Goal: Information Seeking & Learning: Learn about a topic

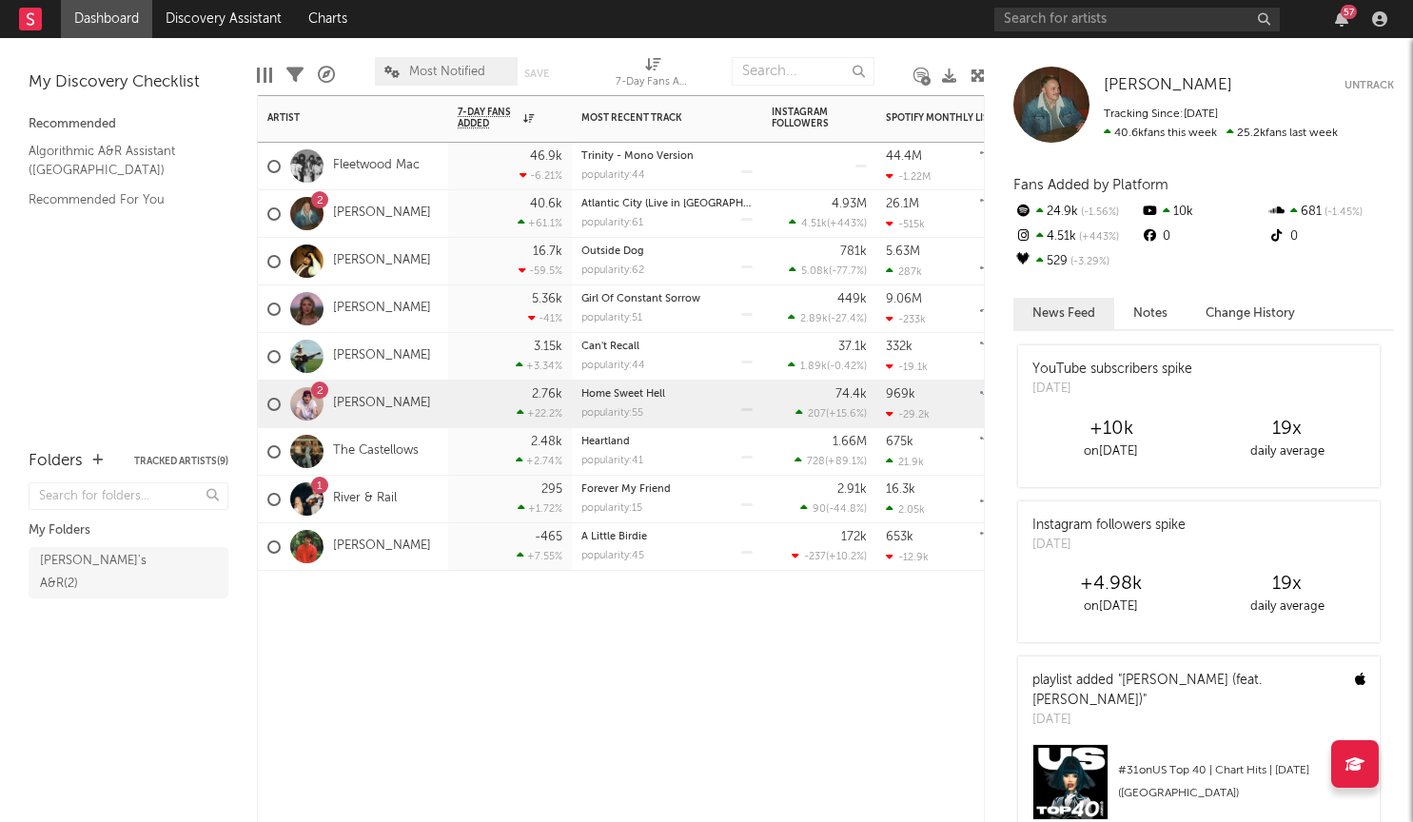
click at [418, 421] on div "2 Austin Snell" at bounding box center [353, 405] width 190 height 48
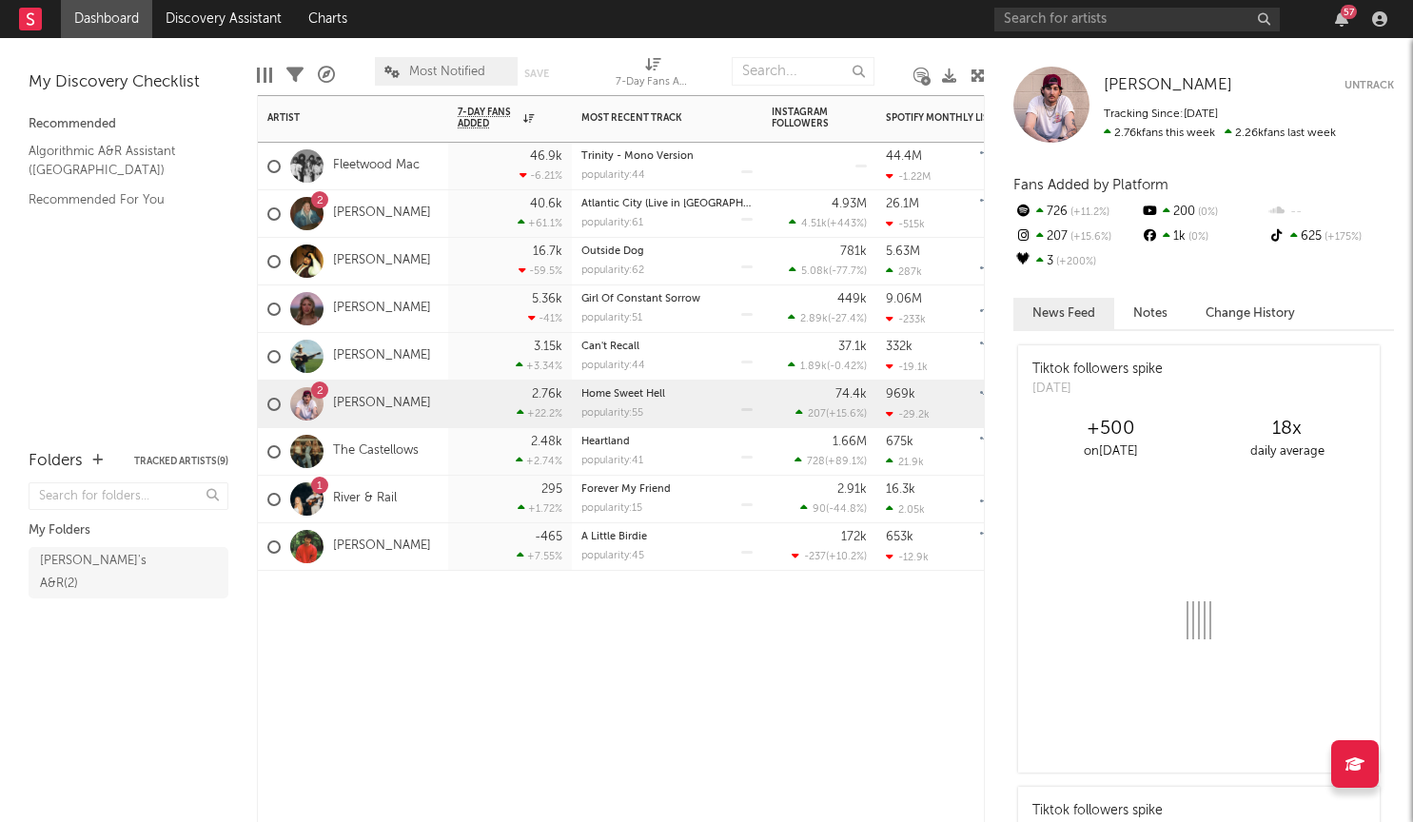
click at [417, 494] on div "1 River & Rail" at bounding box center [353, 500] width 190 height 48
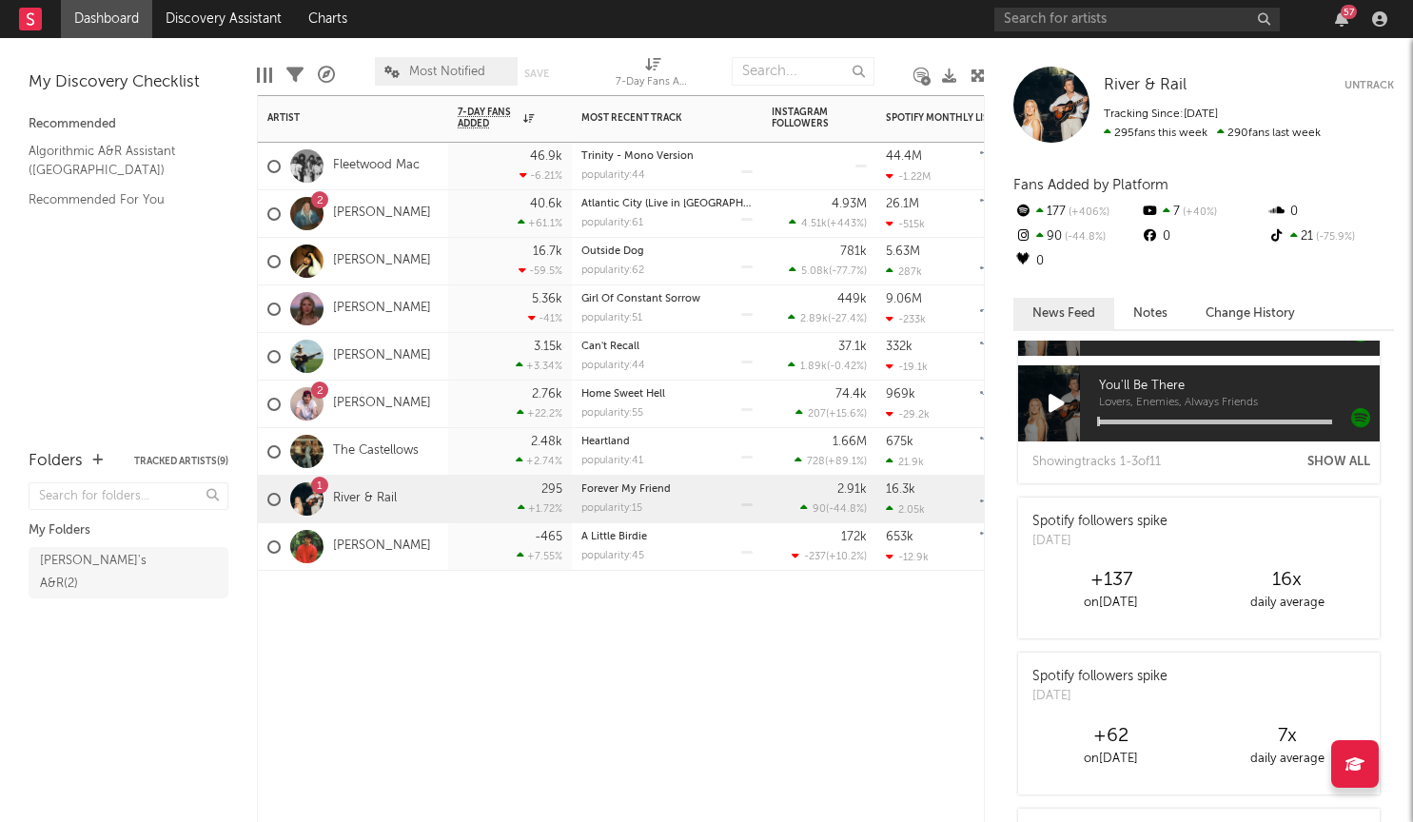
scroll to position [287, 0]
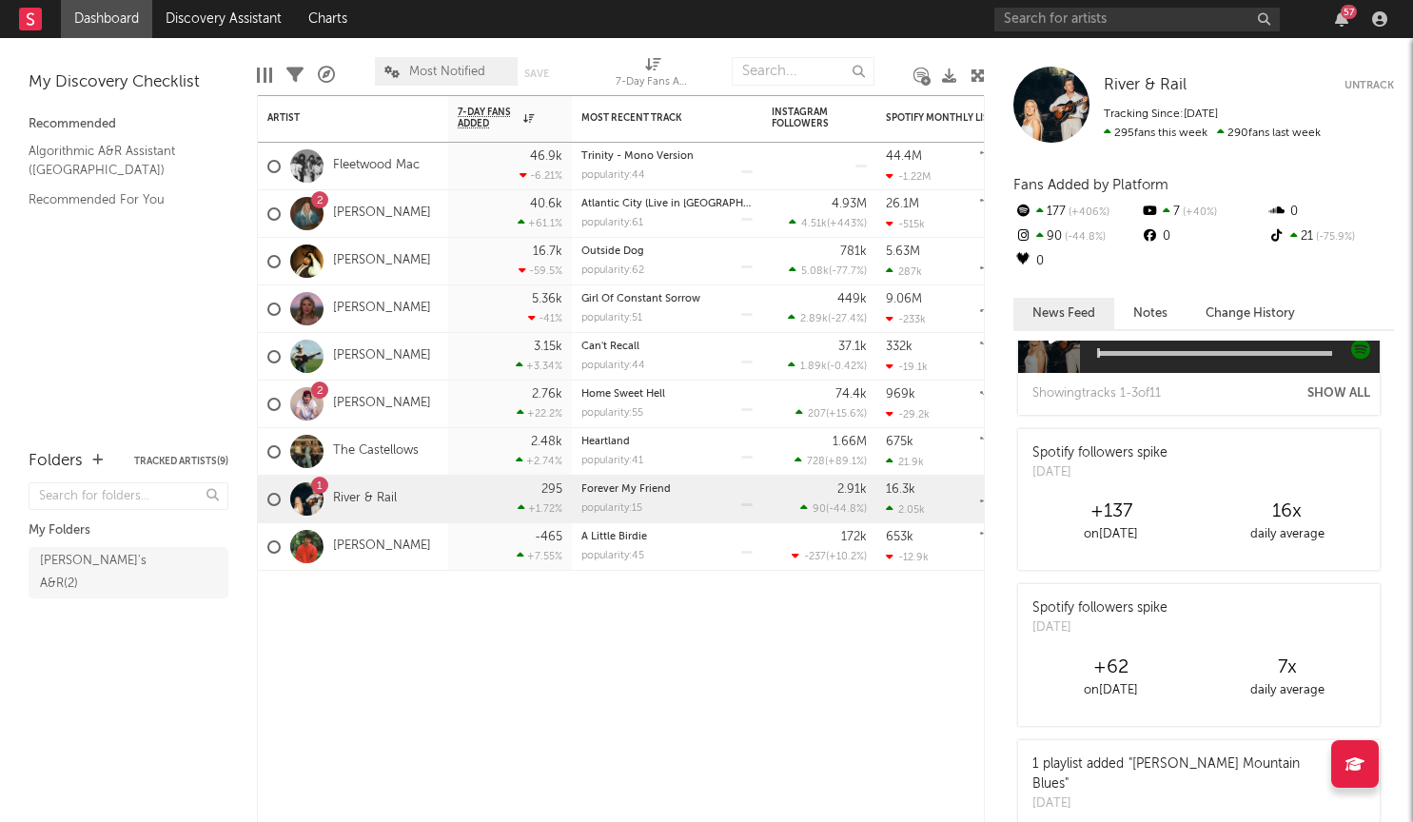
click at [1155, 308] on button "Notes" at bounding box center [1150, 313] width 72 height 31
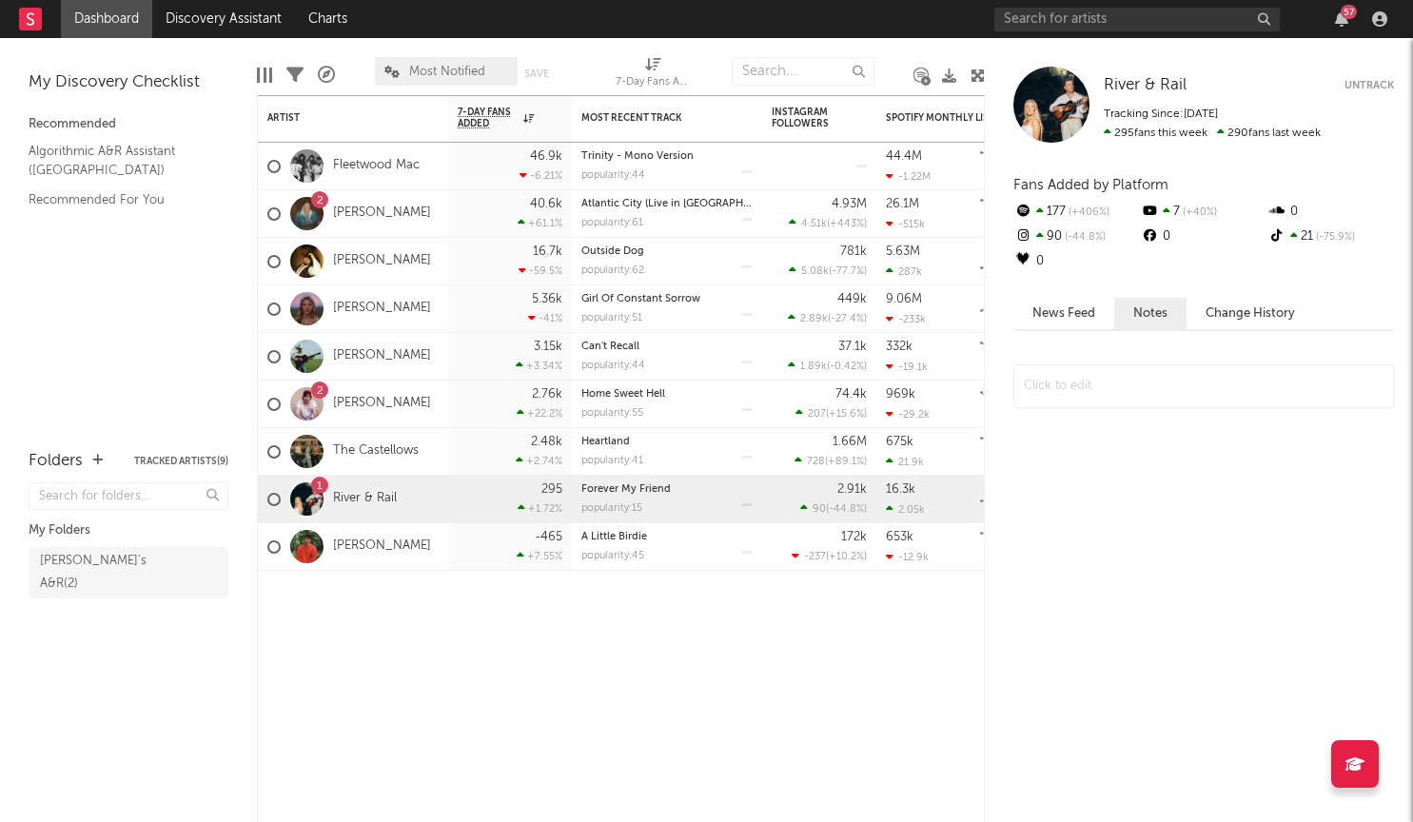
click at [1222, 315] on button "Change History" at bounding box center [1249, 313] width 127 height 31
click at [1044, 309] on button "News Feed" at bounding box center [1063, 313] width 101 height 31
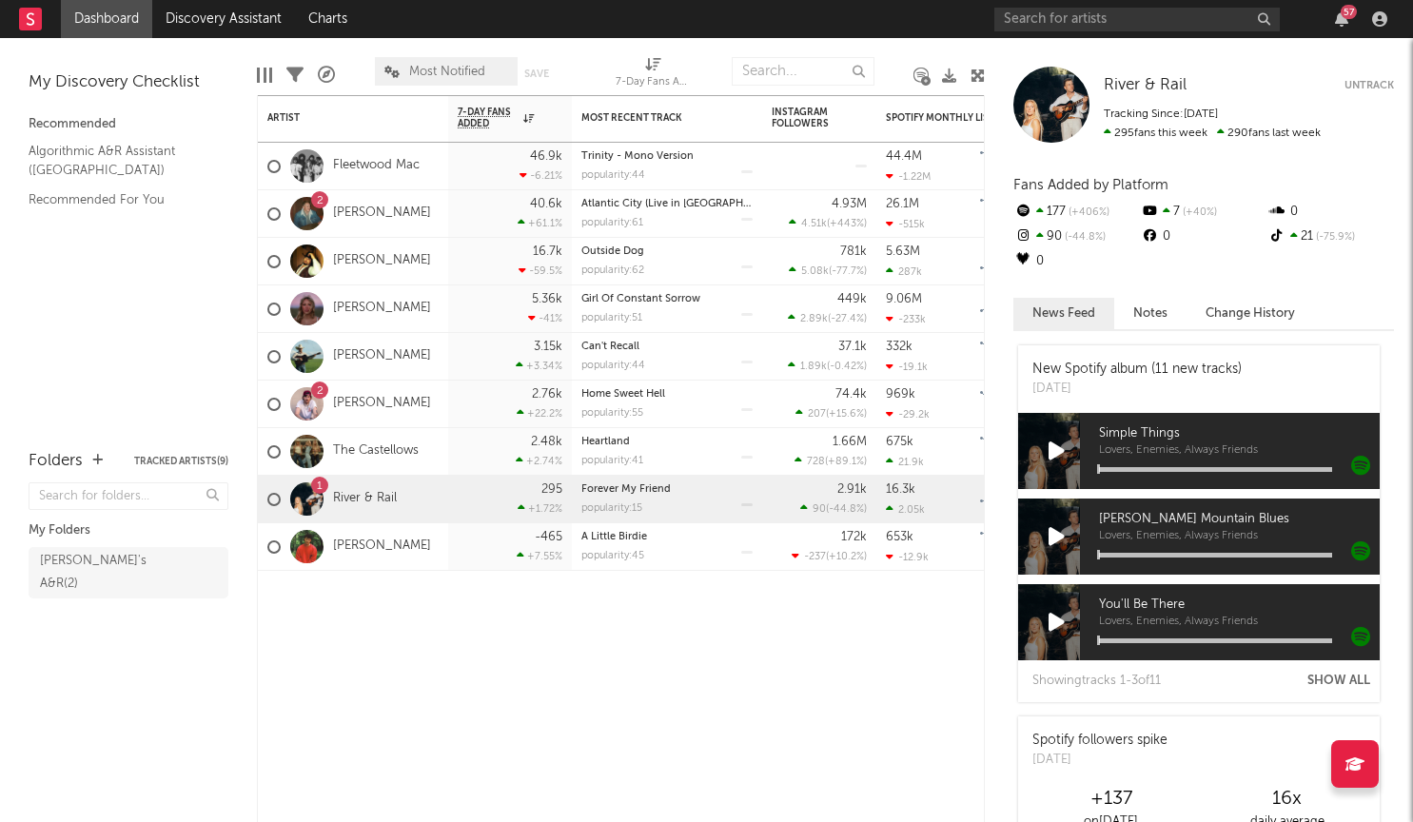
scroll to position [0, 0]
click at [450, 414] on div "2.76k +22.2 %" at bounding box center [510, 405] width 124 height 48
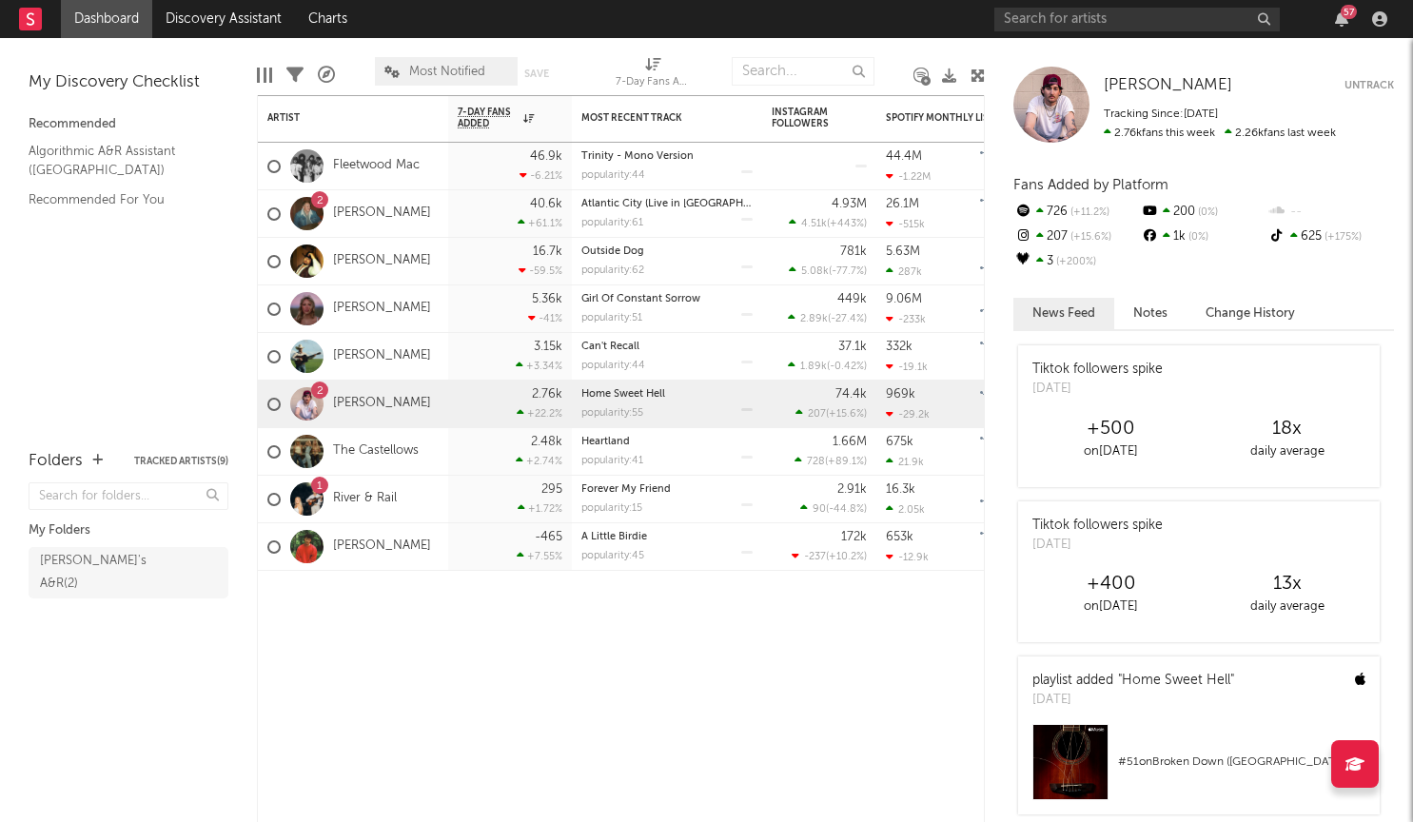
click at [1151, 325] on button "Notes" at bounding box center [1150, 313] width 72 height 31
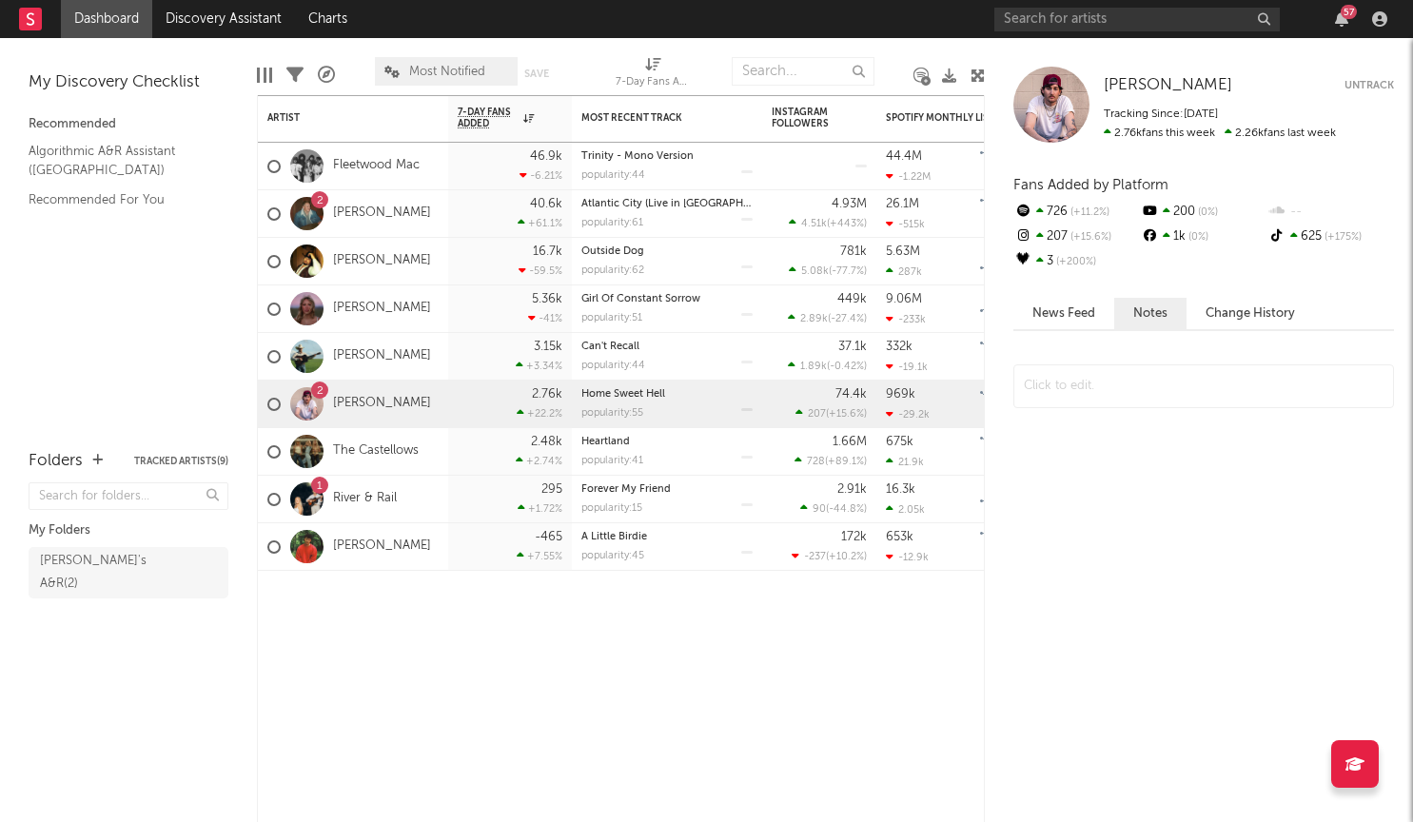
click at [1168, 386] on div at bounding box center [1203, 386] width 381 height 44
click at [361, 404] on link "[PERSON_NAME]" at bounding box center [382, 404] width 98 height 16
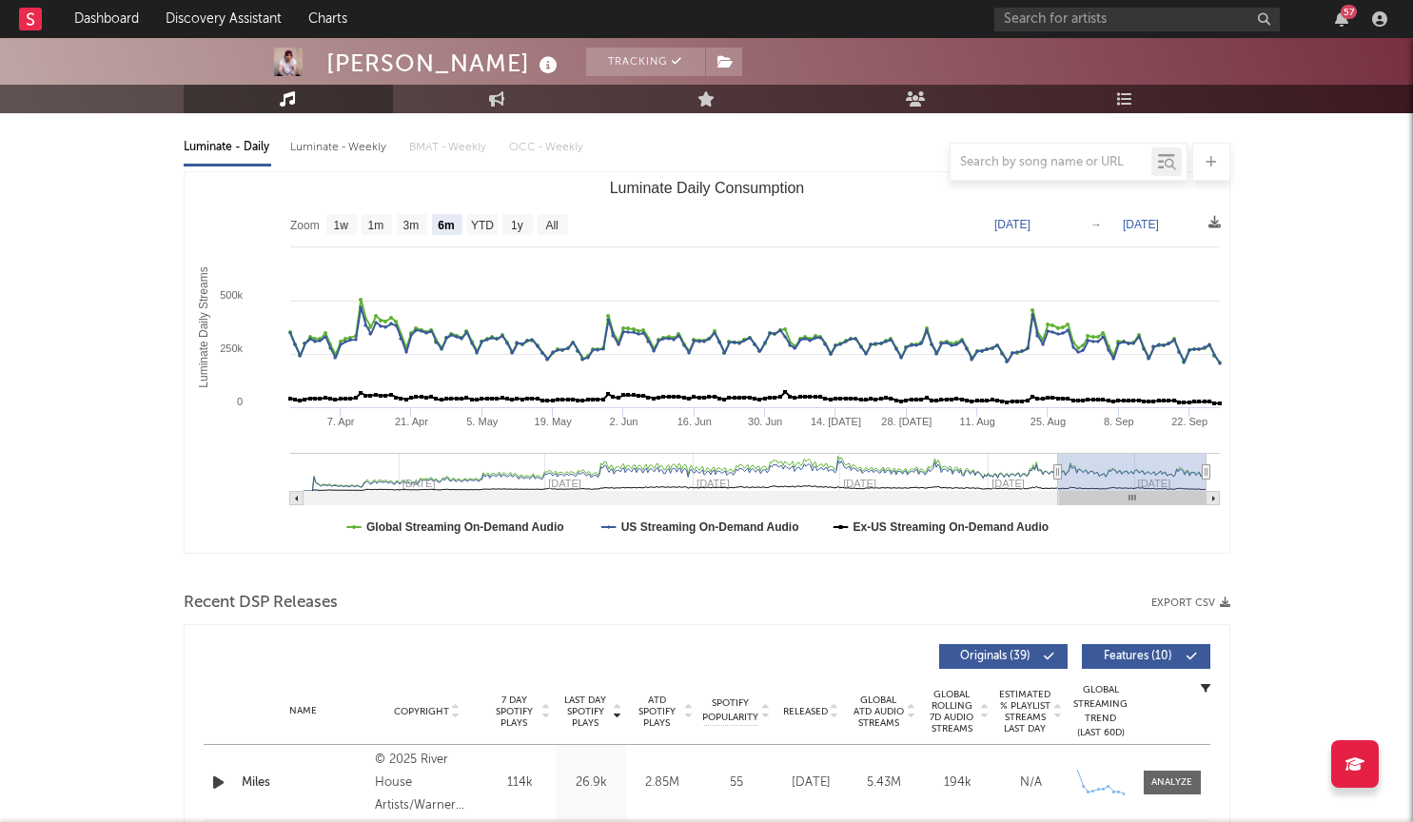
scroll to position [249, 0]
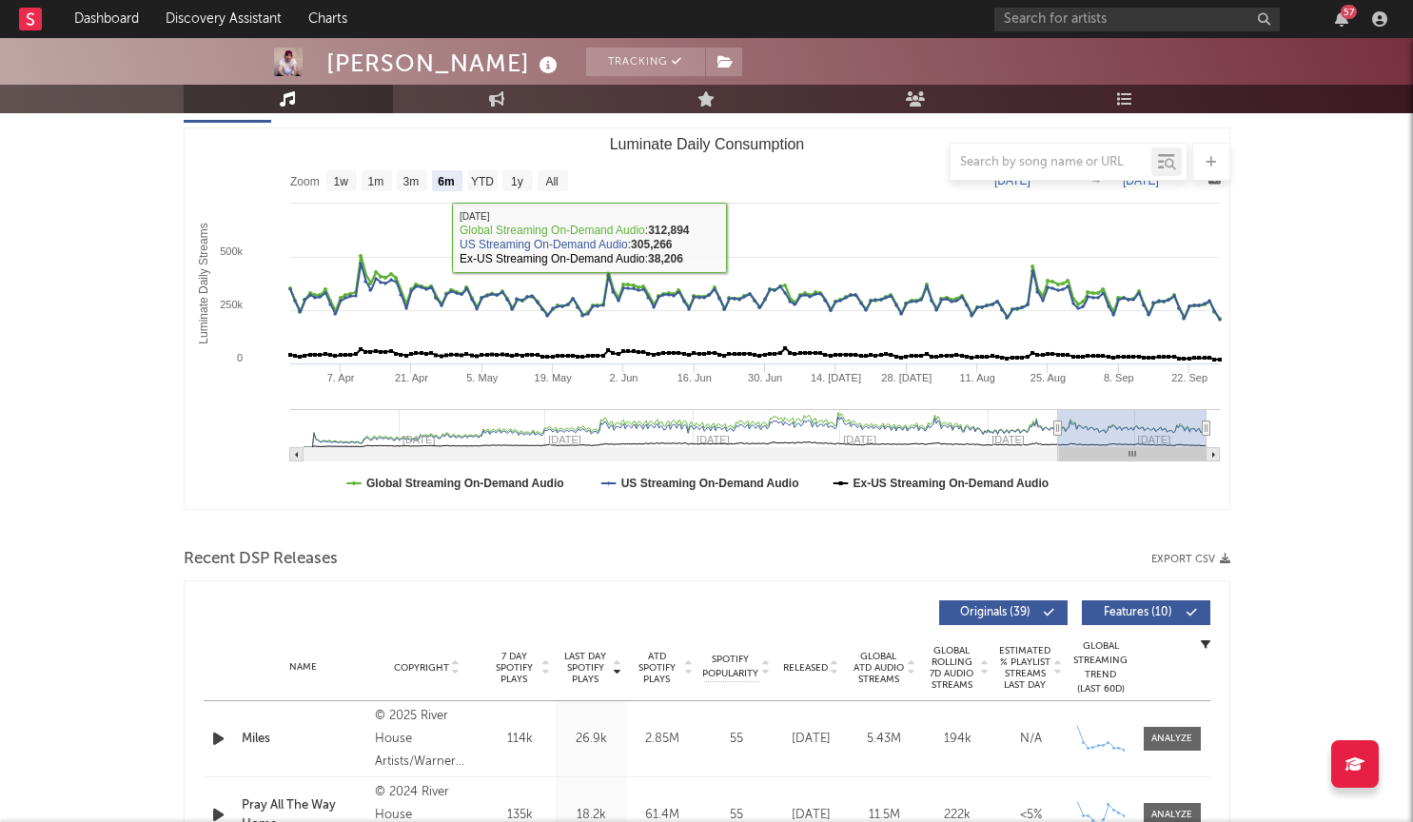
click at [485, 185] on text "YTD" at bounding box center [481, 181] width 23 height 13
select select "YTD"
type input "2025-01-01"
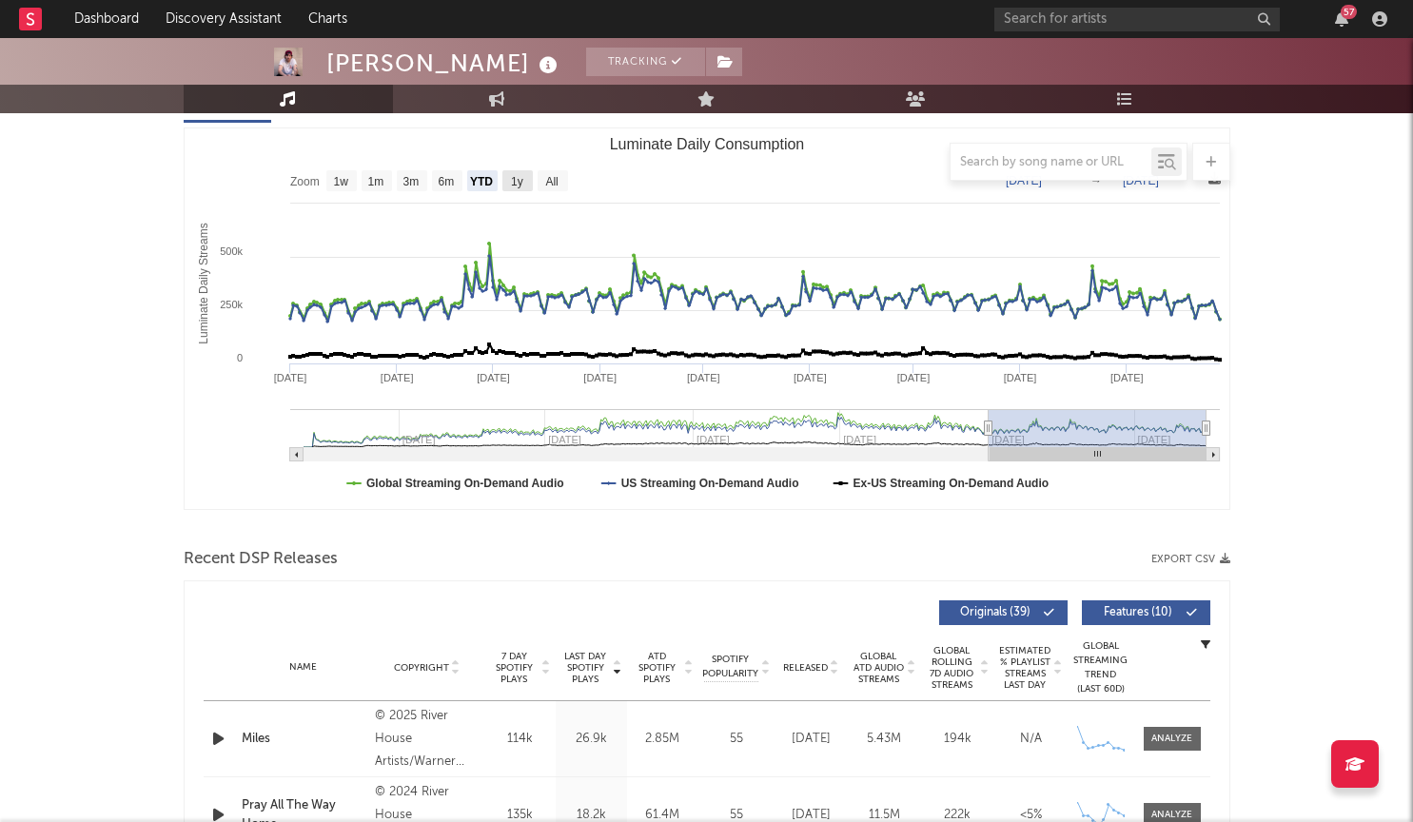
click at [511, 185] on rect "Luminate Daily Consumption" at bounding box center [517, 180] width 30 height 21
select select "1y"
type input "2024-09-28"
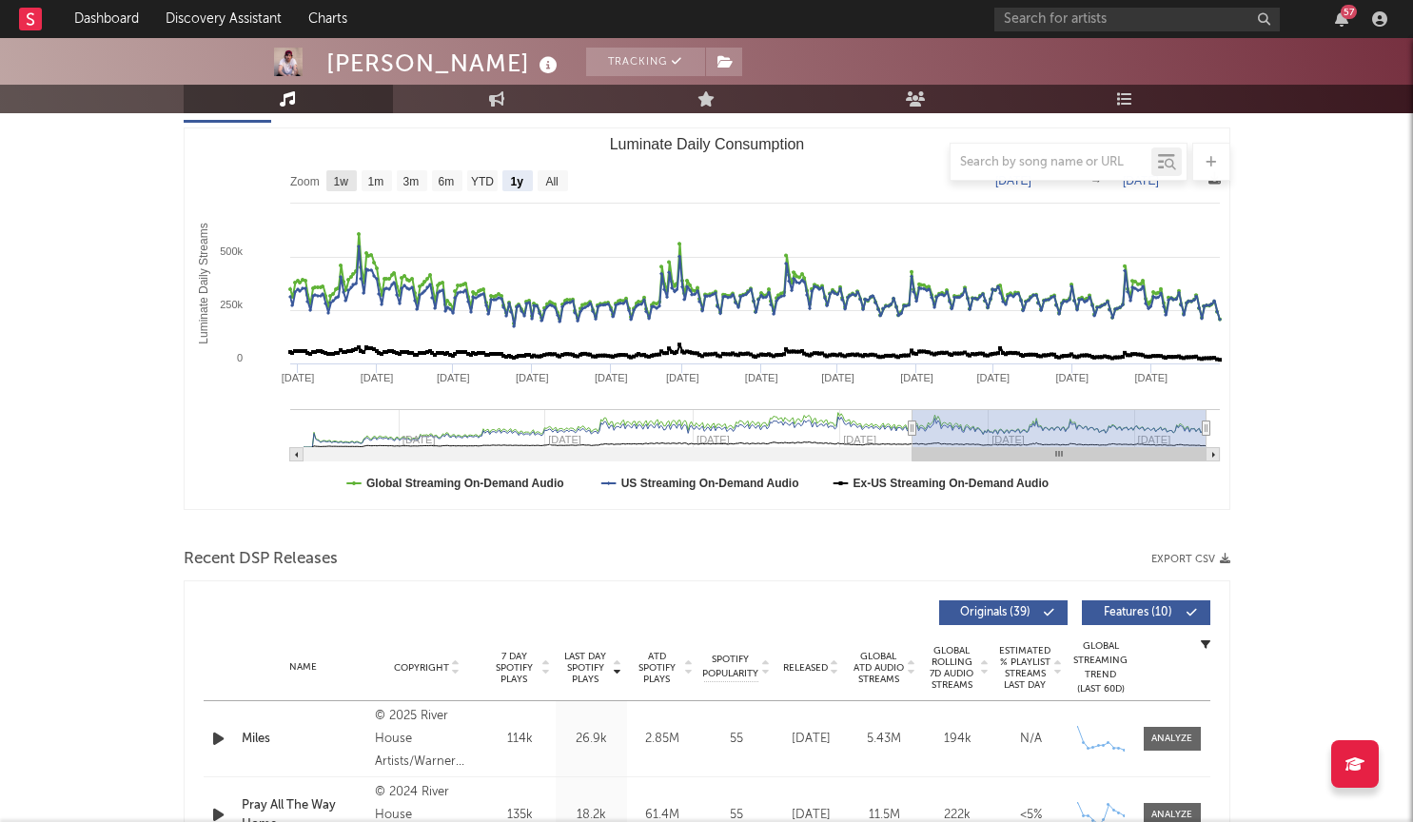
click at [342, 184] on text "1w" at bounding box center [340, 181] width 15 height 13
select select "1w"
type input "2025-09-22"
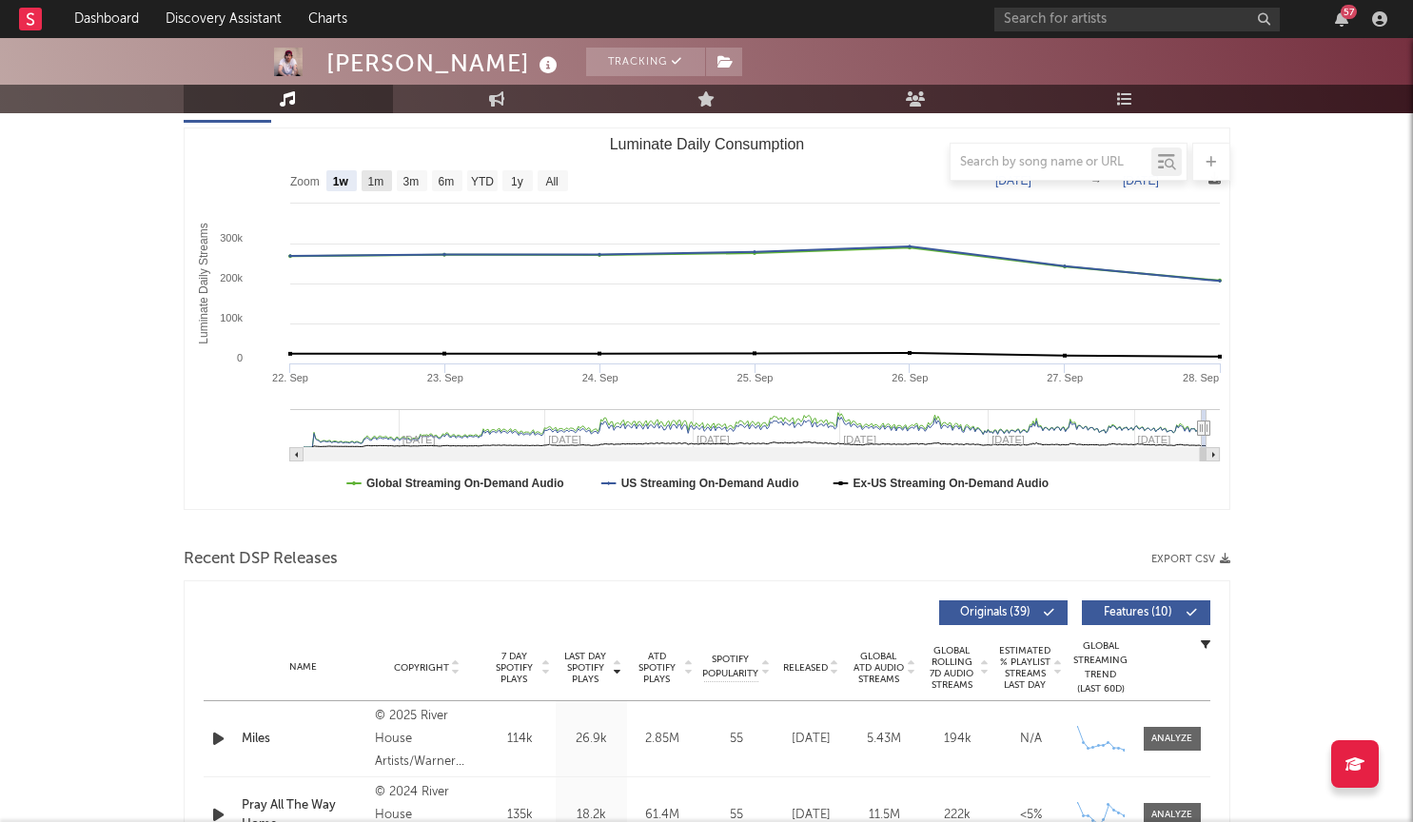
click at [367, 184] on rect "Luminate Daily Consumption" at bounding box center [377, 180] width 30 height 21
select select "1m"
type input "2025-08-28"
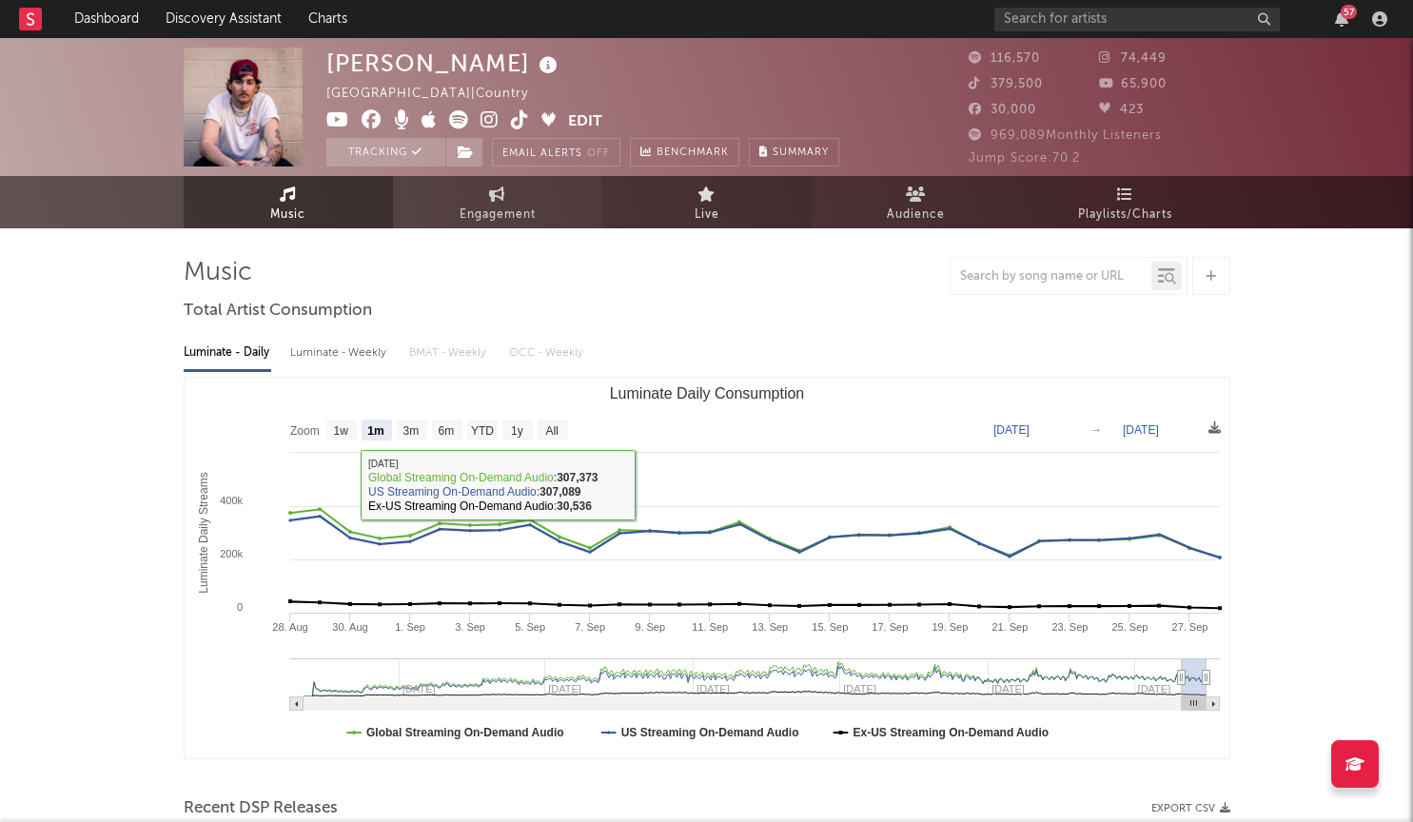
scroll to position [0, 0]
click at [706, 201] on icon at bounding box center [706, 193] width 18 height 15
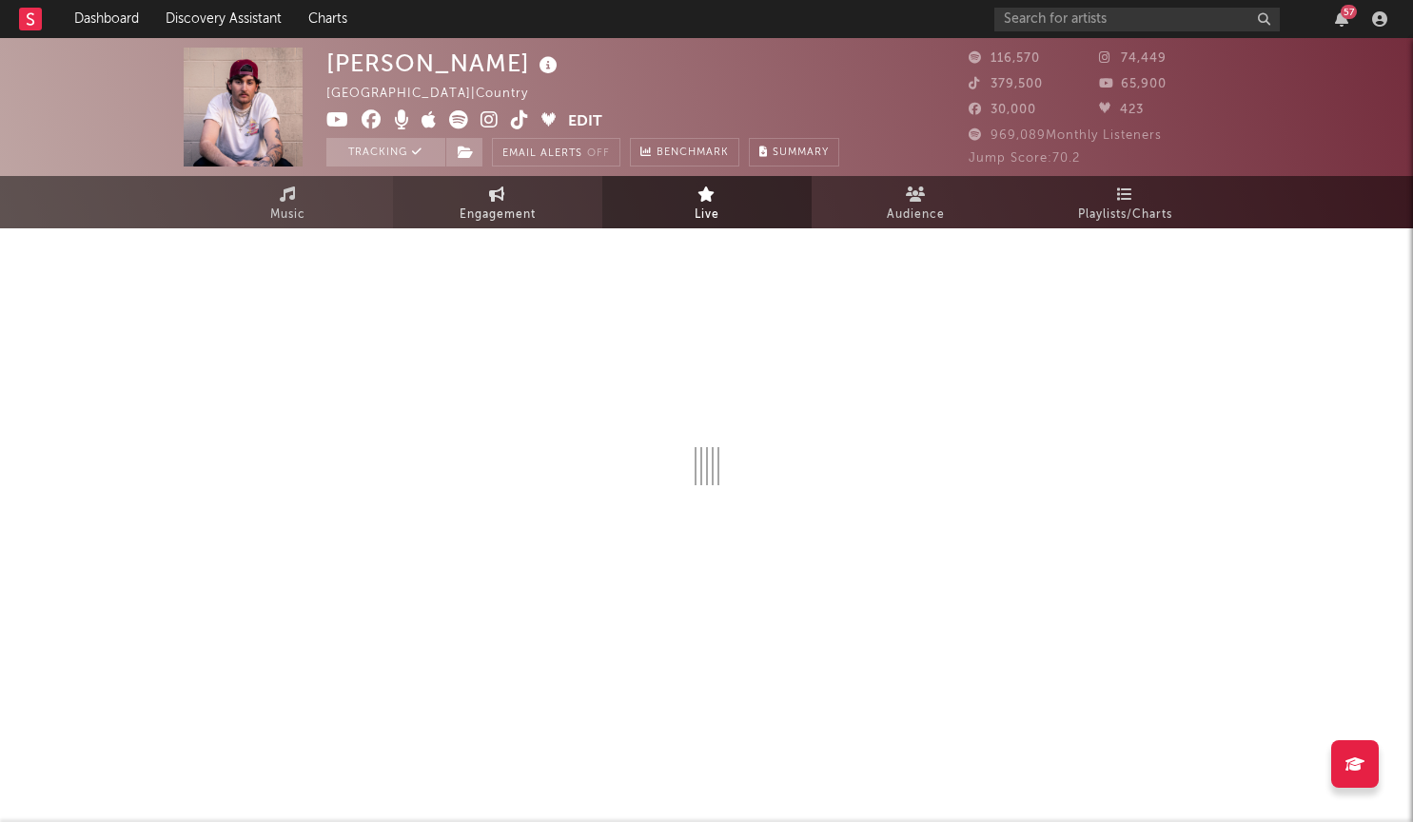
click at [565, 225] on link "Engagement" at bounding box center [497, 202] width 209 height 52
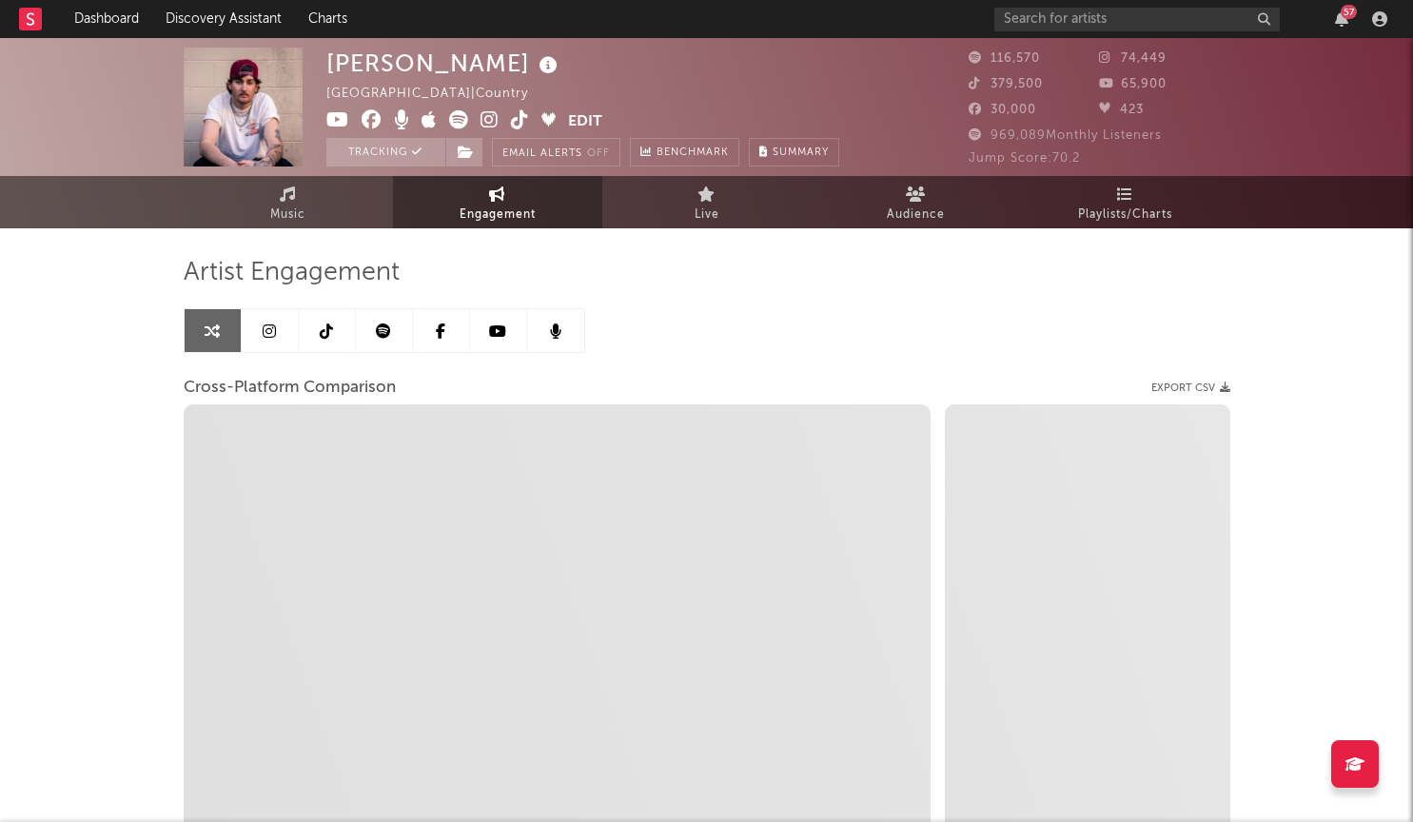
select select "1w"
click at [905, 192] on link "Audience" at bounding box center [915, 202] width 209 height 52
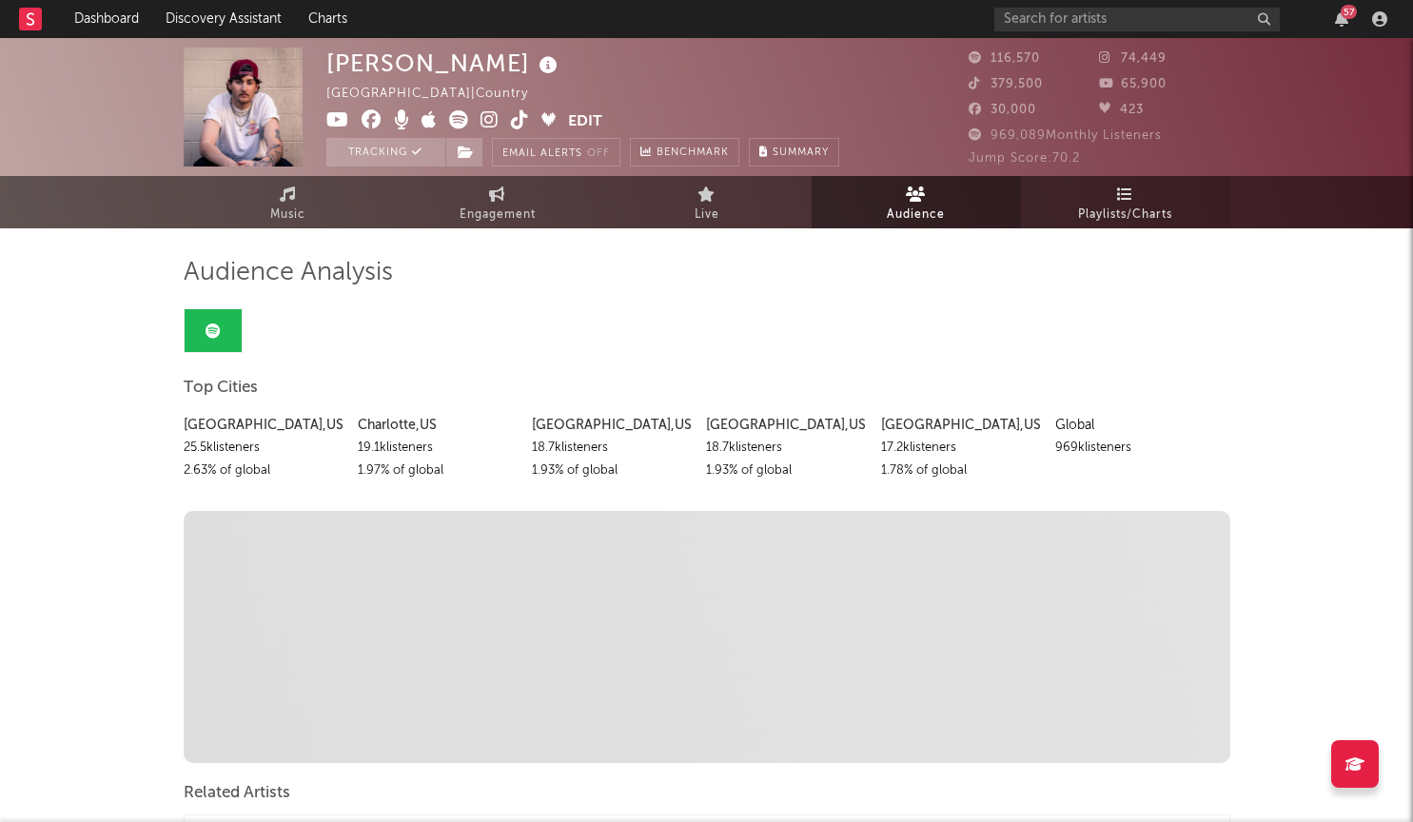
click at [1135, 216] on span "Playlists/Charts" at bounding box center [1125, 215] width 94 height 23
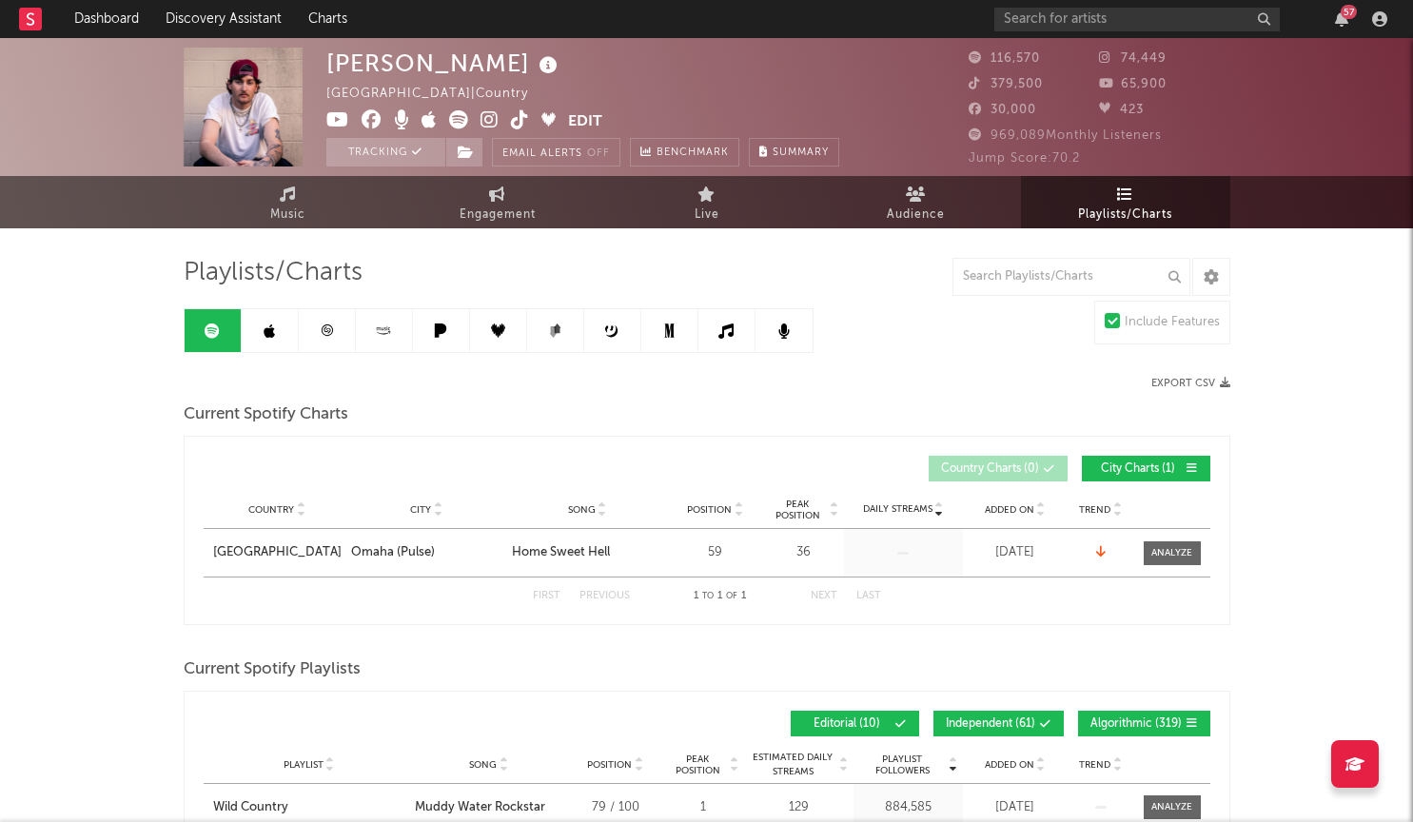
click at [275, 329] on link at bounding box center [270, 330] width 57 height 43
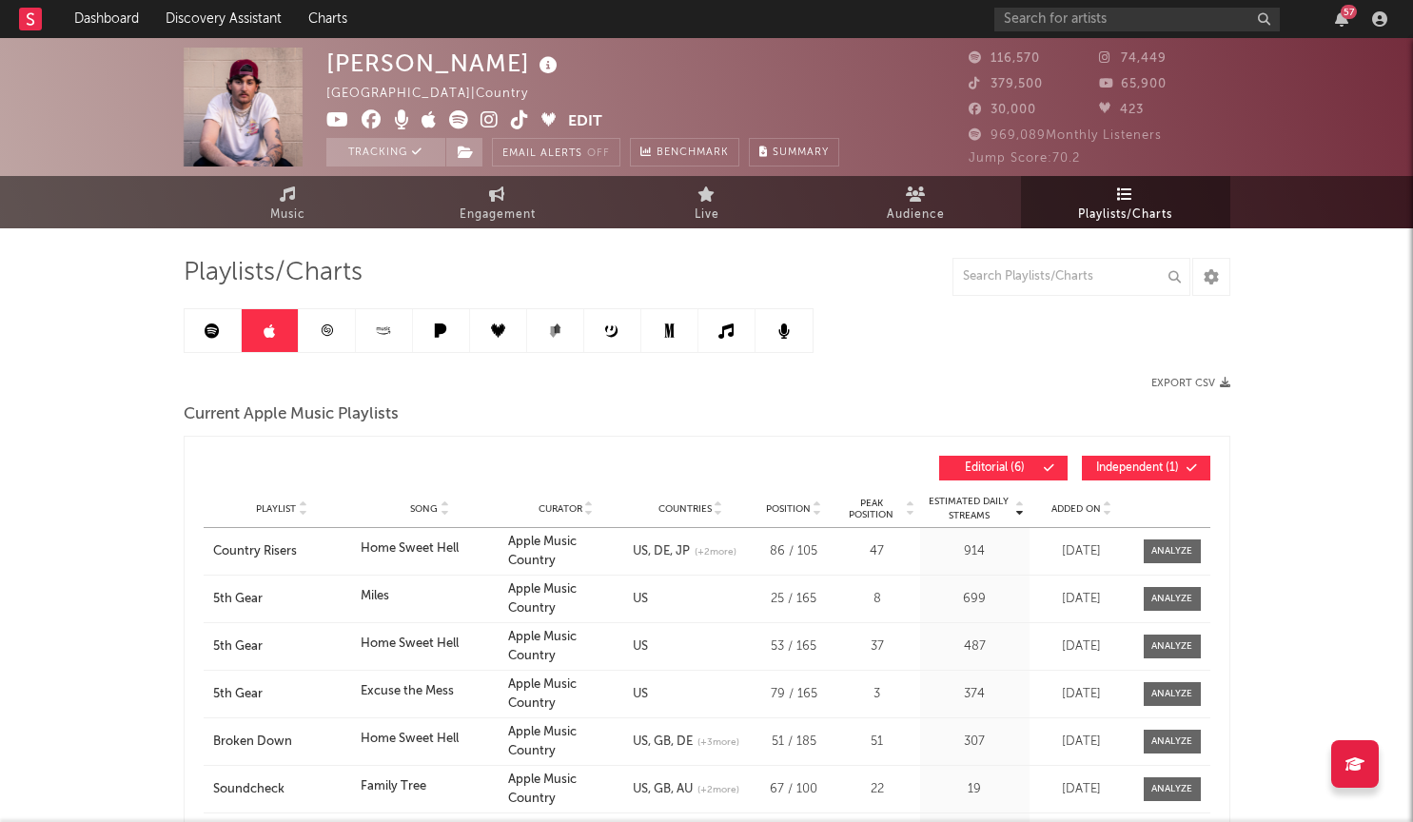
click at [215, 326] on icon at bounding box center [212, 330] width 15 height 15
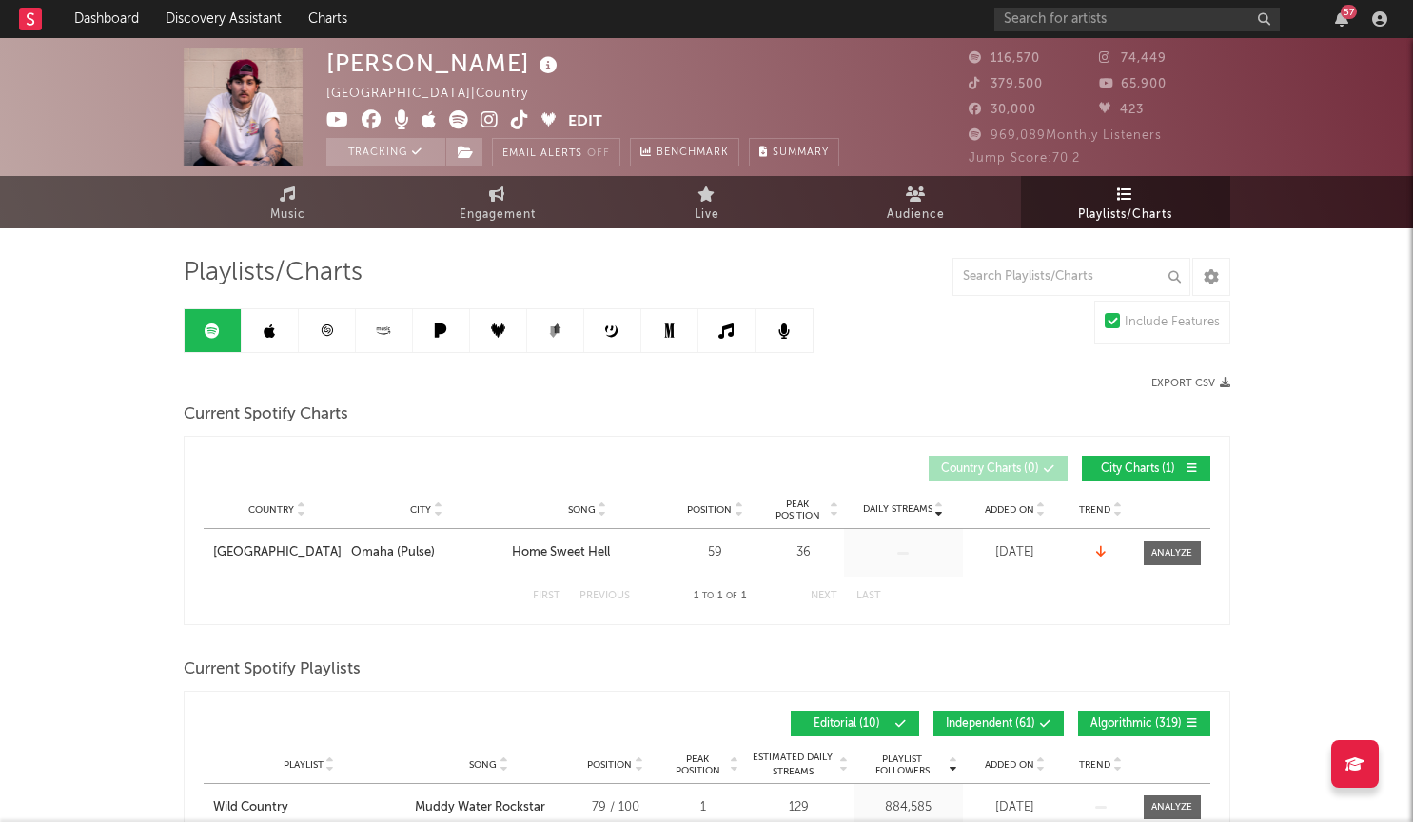
click at [336, 326] on link at bounding box center [327, 330] width 57 height 43
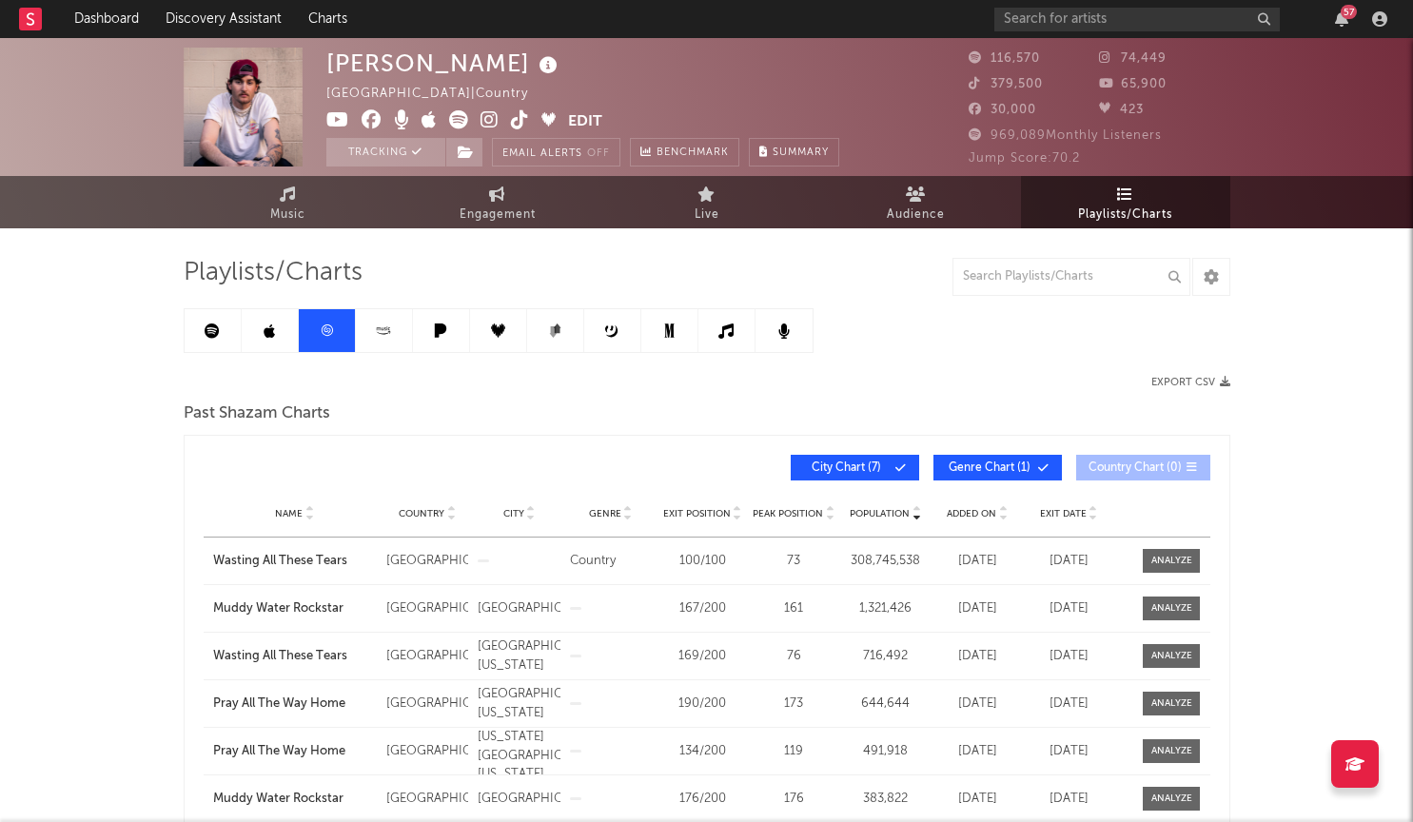
click at [449, 332] on icon at bounding box center [441, 330] width 22 height 14
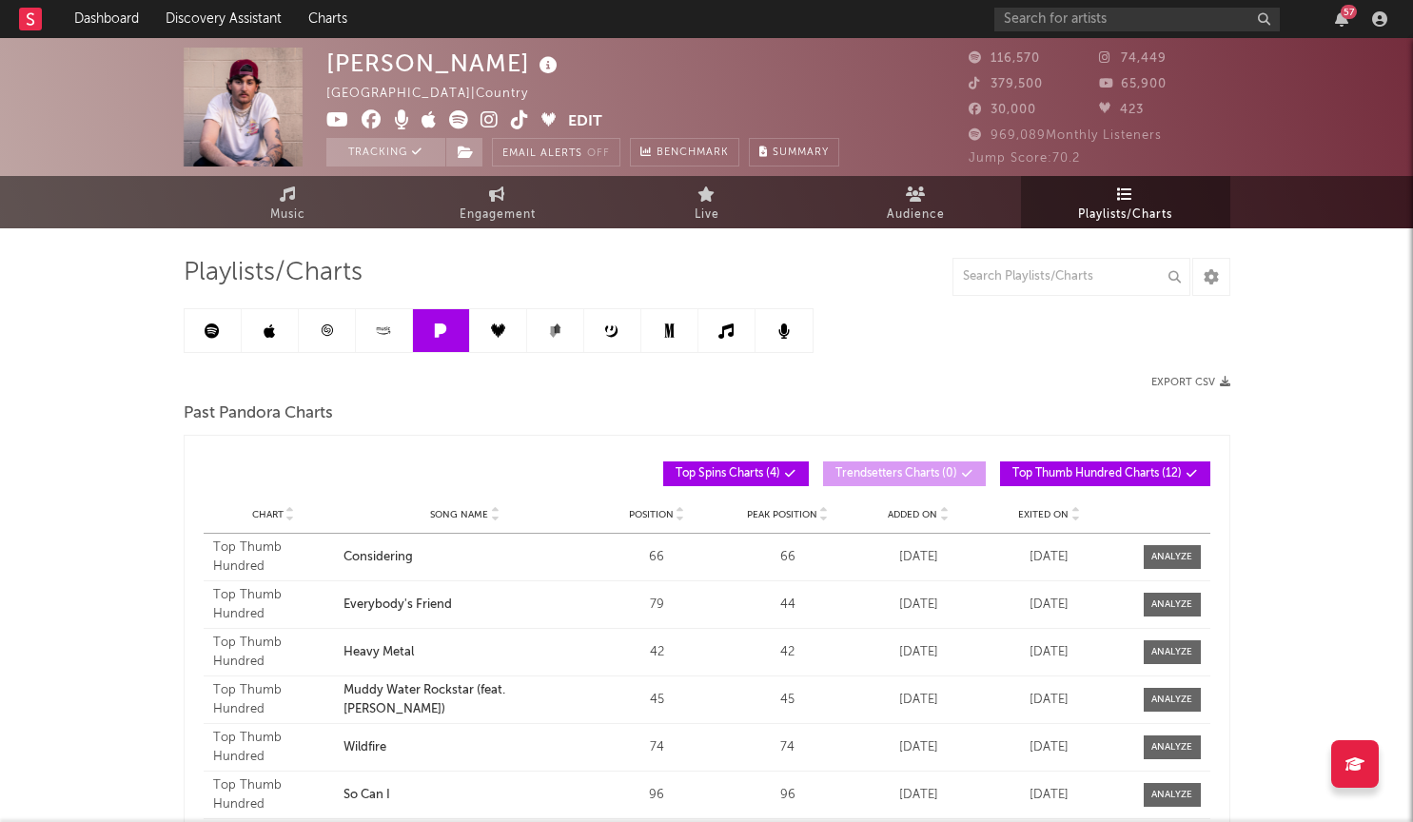
click at [567, 334] on link at bounding box center [555, 330] width 57 height 43
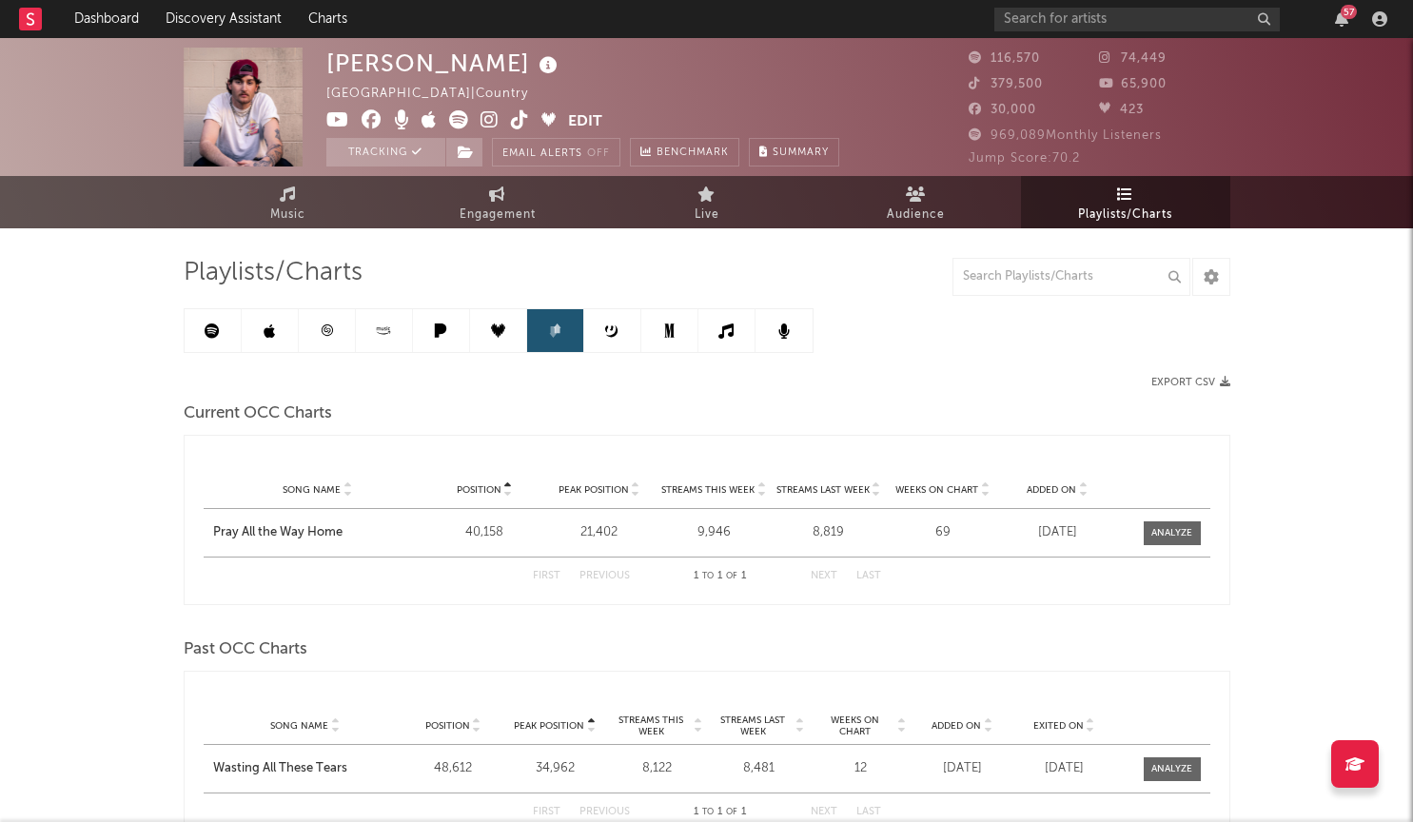
click at [617, 330] on icon at bounding box center [612, 330] width 14 height 14
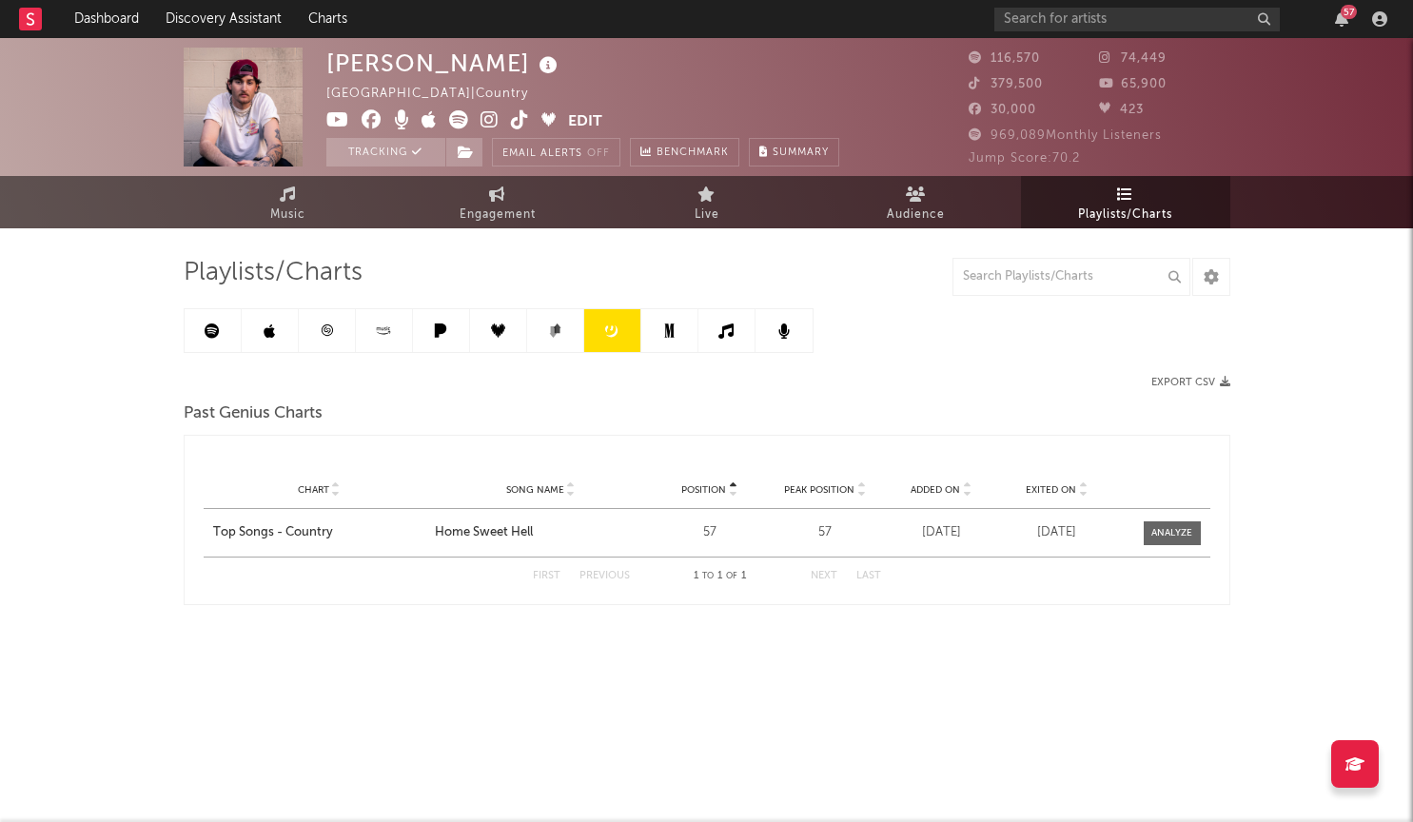
click at [212, 325] on icon at bounding box center [212, 330] width 15 height 15
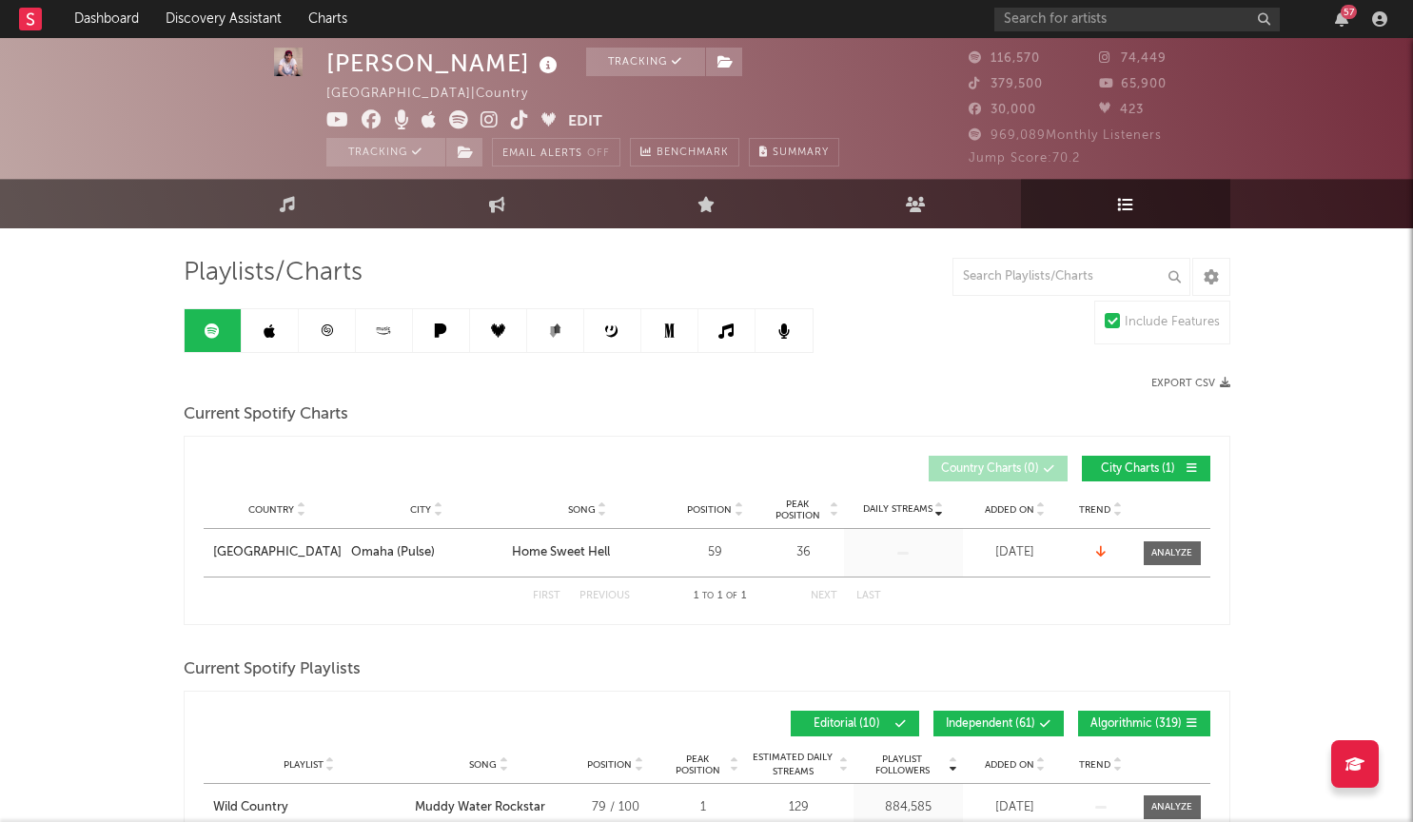
scroll to position [8, 0]
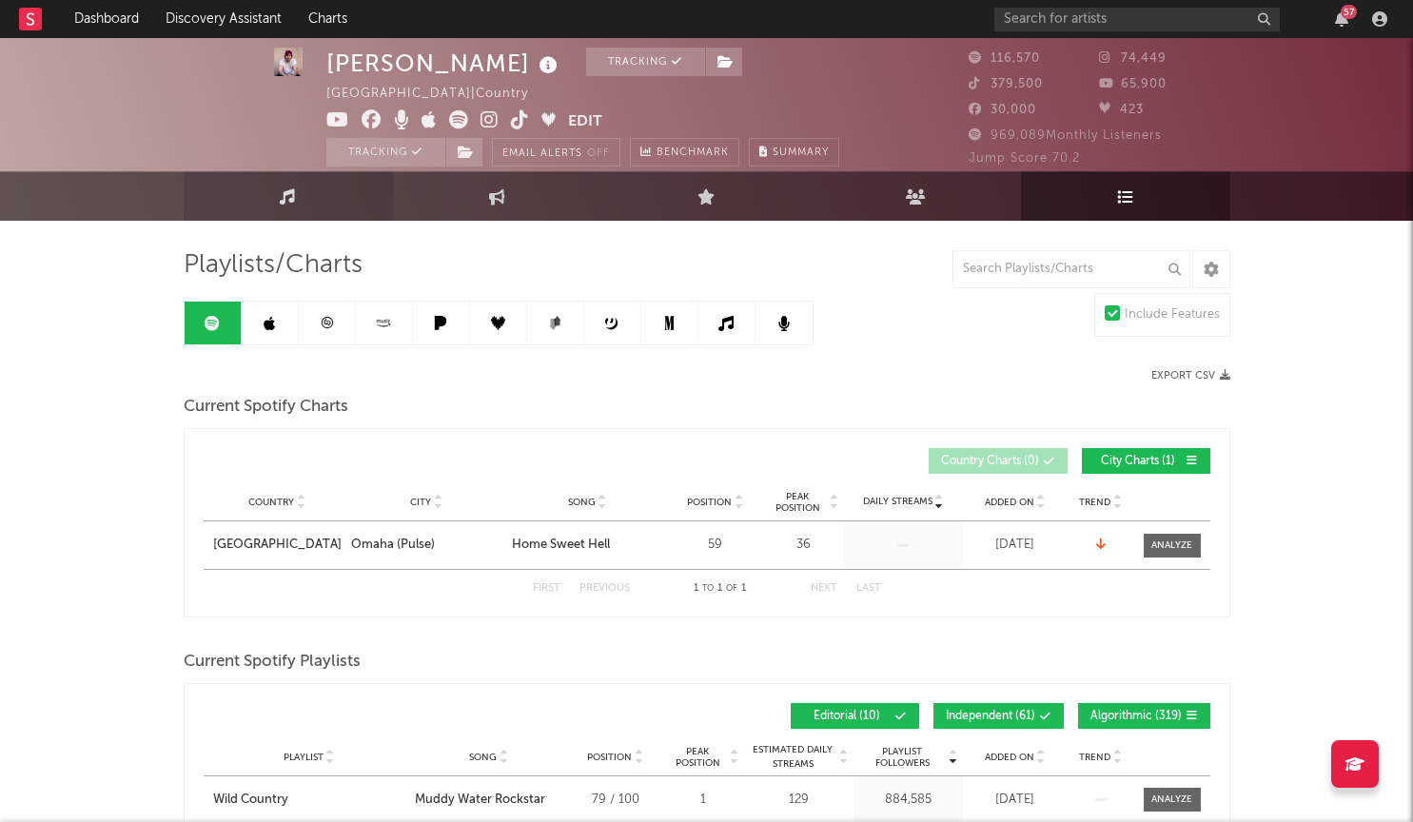
click at [275, 216] on link "Music" at bounding box center [288, 195] width 209 height 49
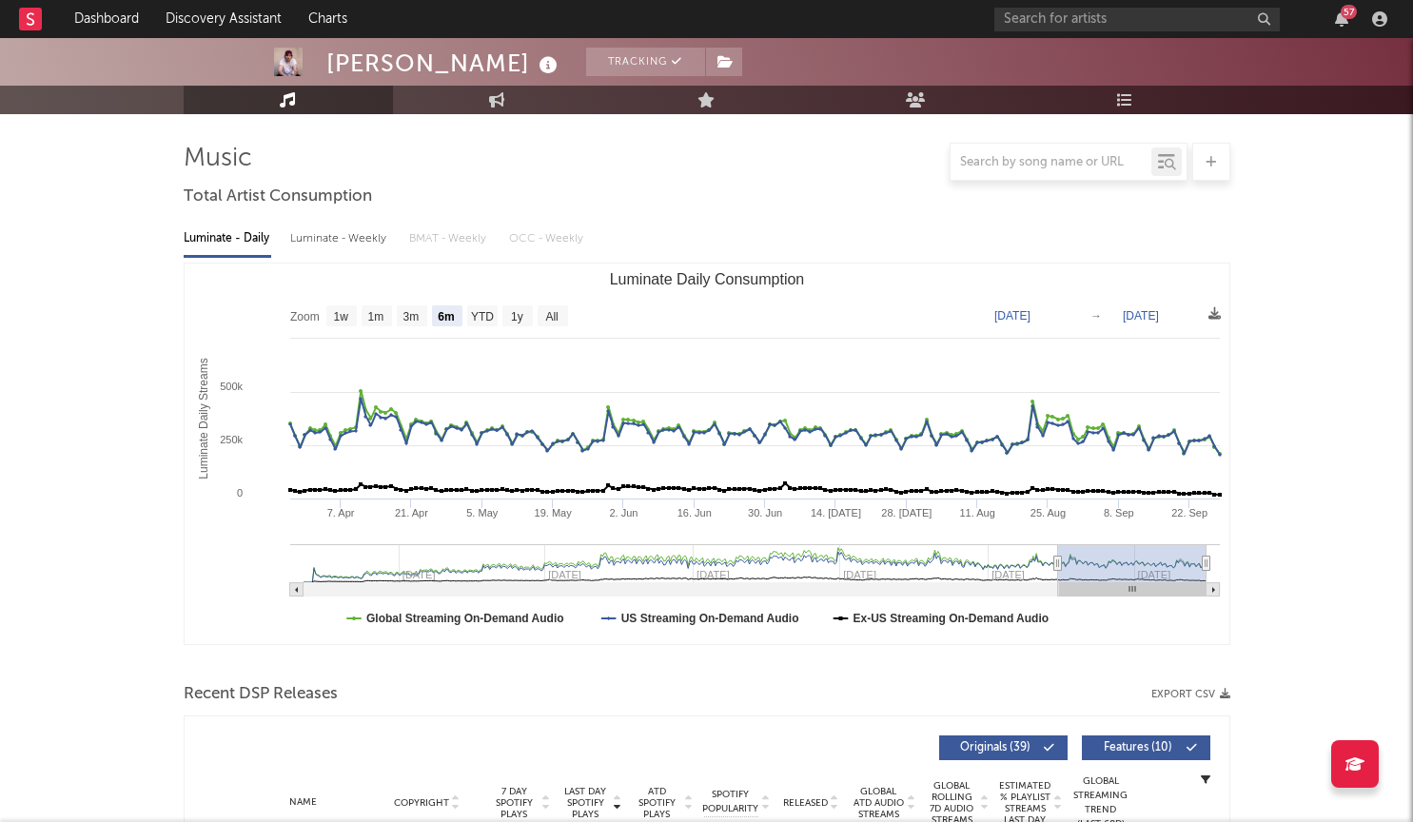
scroll to position [125, 0]
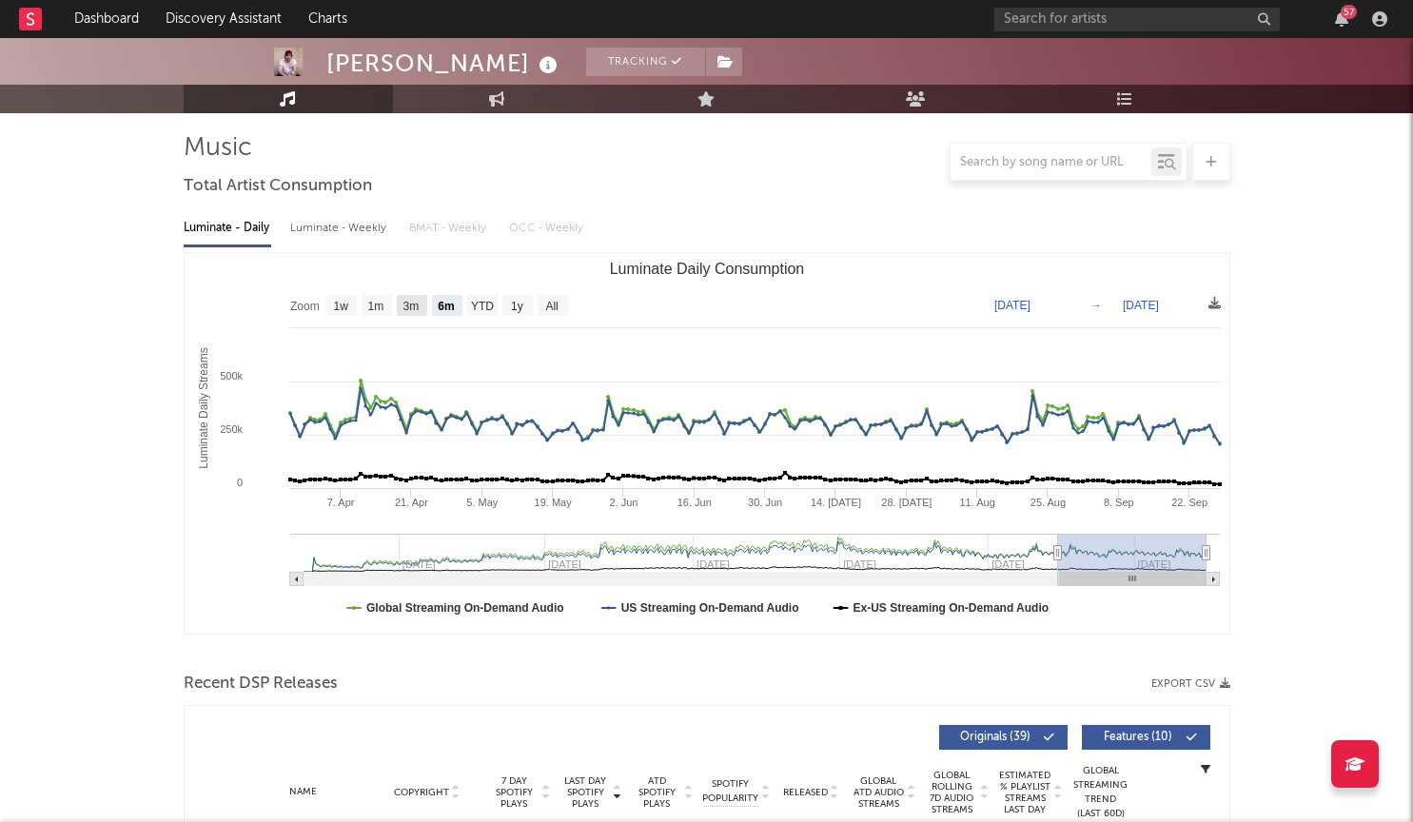
click at [419, 307] on text "3m" at bounding box center [410, 306] width 16 height 13
select select "3m"
type input "2025-06-28"
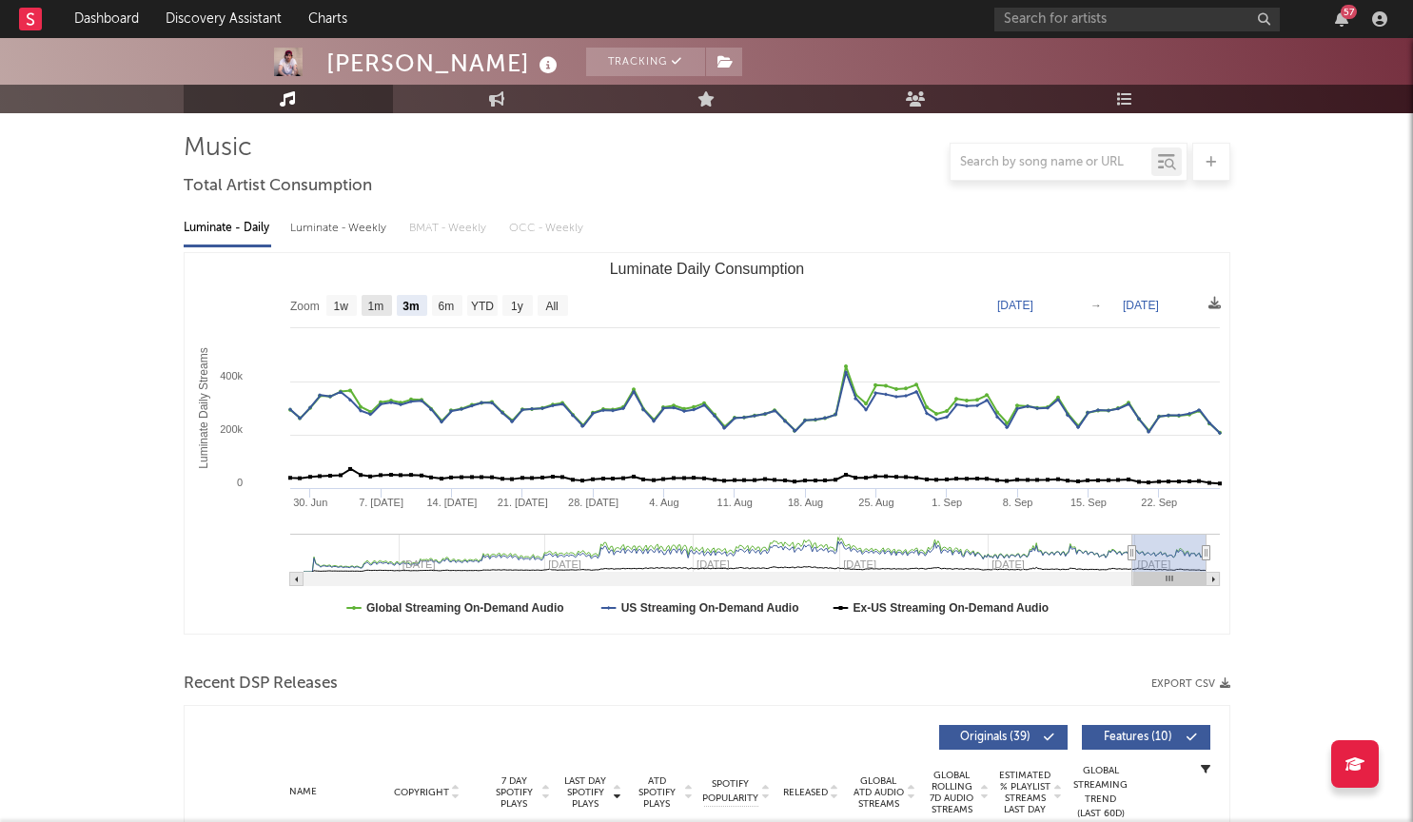
click at [383, 303] on text "1m" at bounding box center [375, 306] width 16 height 13
select select "1m"
type input "2025-08-28"
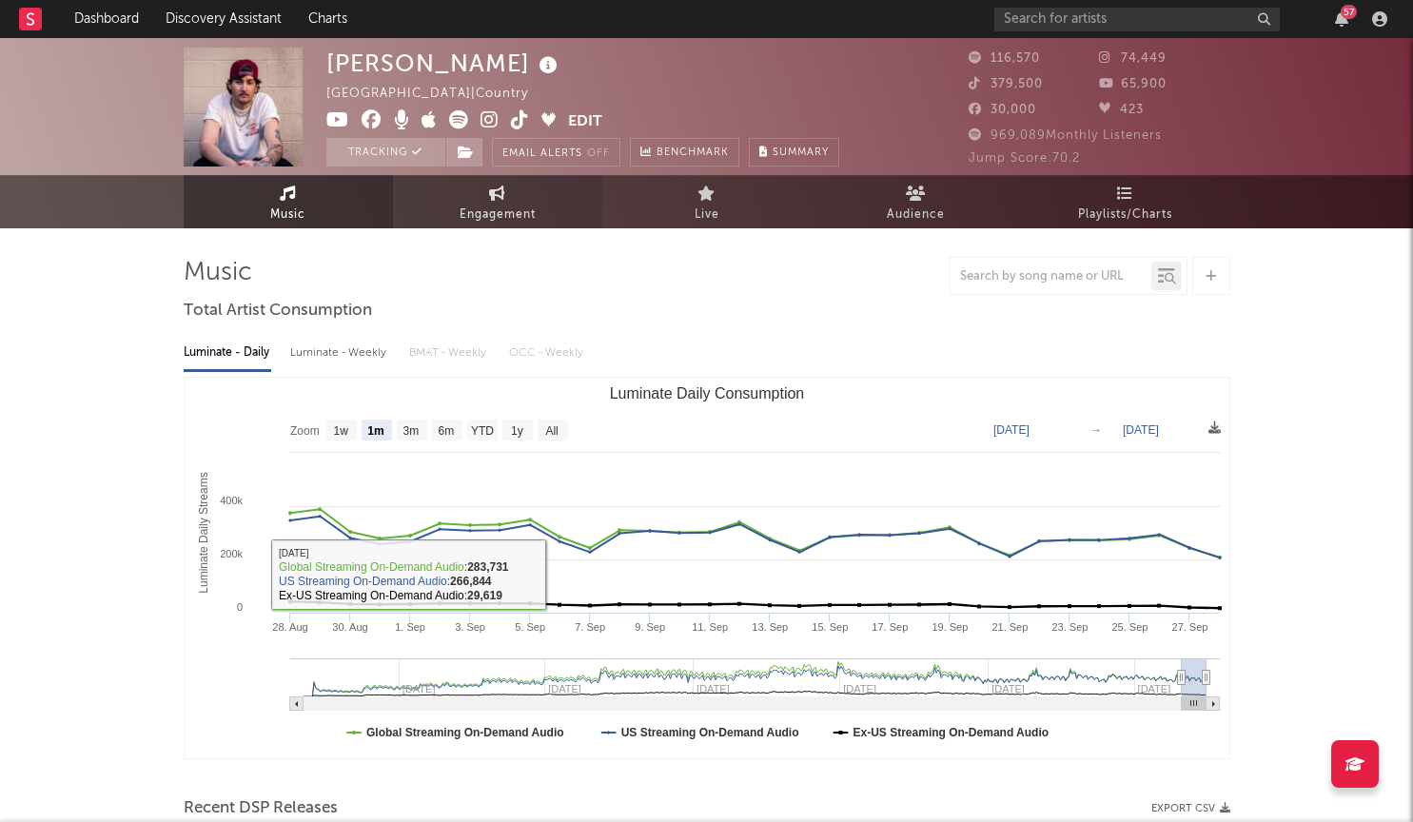
scroll to position [-1, 0]
click at [476, 202] on link "Engagement" at bounding box center [497, 201] width 209 height 53
select select "1m"
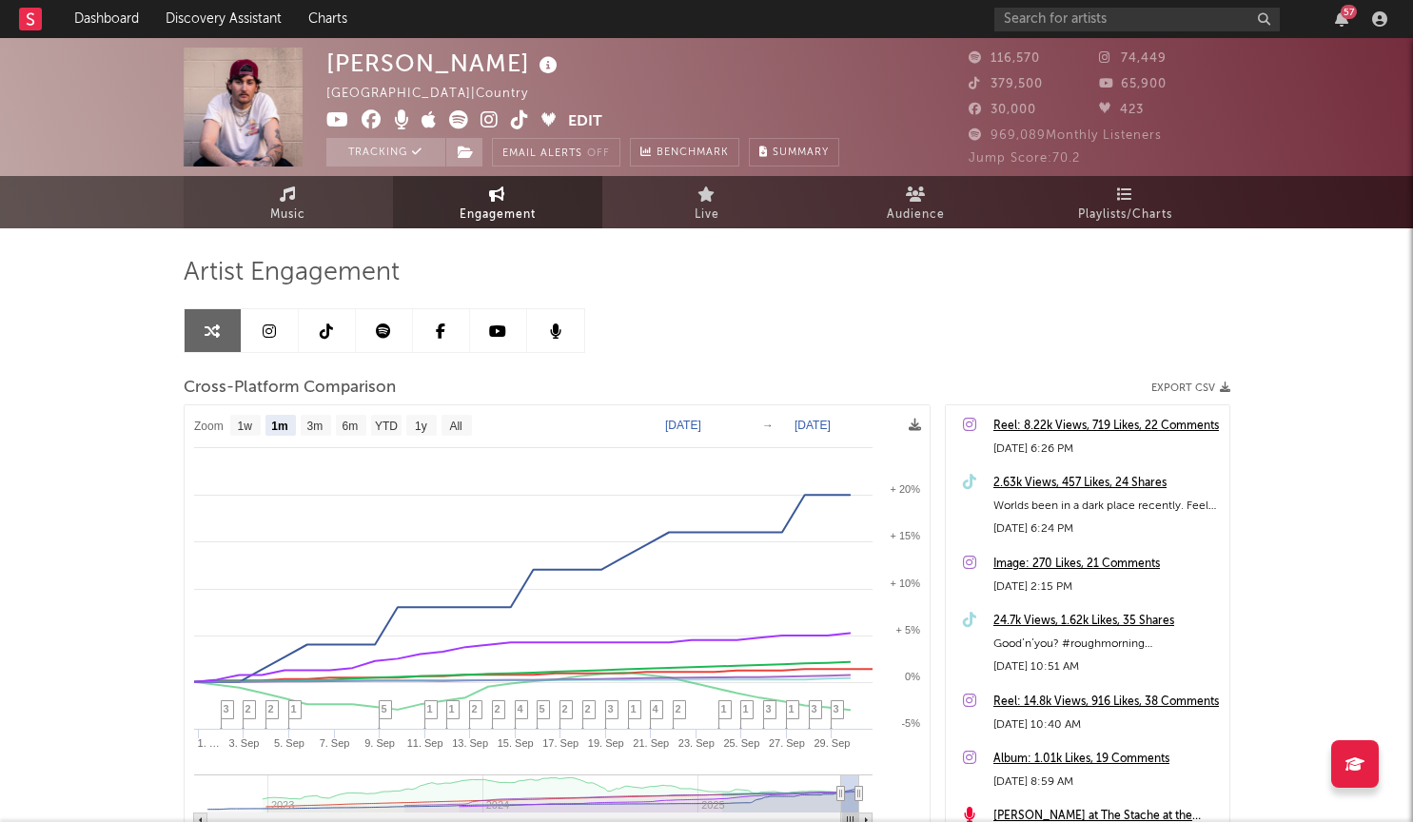
click at [307, 187] on link "Music" at bounding box center [288, 202] width 209 height 52
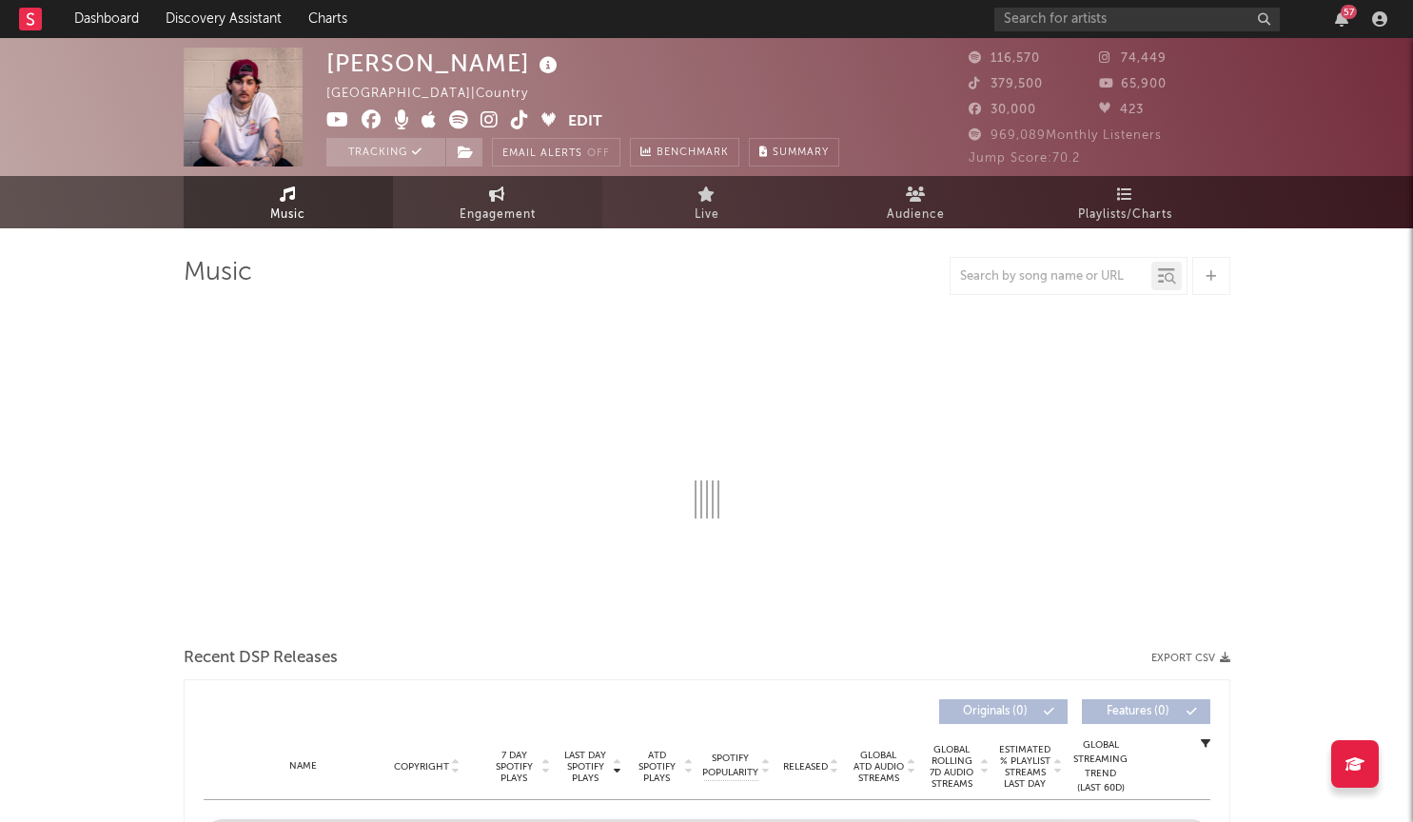
click at [525, 220] on span "Engagement" at bounding box center [497, 215] width 76 height 23
select select "1w"
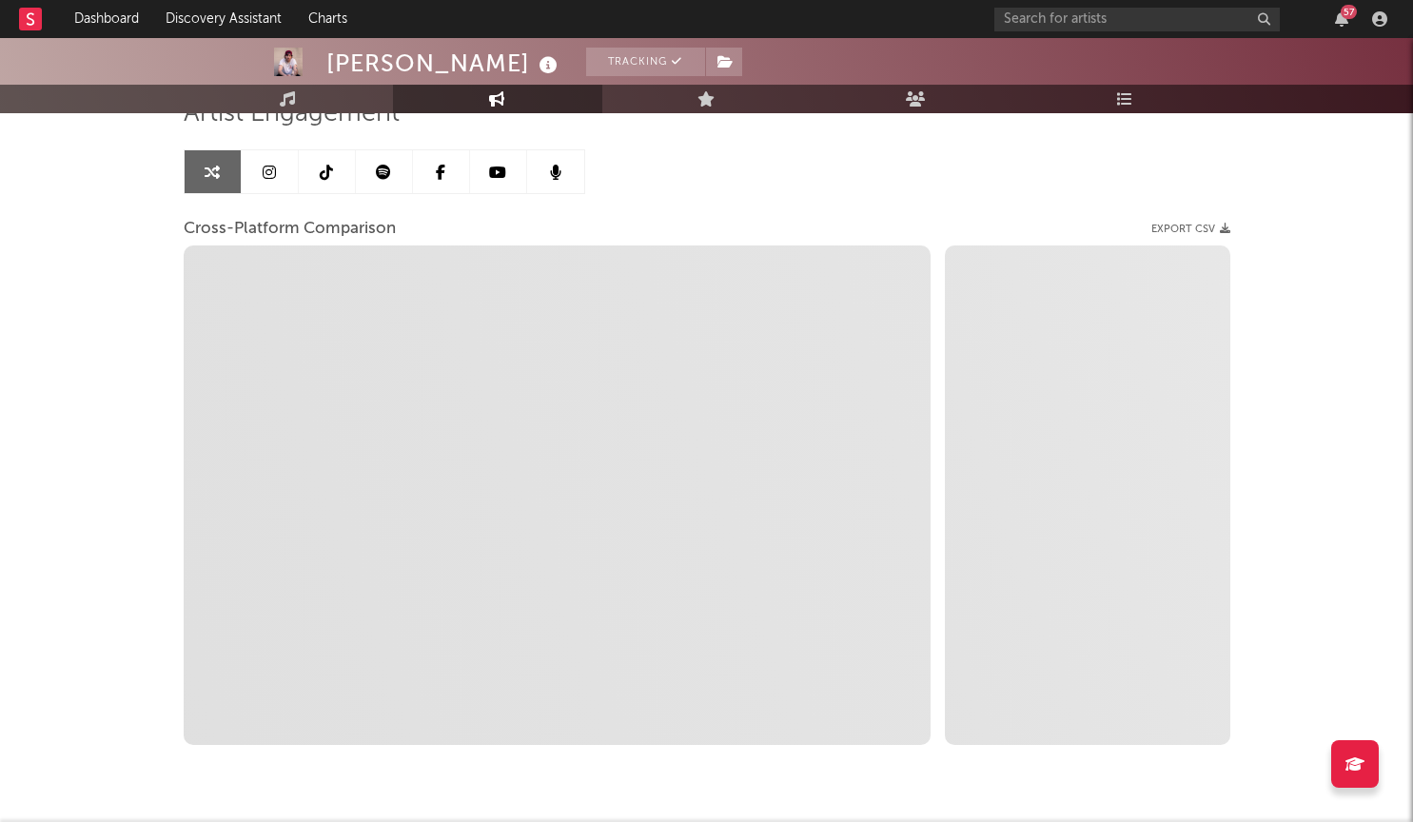
scroll to position [188, 0]
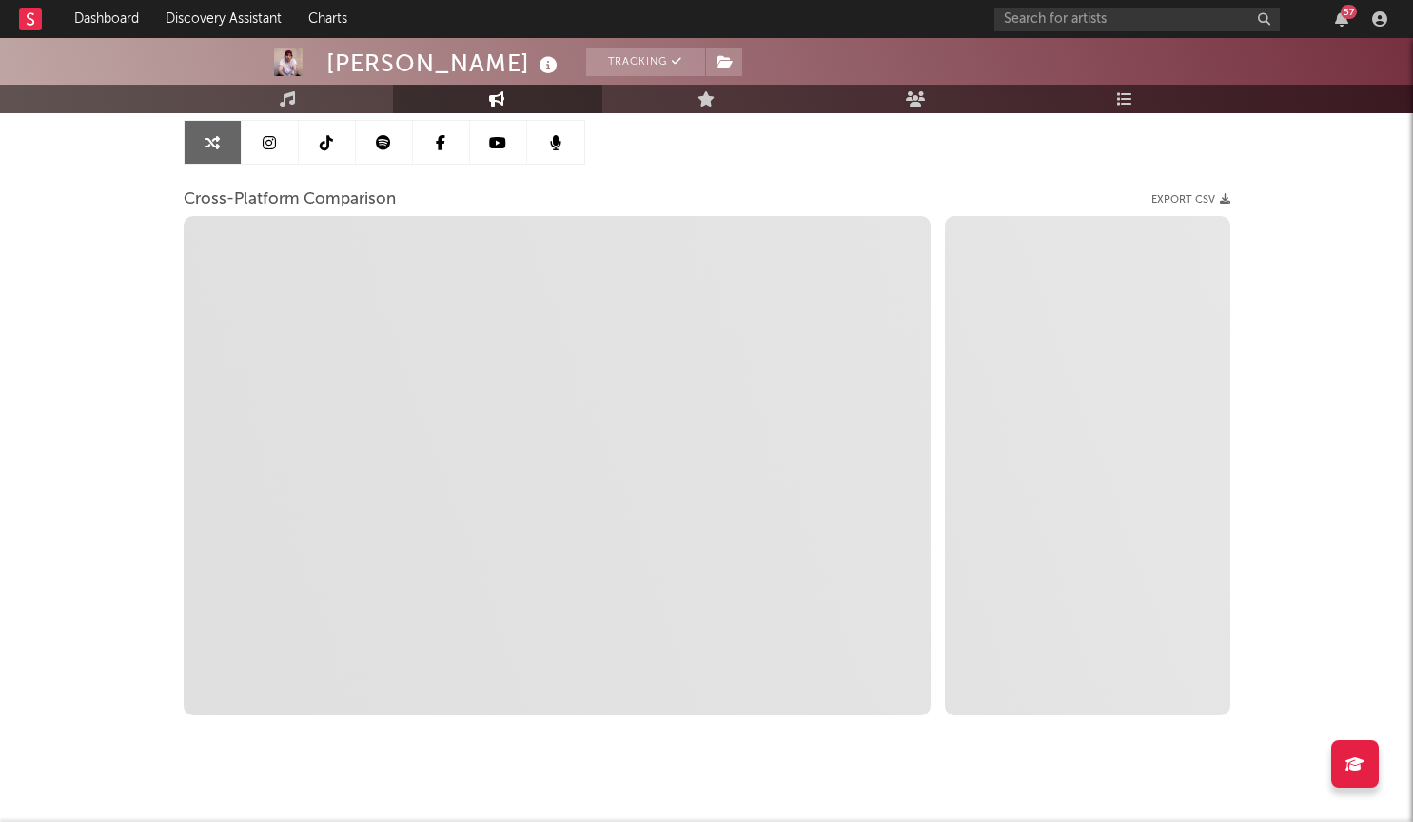
select select "1m"
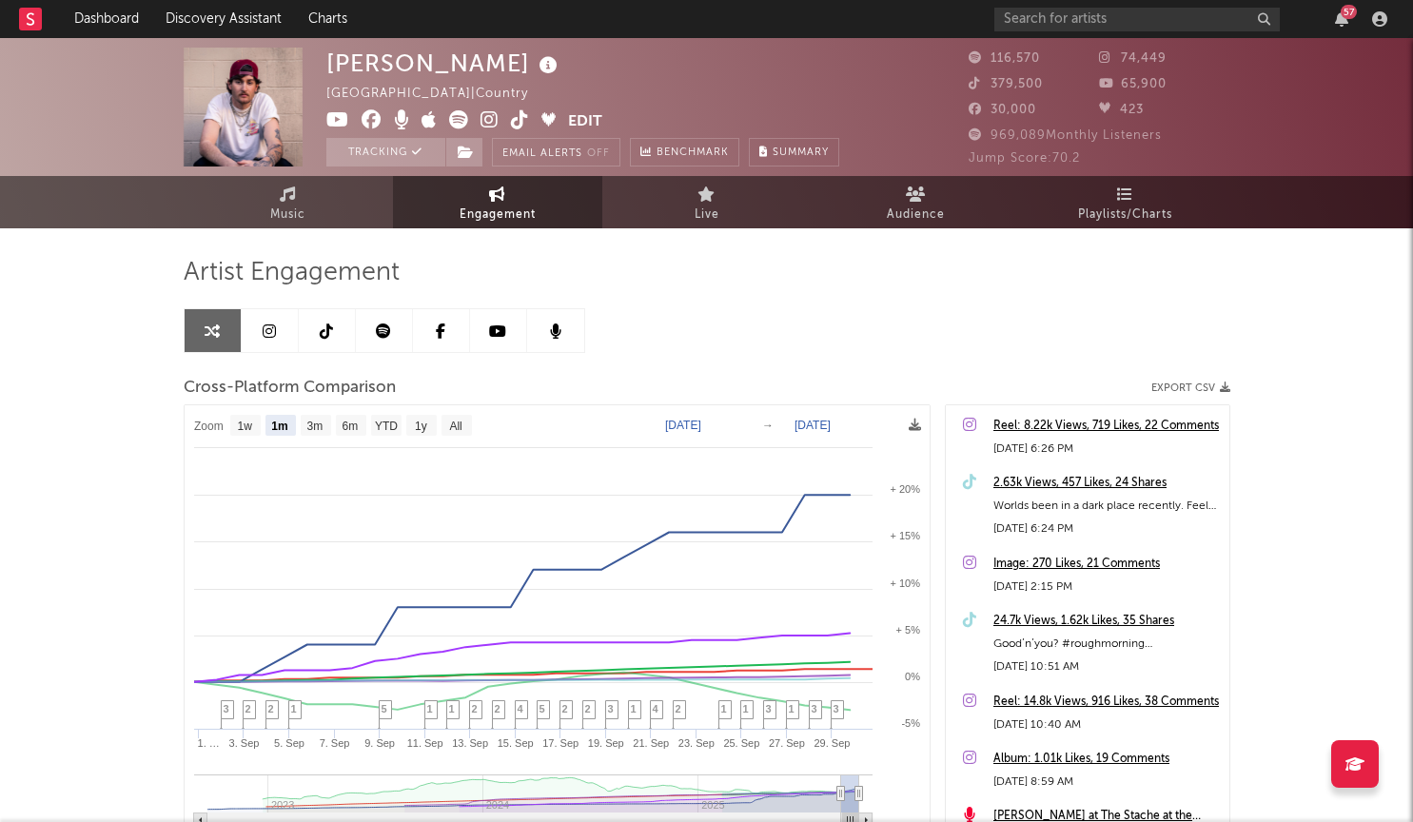
scroll to position [0, 0]
click at [375, 211] on link "Music" at bounding box center [288, 202] width 209 height 52
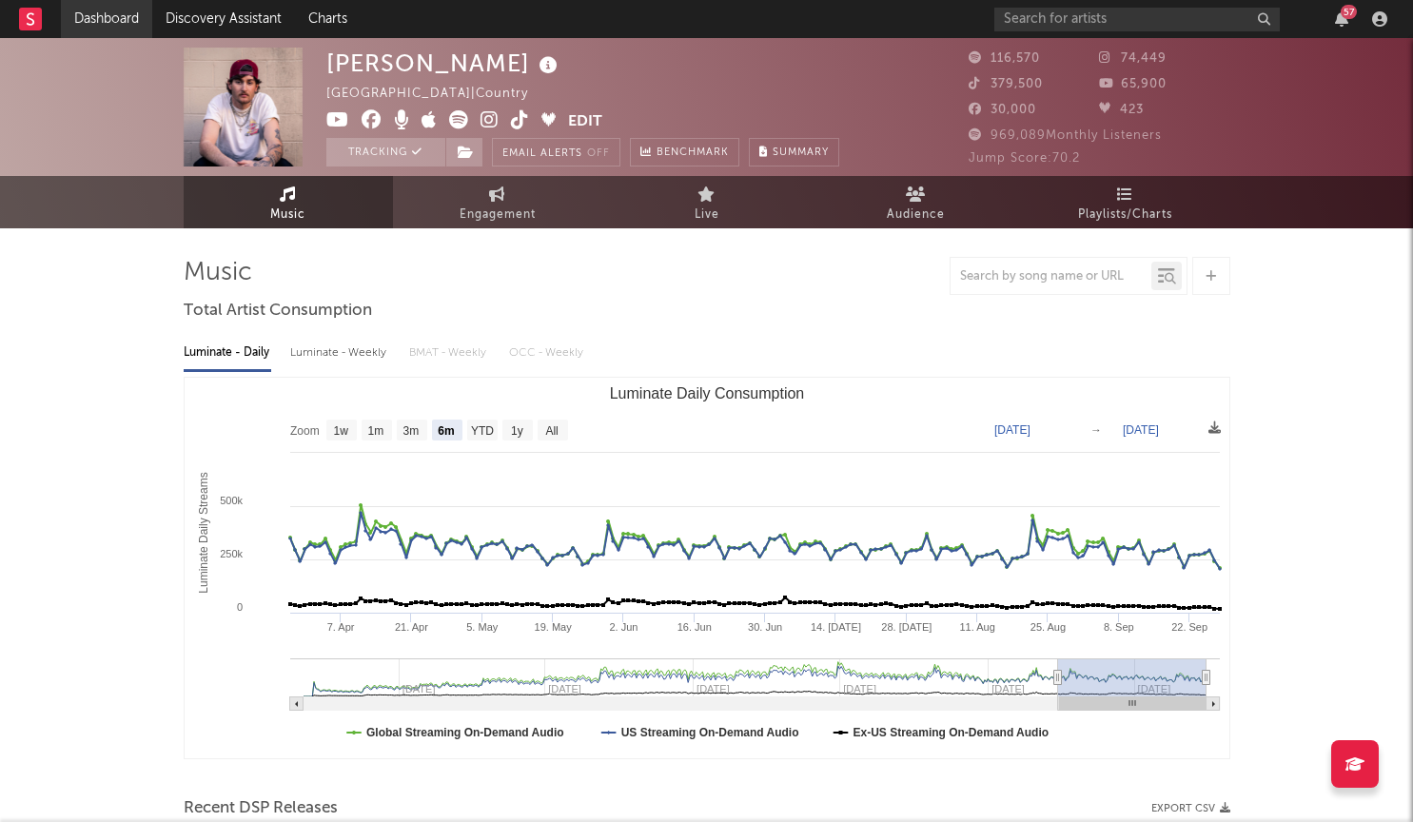
click at [121, 19] on link "Dashboard" at bounding box center [106, 19] width 91 height 38
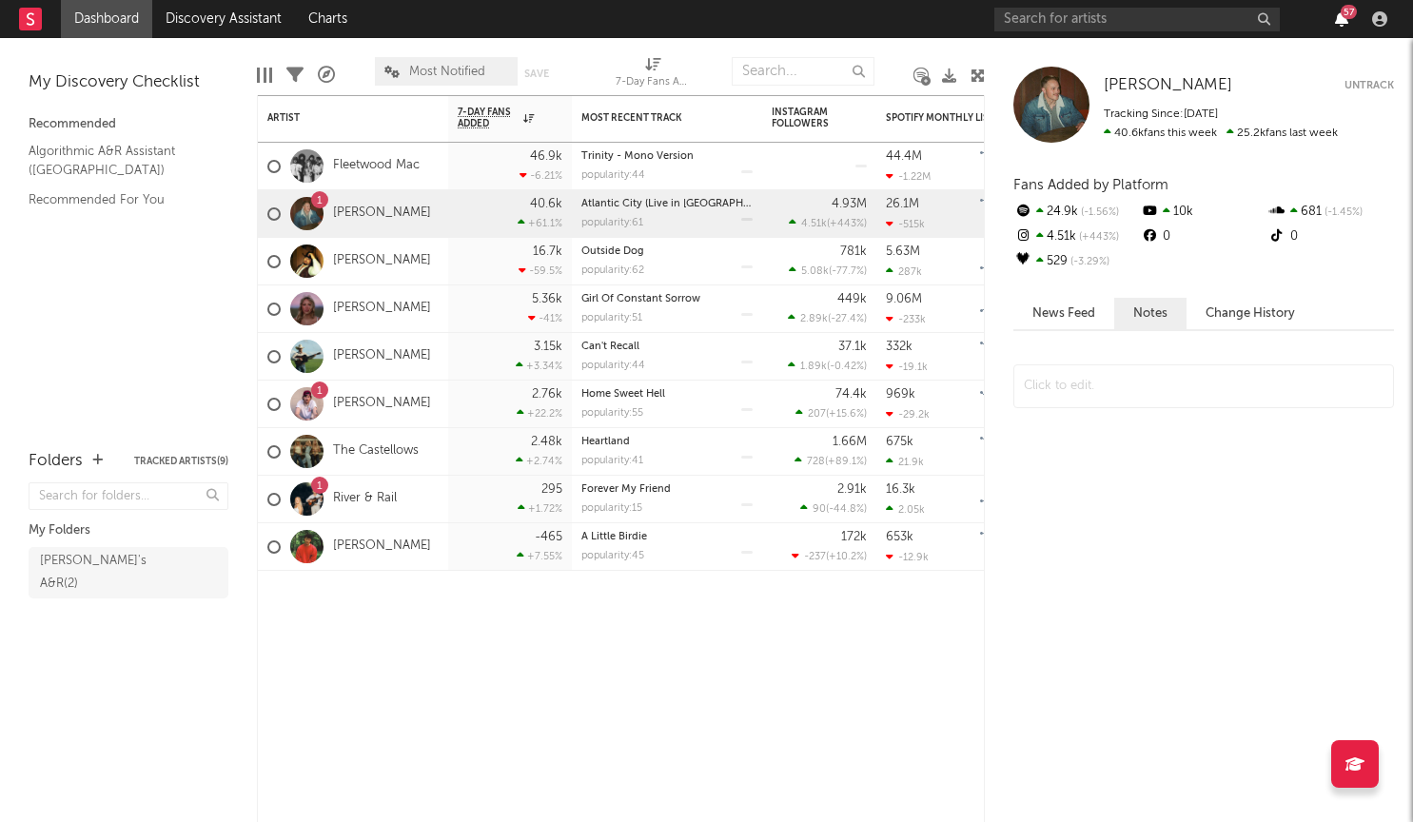
click at [1339, 16] on icon "button" at bounding box center [1341, 18] width 13 height 15
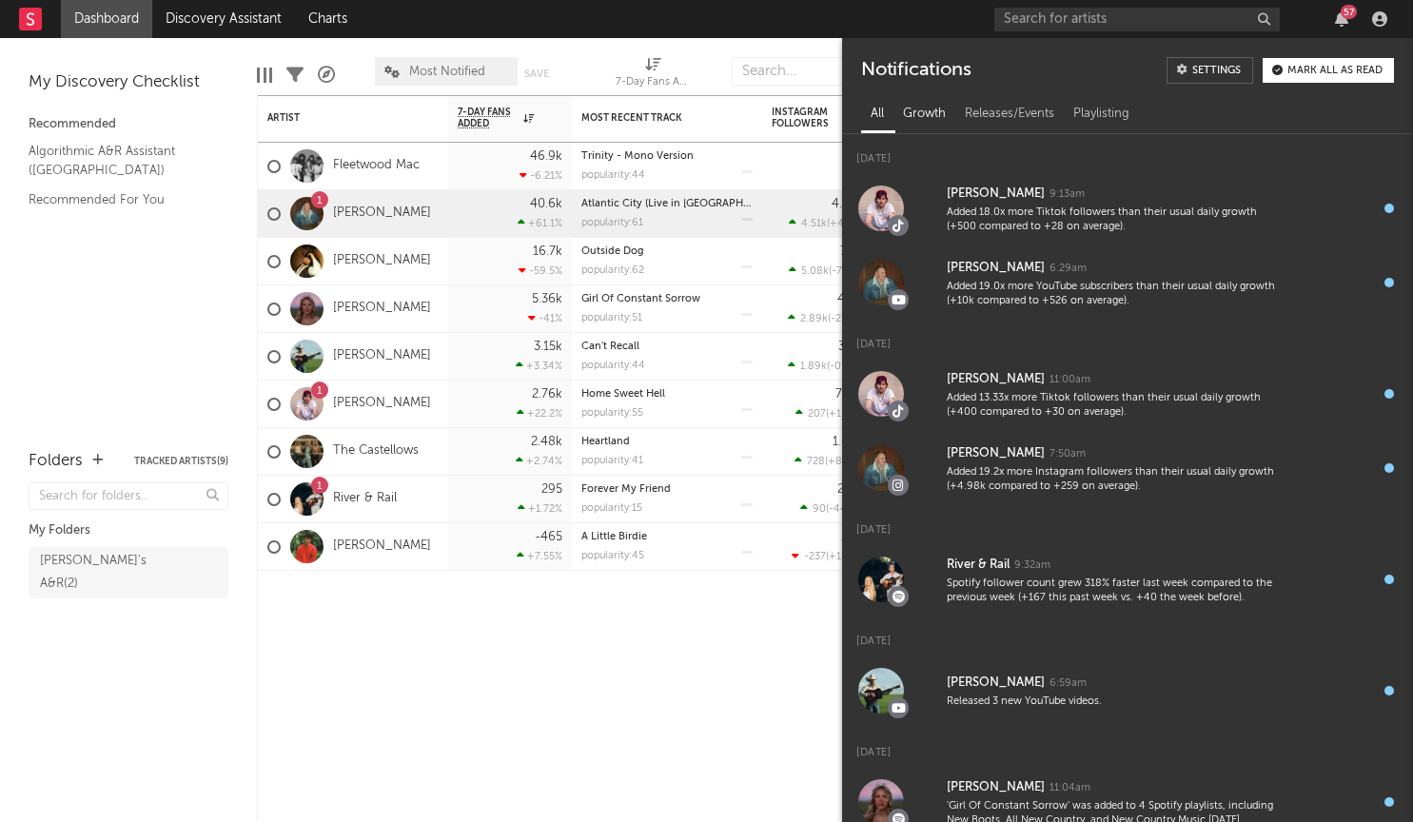
click at [938, 125] on div "Growth" at bounding box center [924, 114] width 62 height 32
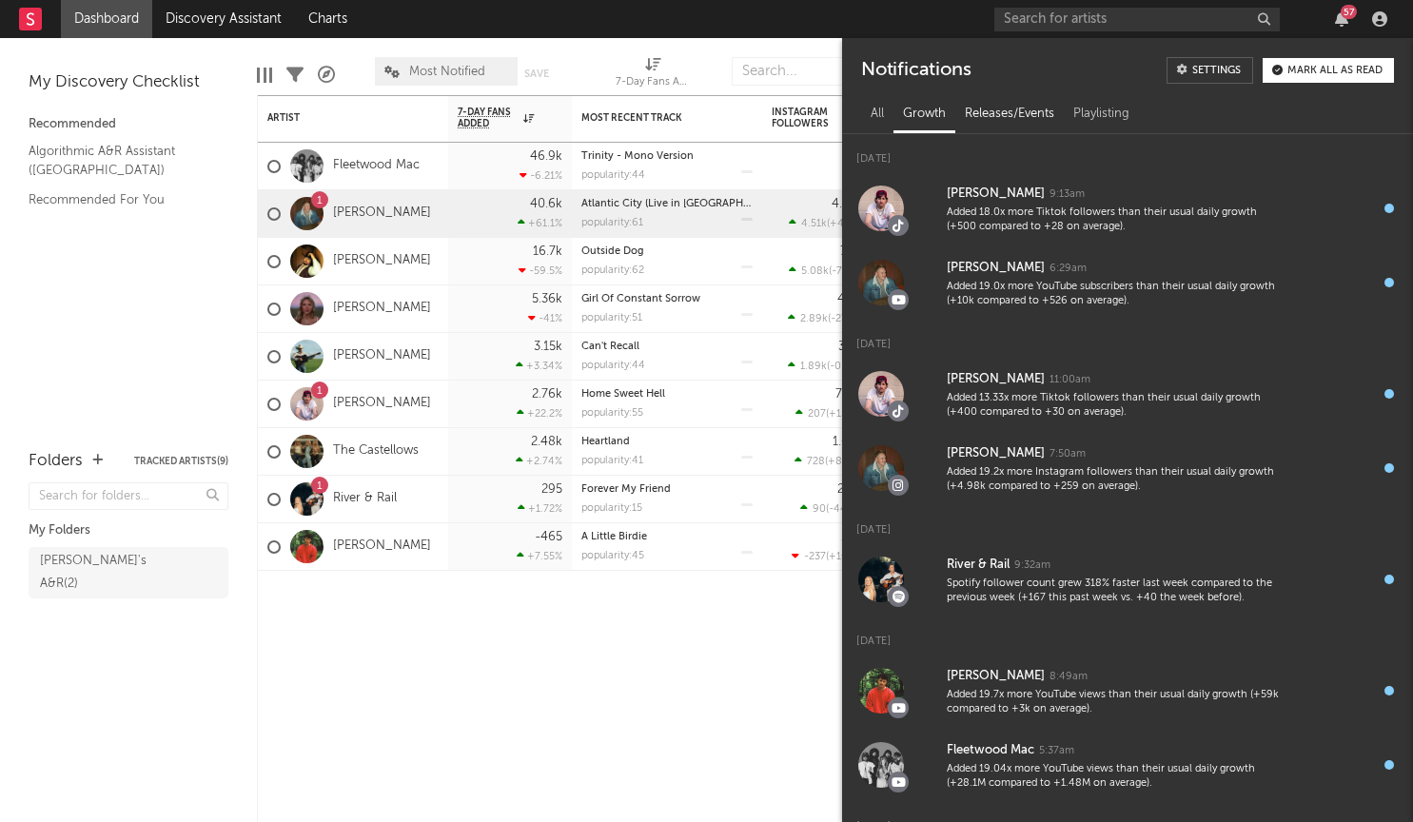
click at [992, 124] on div "Releases/Events" at bounding box center [1009, 114] width 108 height 32
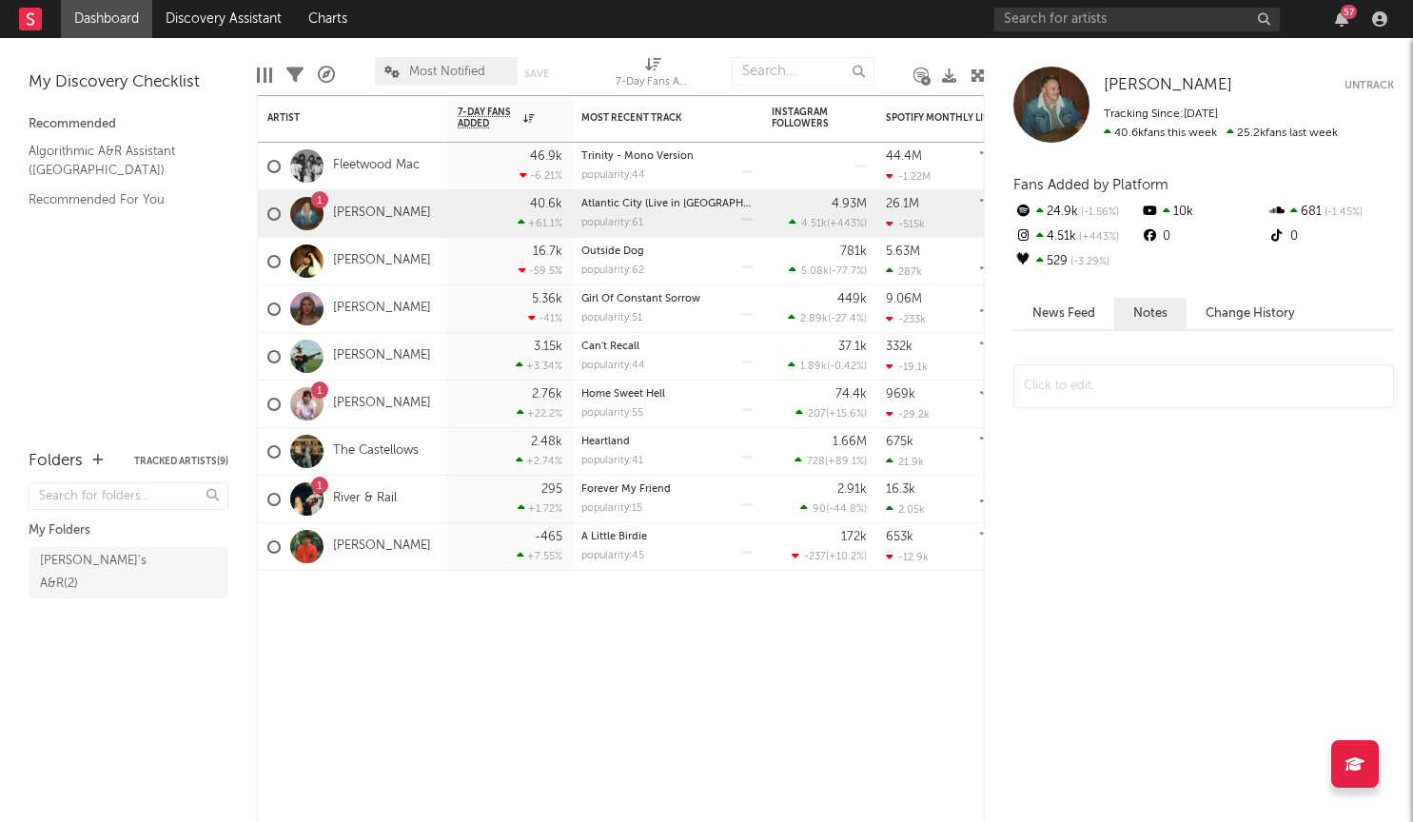
click at [703, 64] on div "Edit Columns Filters A&R Pipeline Most Notified Save Save as 7-Day Fans Added (…" at bounding box center [621, 66] width 728 height 57
click at [447, 407] on div "1 Austin Snell" at bounding box center [353, 405] width 190 height 48
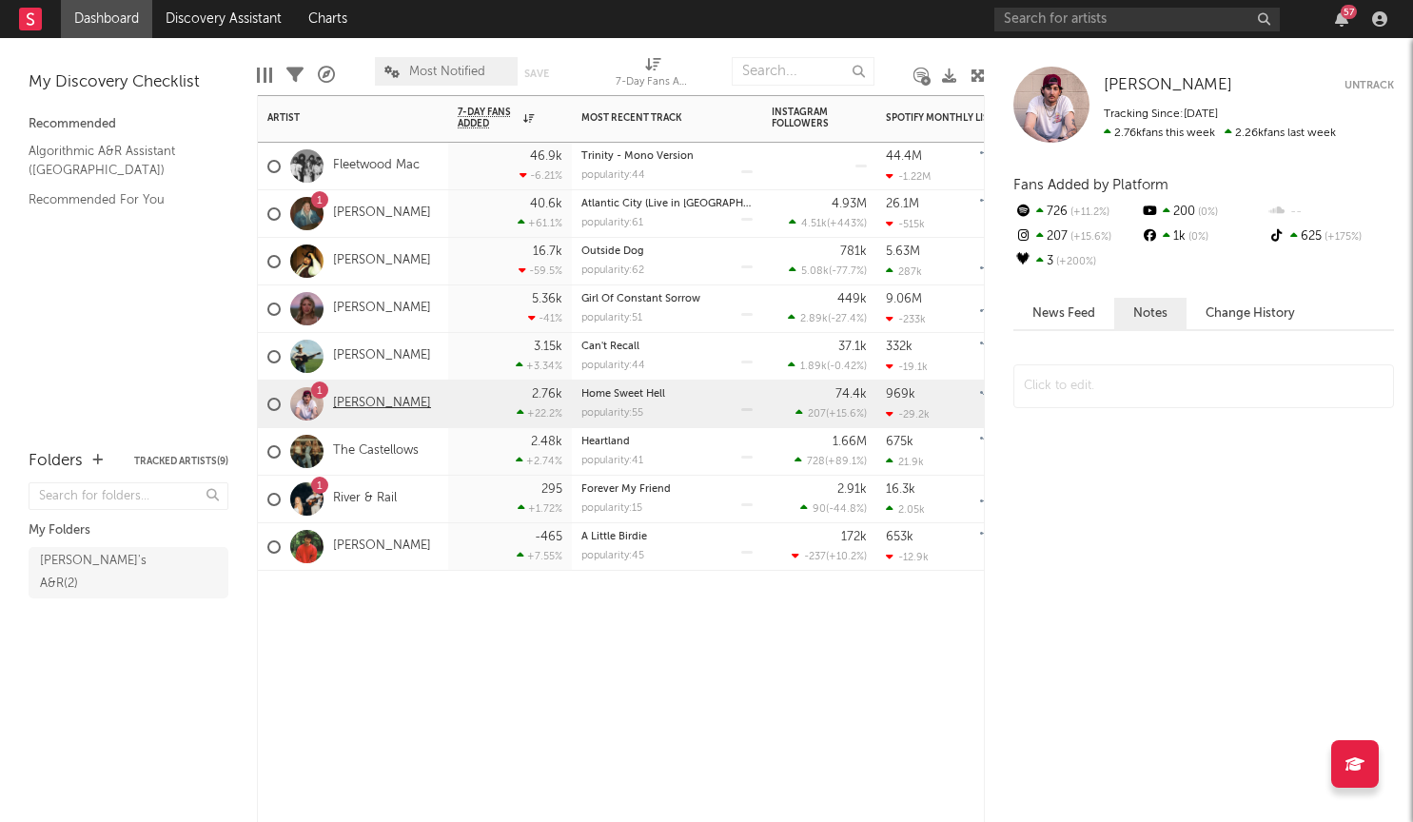
click at [349, 396] on link "[PERSON_NAME]" at bounding box center [382, 404] width 98 height 16
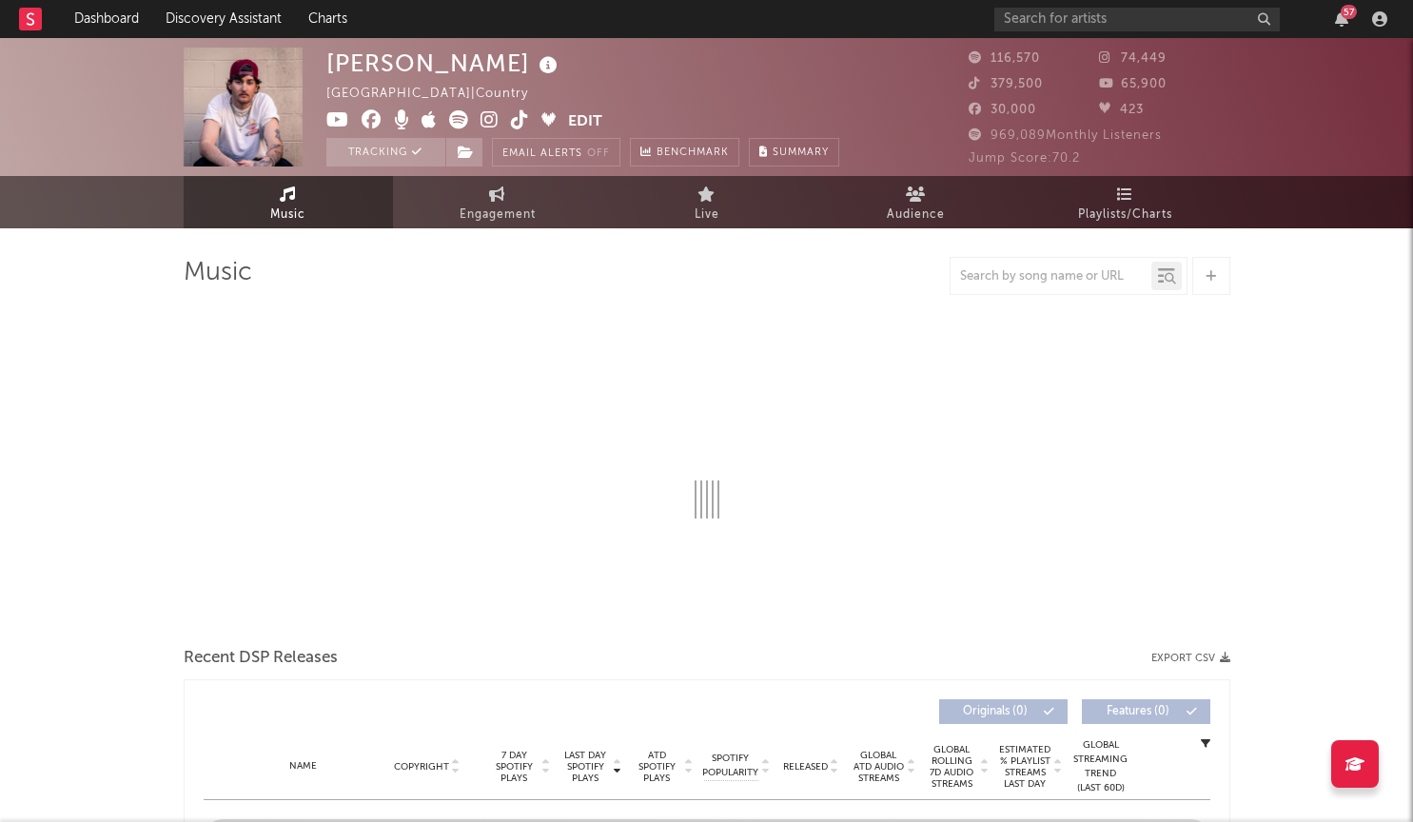
select select "6m"
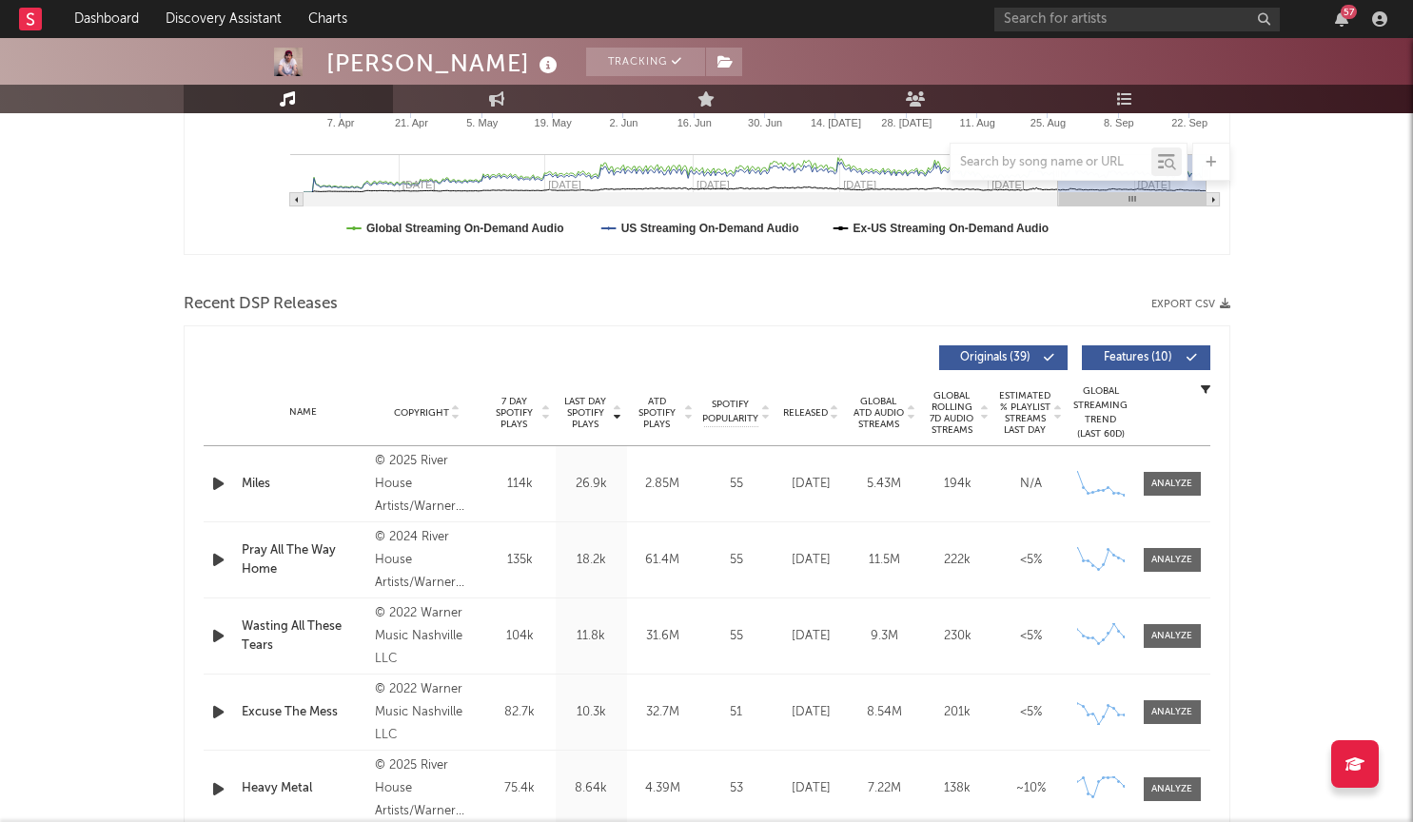
scroll to position [97, 0]
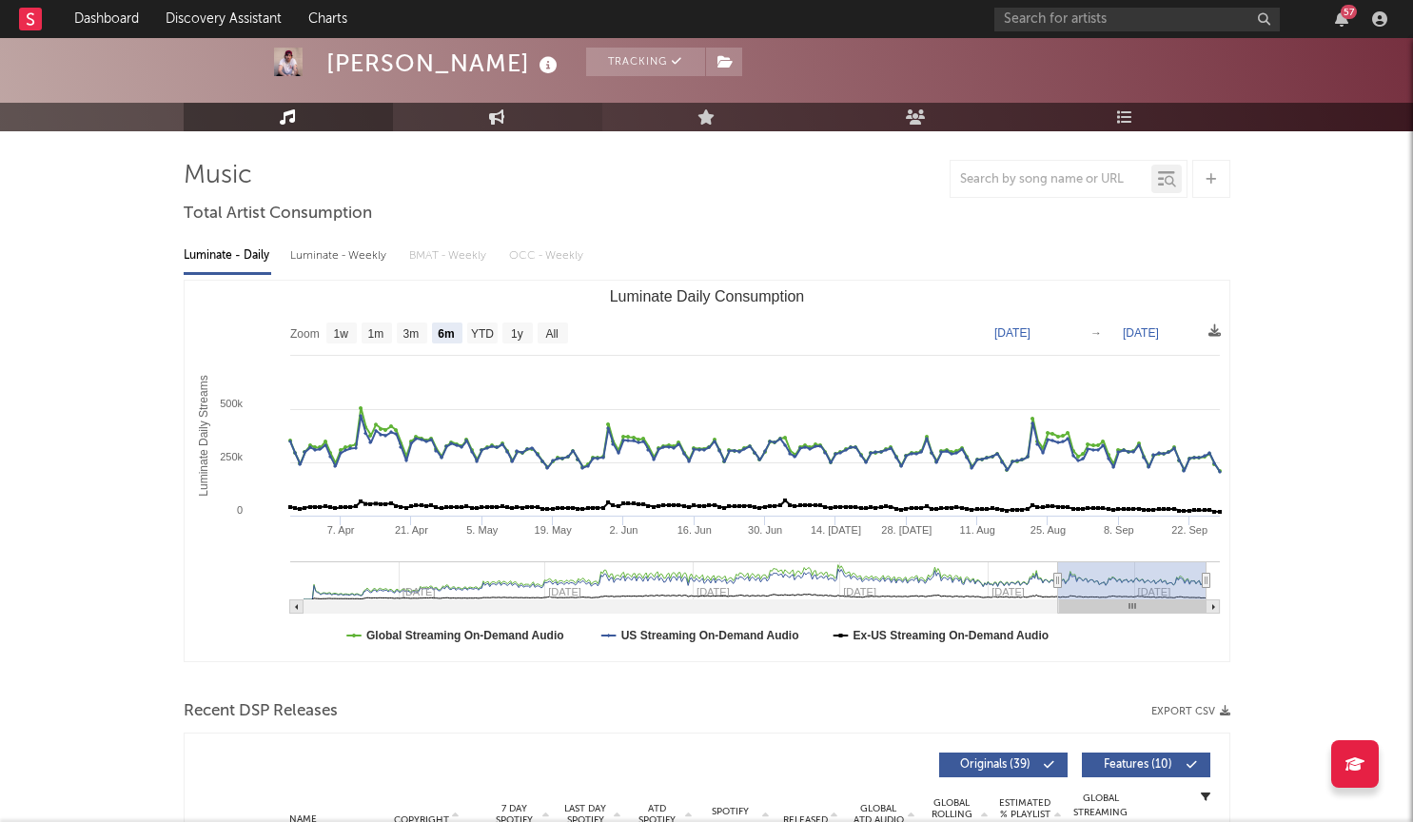
click at [538, 116] on link "Engagement" at bounding box center [497, 117] width 209 height 29
select select "1w"
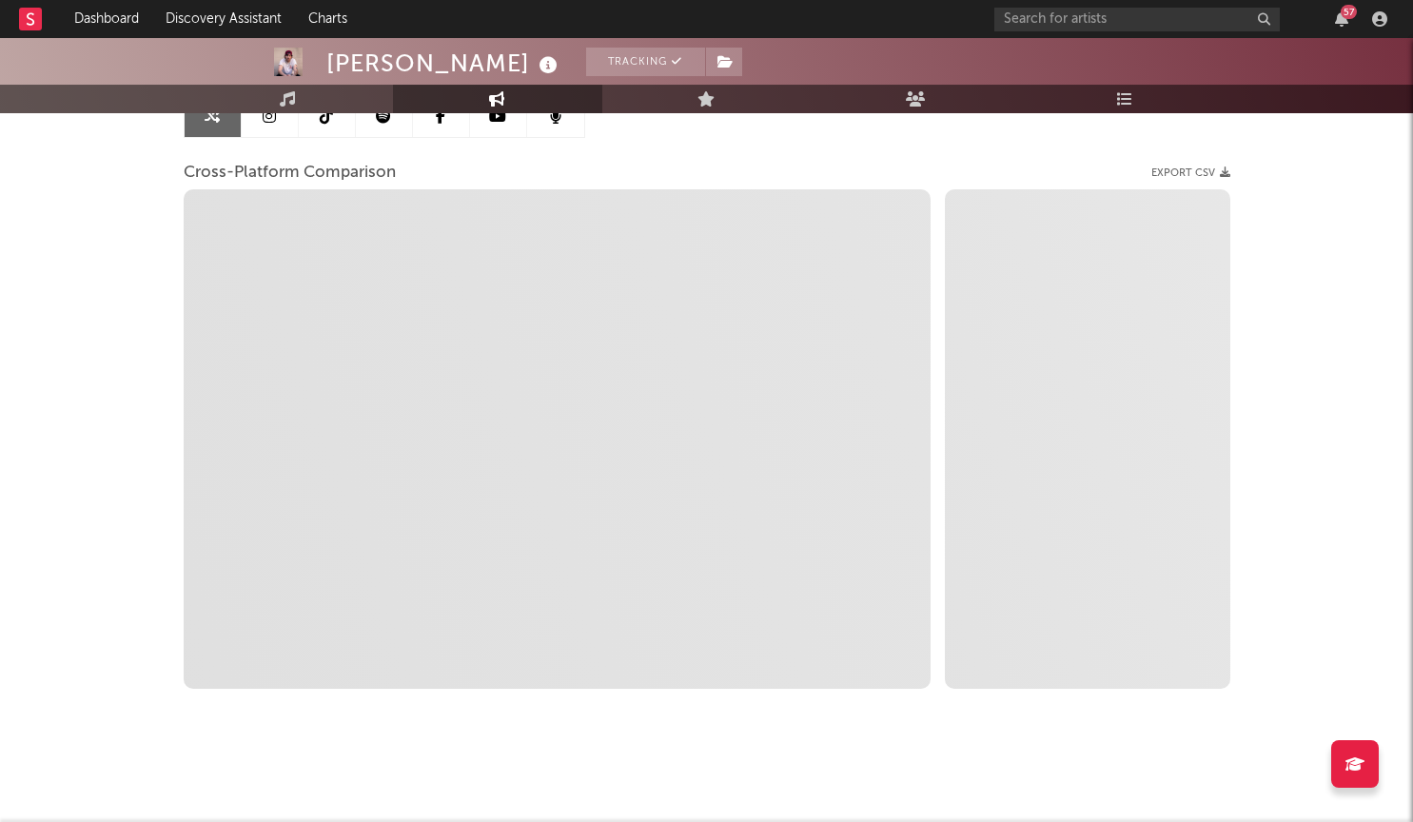
scroll to position [215, 0]
select select "1m"
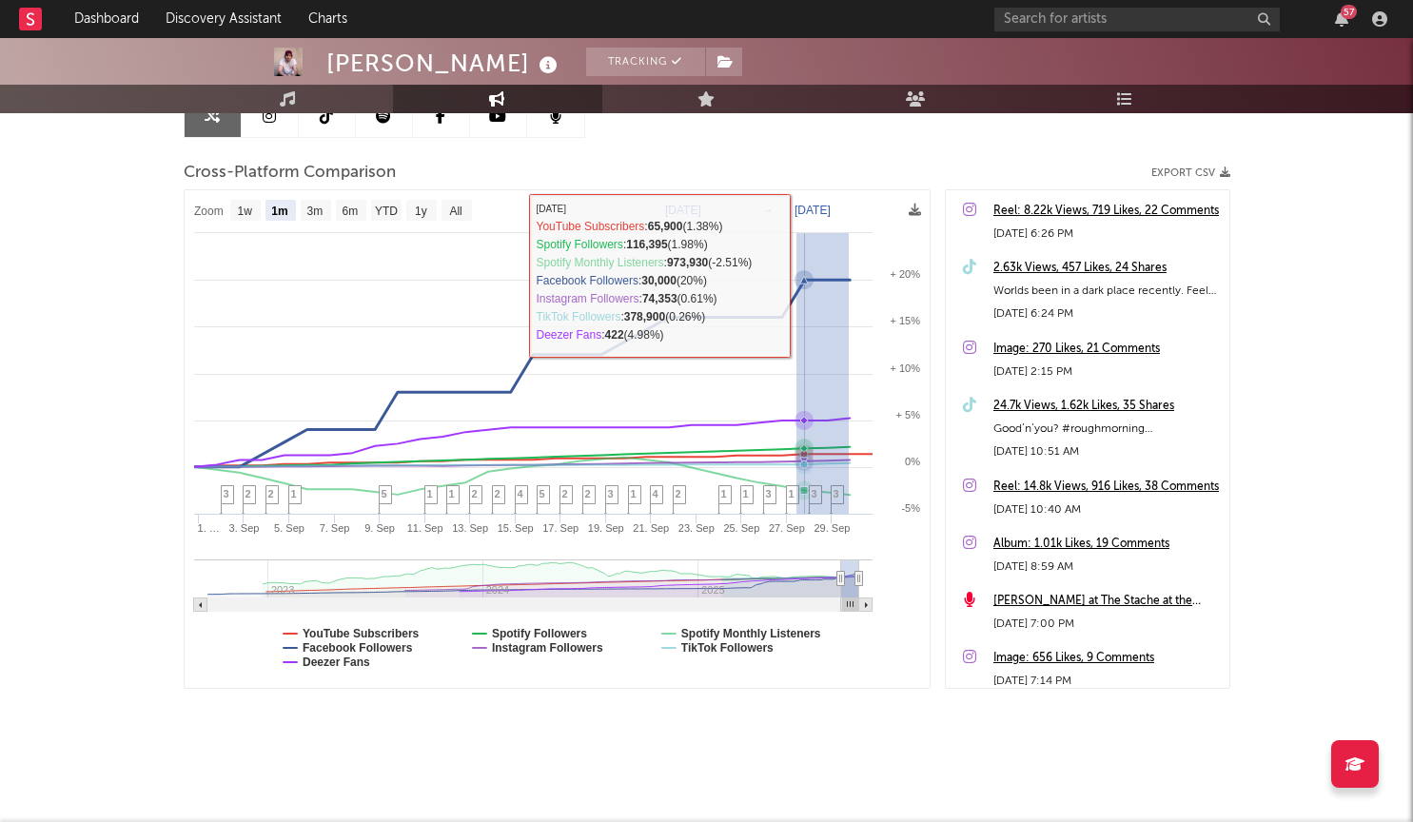
drag, startPoint x: 848, startPoint y: 275, endPoint x: 795, endPoint y: 276, distance: 52.3
click at [795, 276] on icon at bounding box center [802, 279] width 19 height 19
type input "2025-09-27"
type input "2025-09-29"
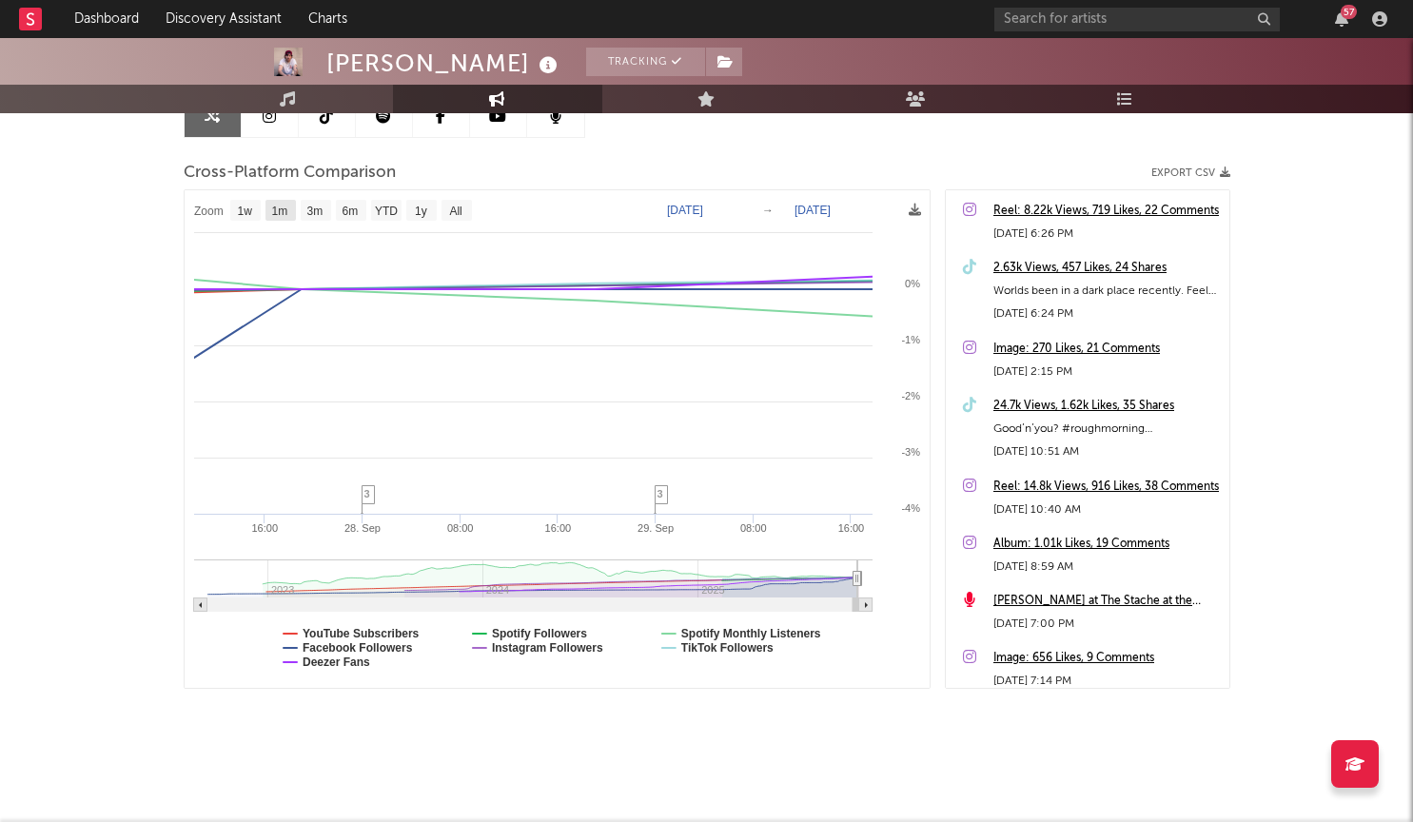
click at [283, 202] on rect at bounding box center [280, 210] width 30 height 21
select select "1m"
type input "2025-08-29"
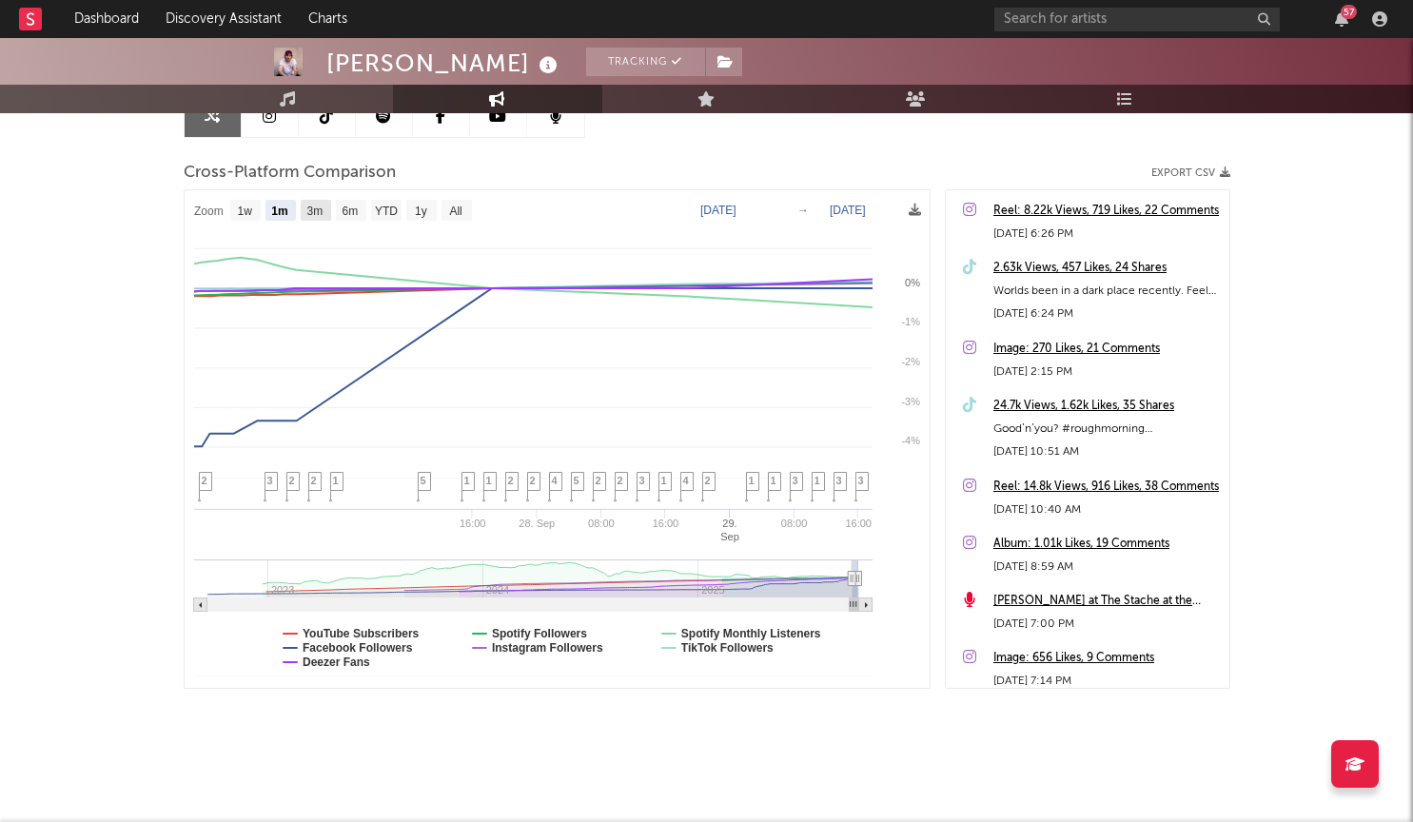
select select "1m"
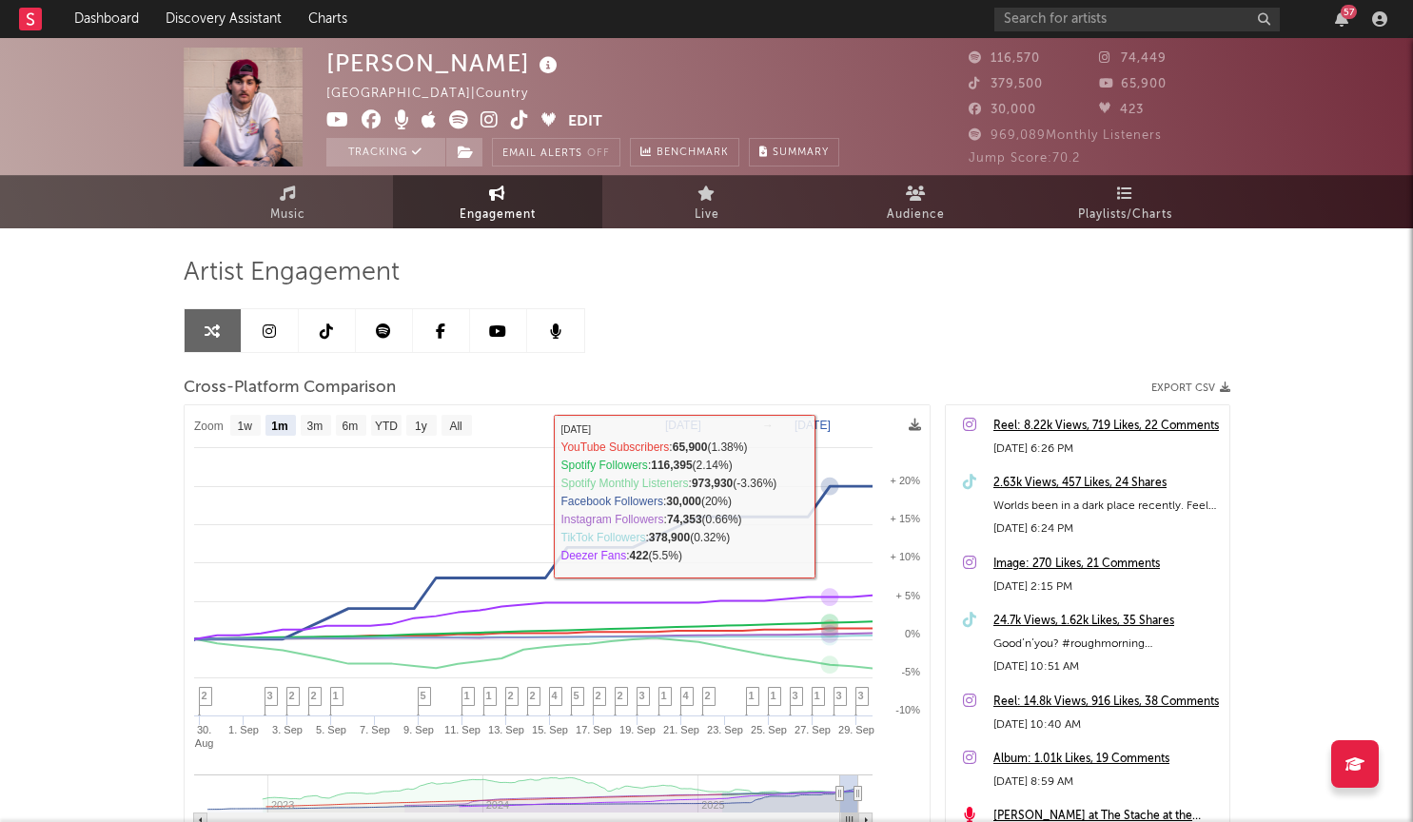
scroll to position [0, 0]
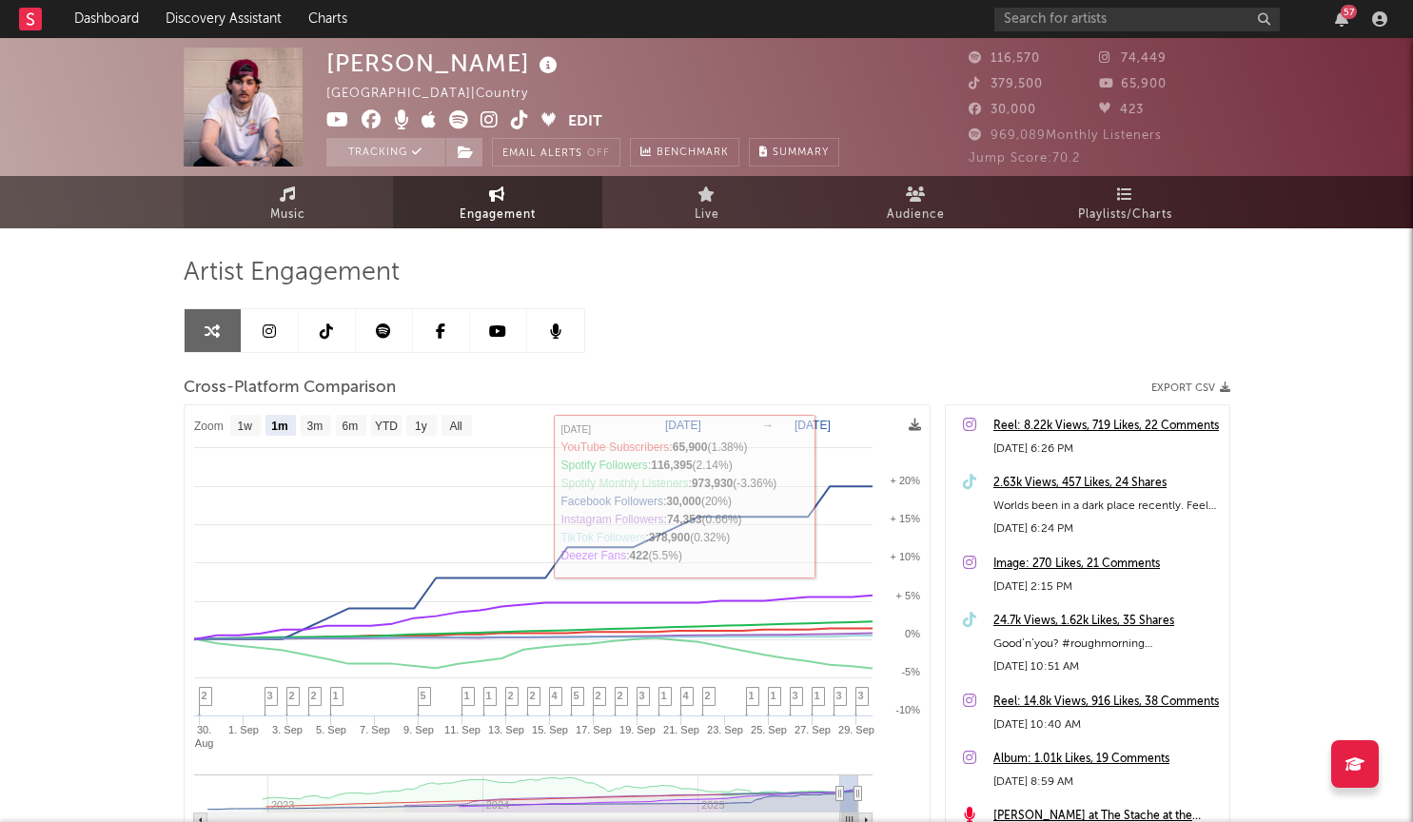
click at [351, 201] on link "Music" at bounding box center [288, 202] width 209 height 52
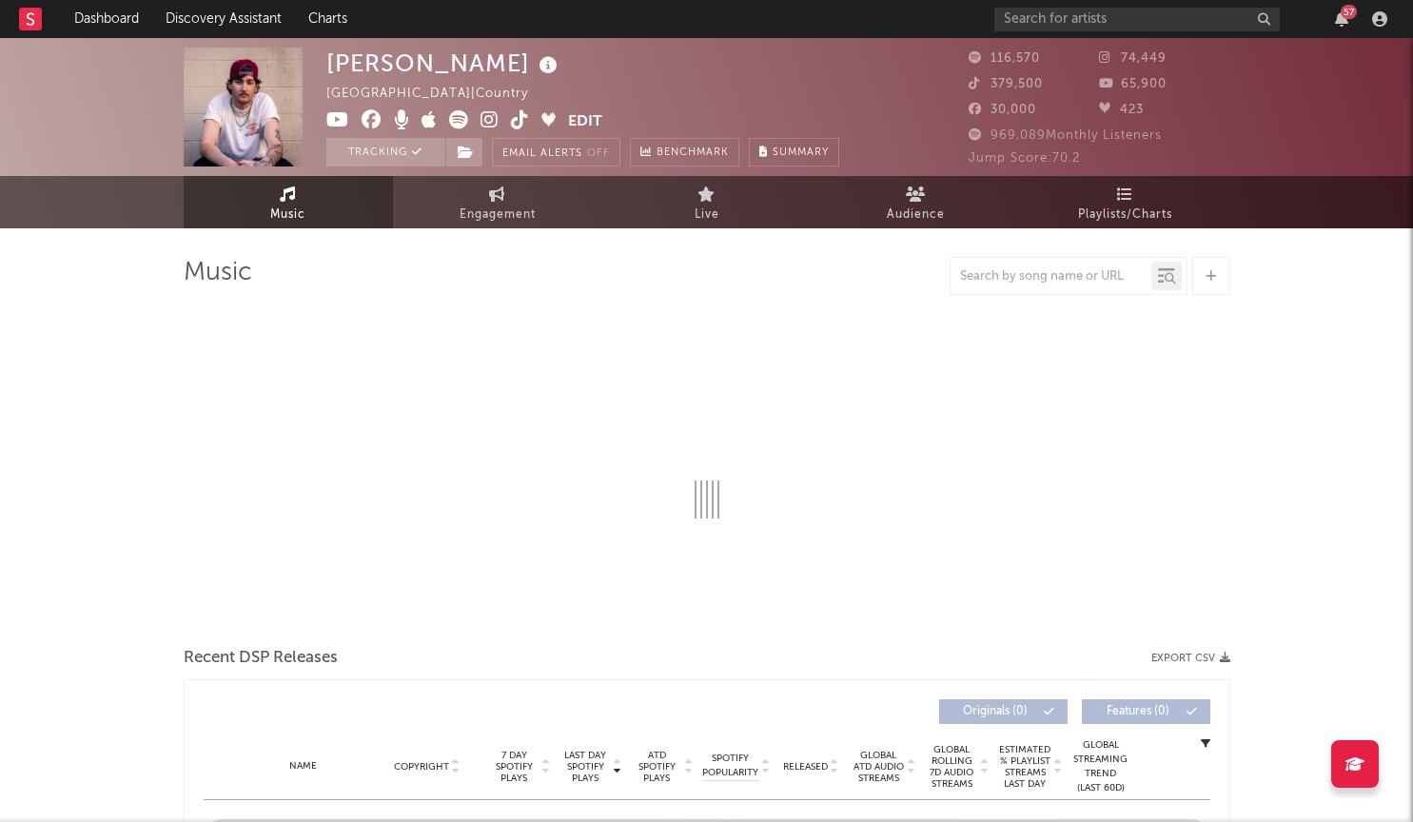
select select "6m"
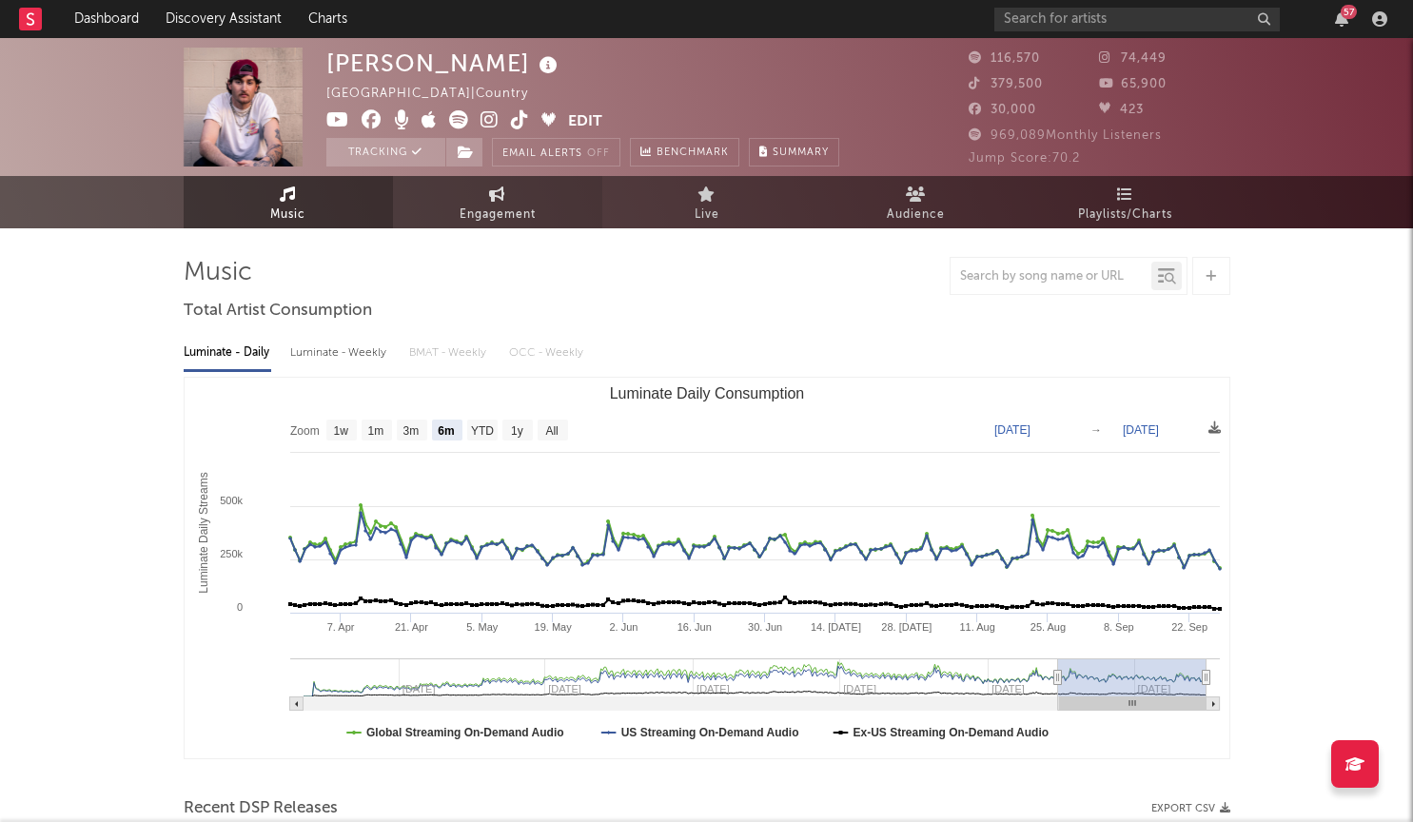
click at [498, 212] on span "Engagement" at bounding box center [497, 215] width 76 height 23
select select "1w"
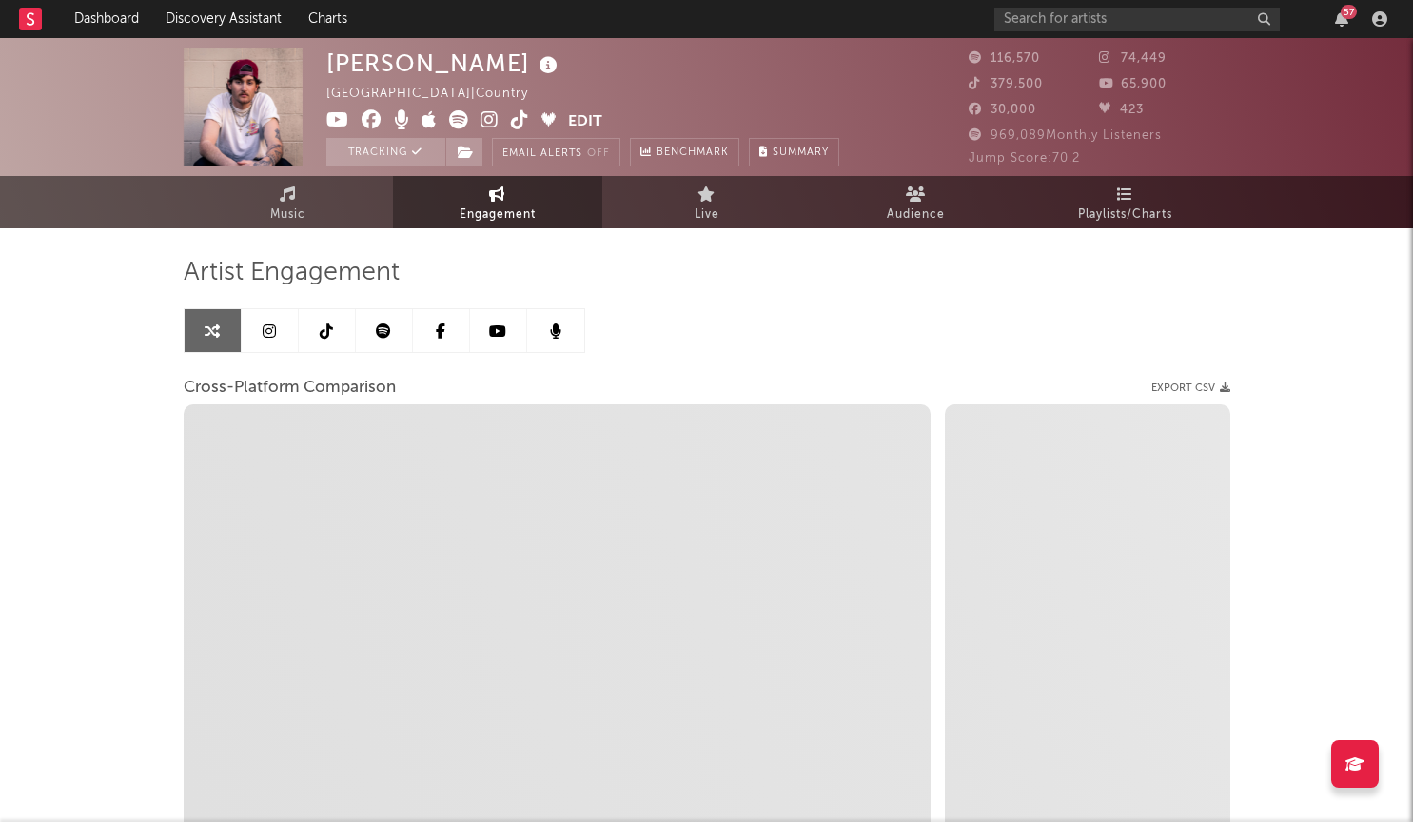
select select "1m"
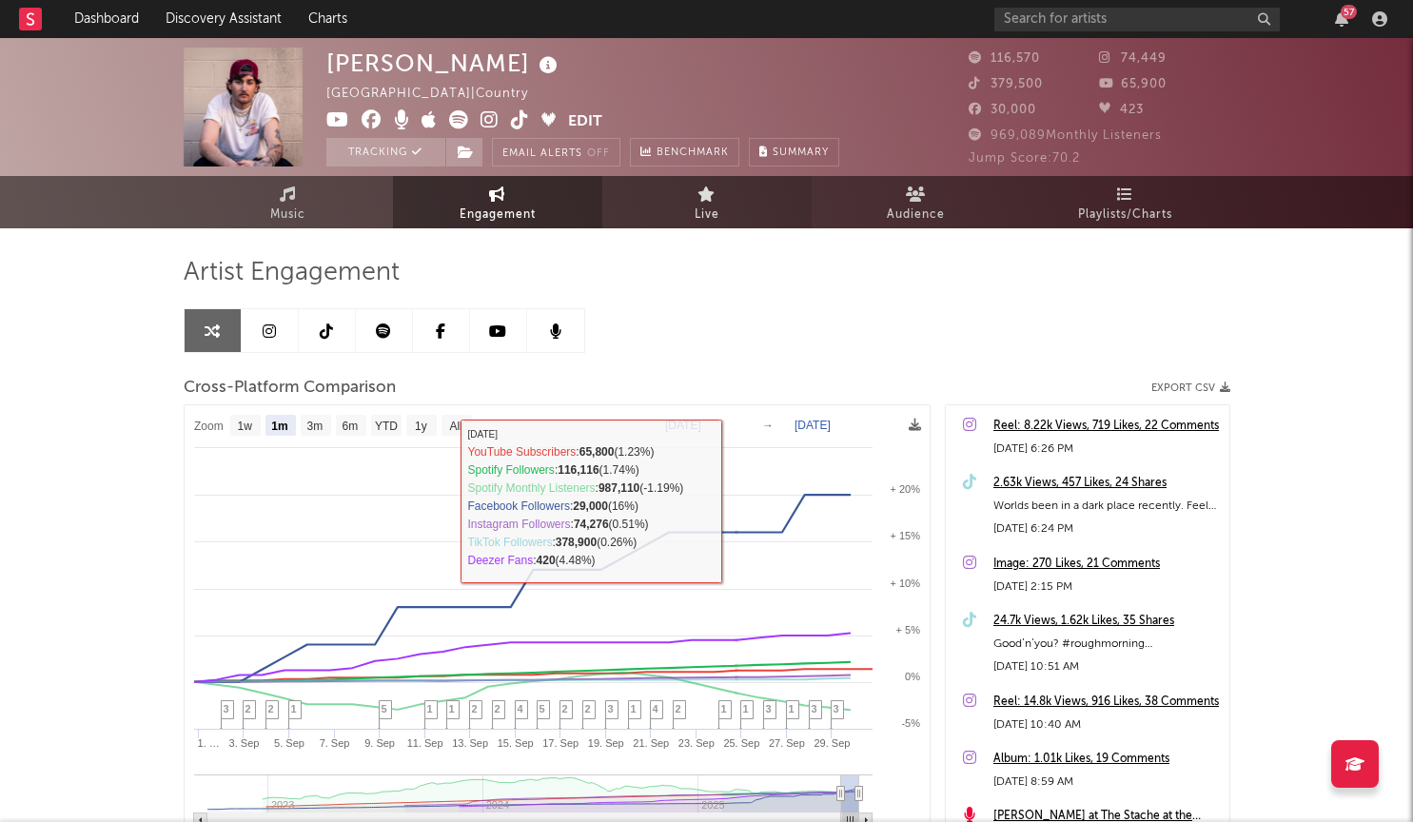
click at [725, 189] on link "Live" at bounding box center [706, 202] width 209 height 52
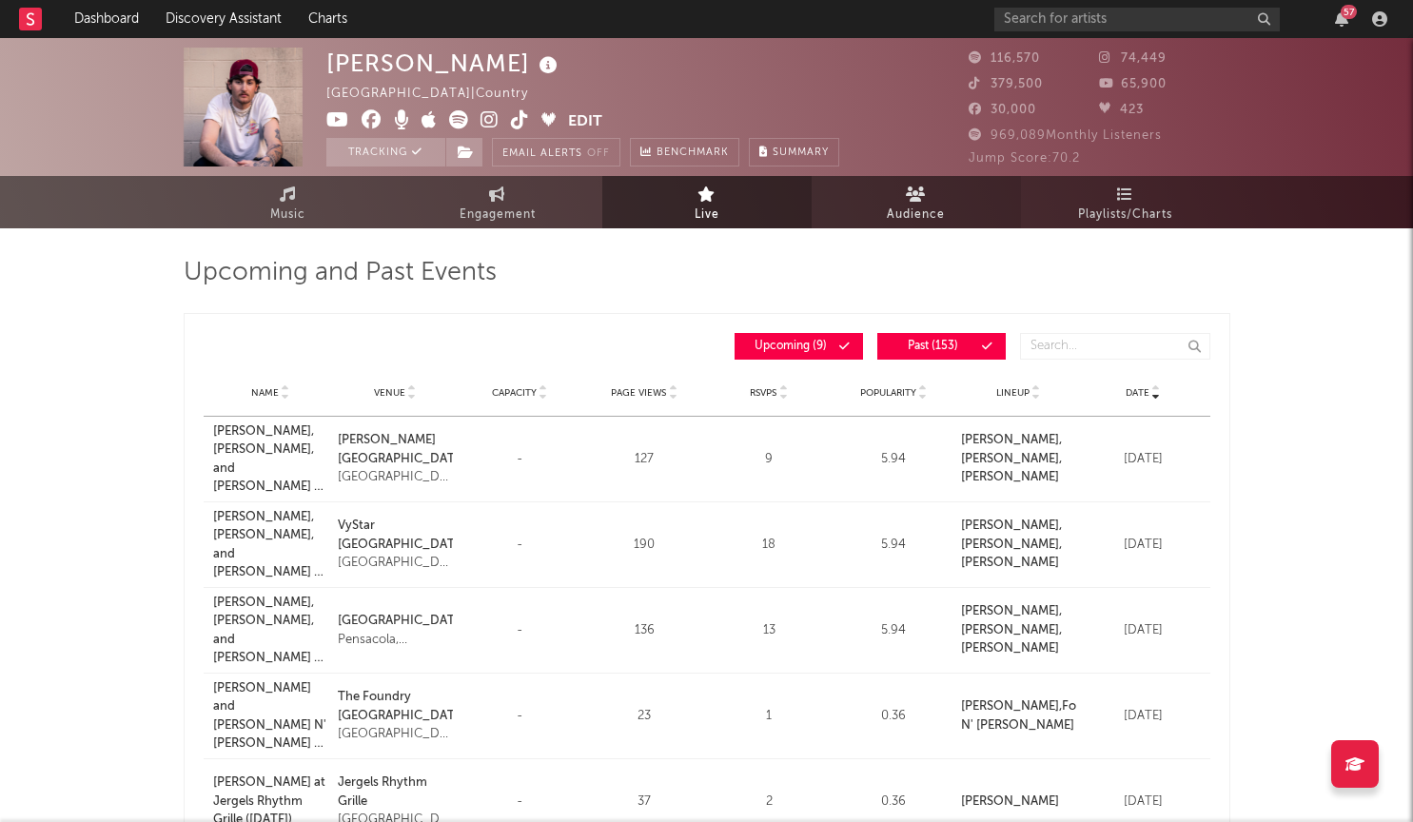
click at [895, 205] on span "Audience" at bounding box center [916, 215] width 58 height 23
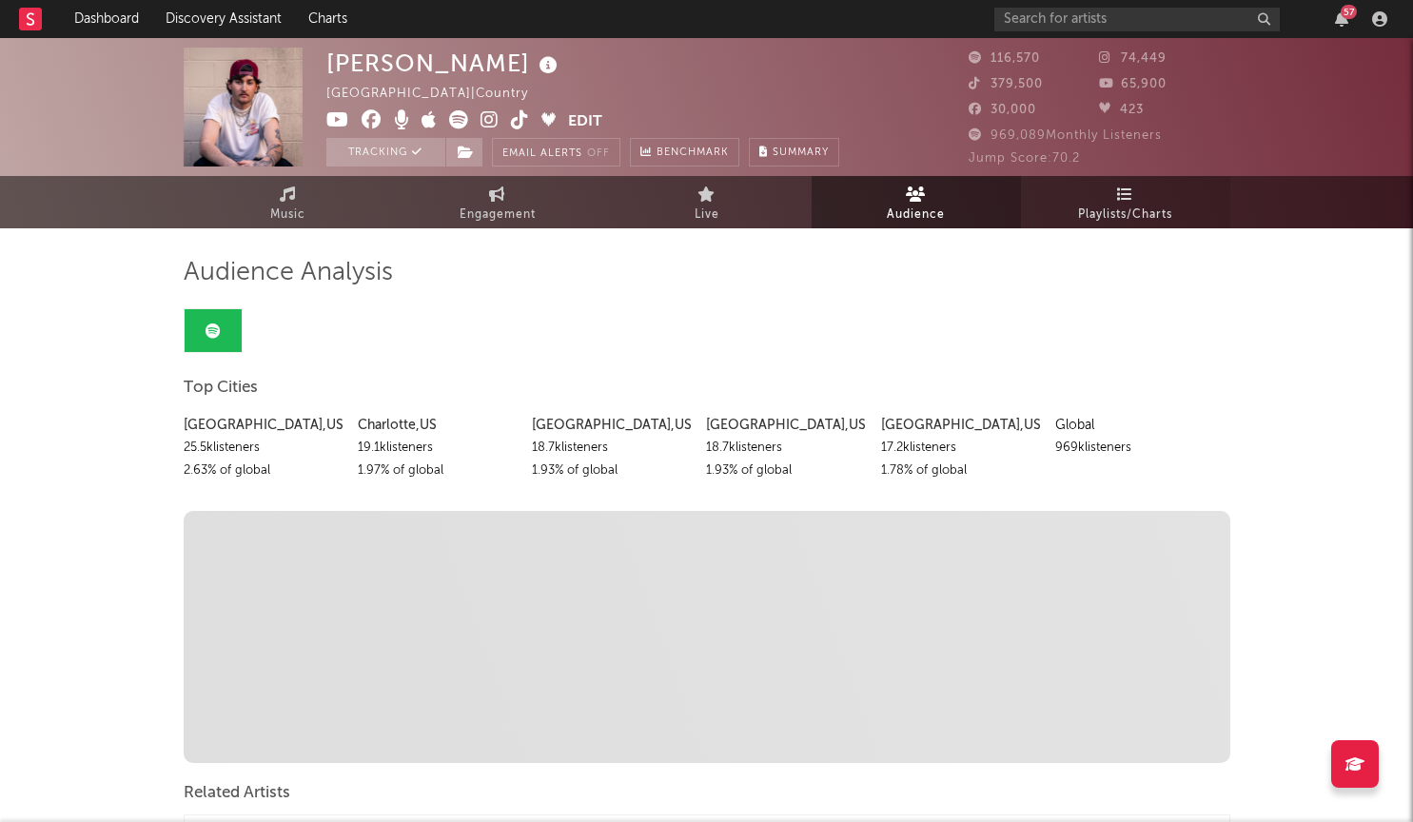
click at [1124, 209] on span "Playlists/Charts" at bounding box center [1125, 215] width 94 height 23
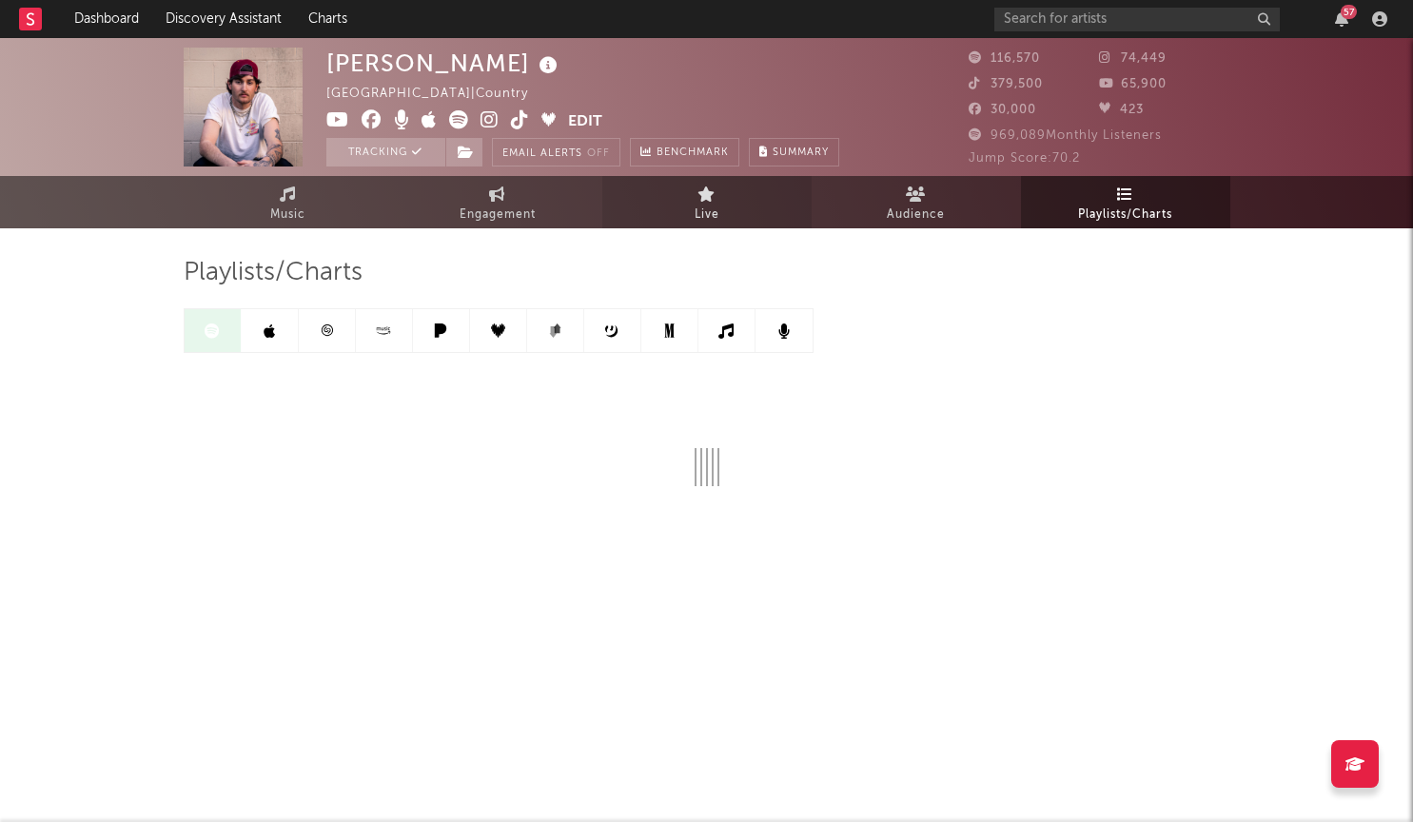
click at [691, 218] on link "Live" at bounding box center [706, 202] width 209 height 52
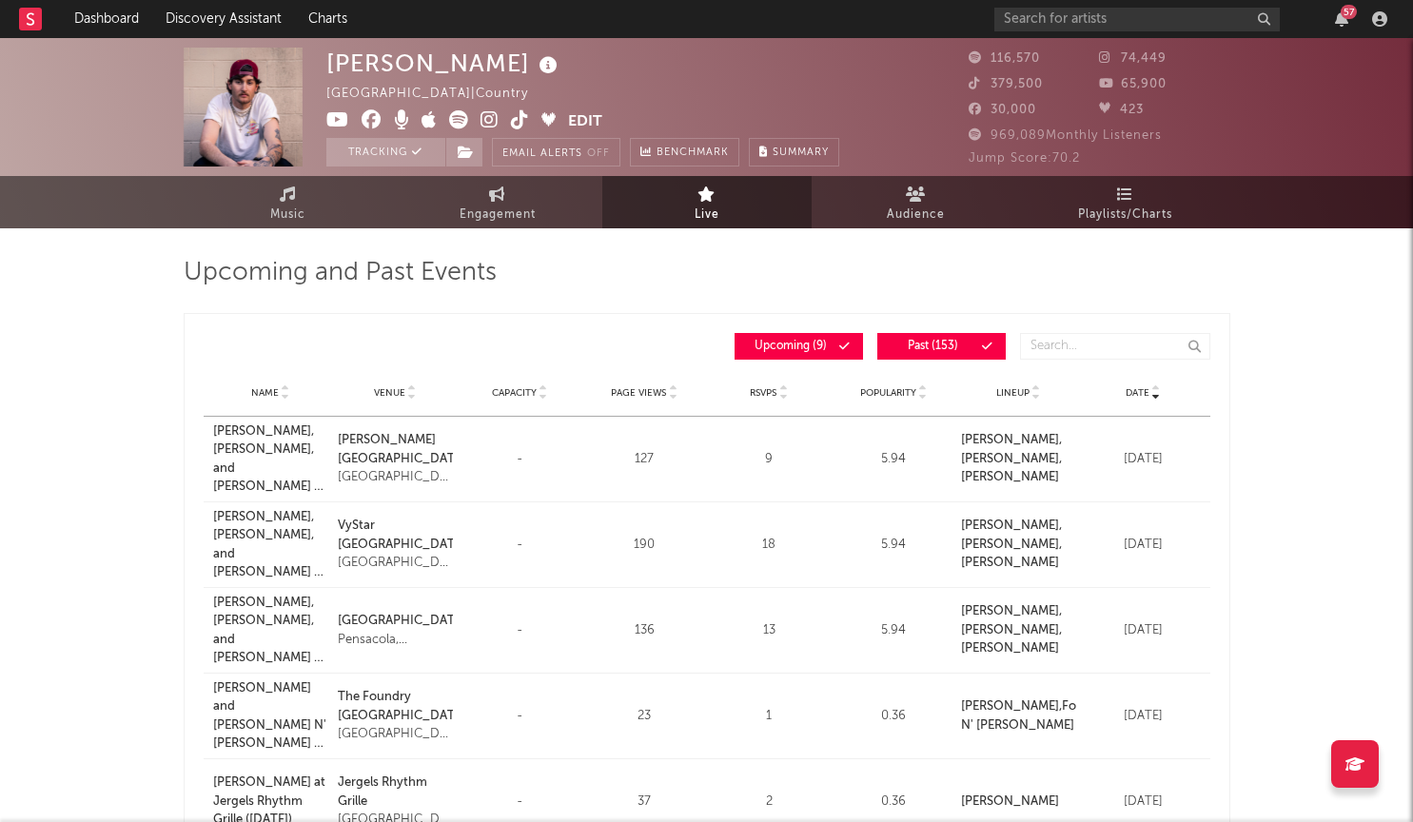
click at [692, 217] on link "Live" at bounding box center [706, 202] width 209 height 52
click at [519, 228] on div "Upcoming and Past Events Date Name Venue Capacity Page Views RSVPs Popularity L…" at bounding box center [707, 822] width 1046 height 1188
click at [519, 221] on span "Engagement" at bounding box center [497, 215] width 76 height 23
select select "1w"
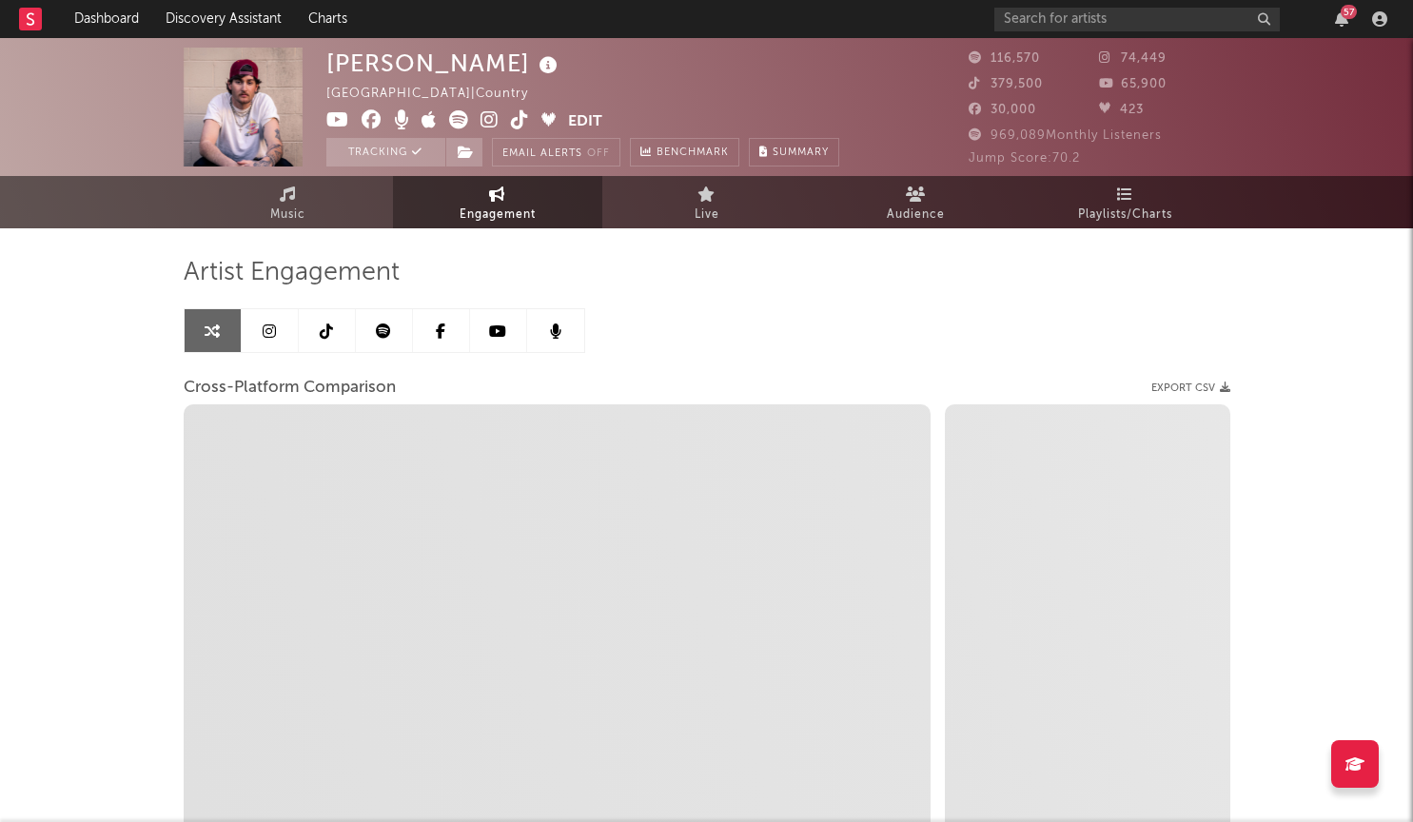
click at [449, 333] on link at bounding box center [441, 330] width 57 height 43
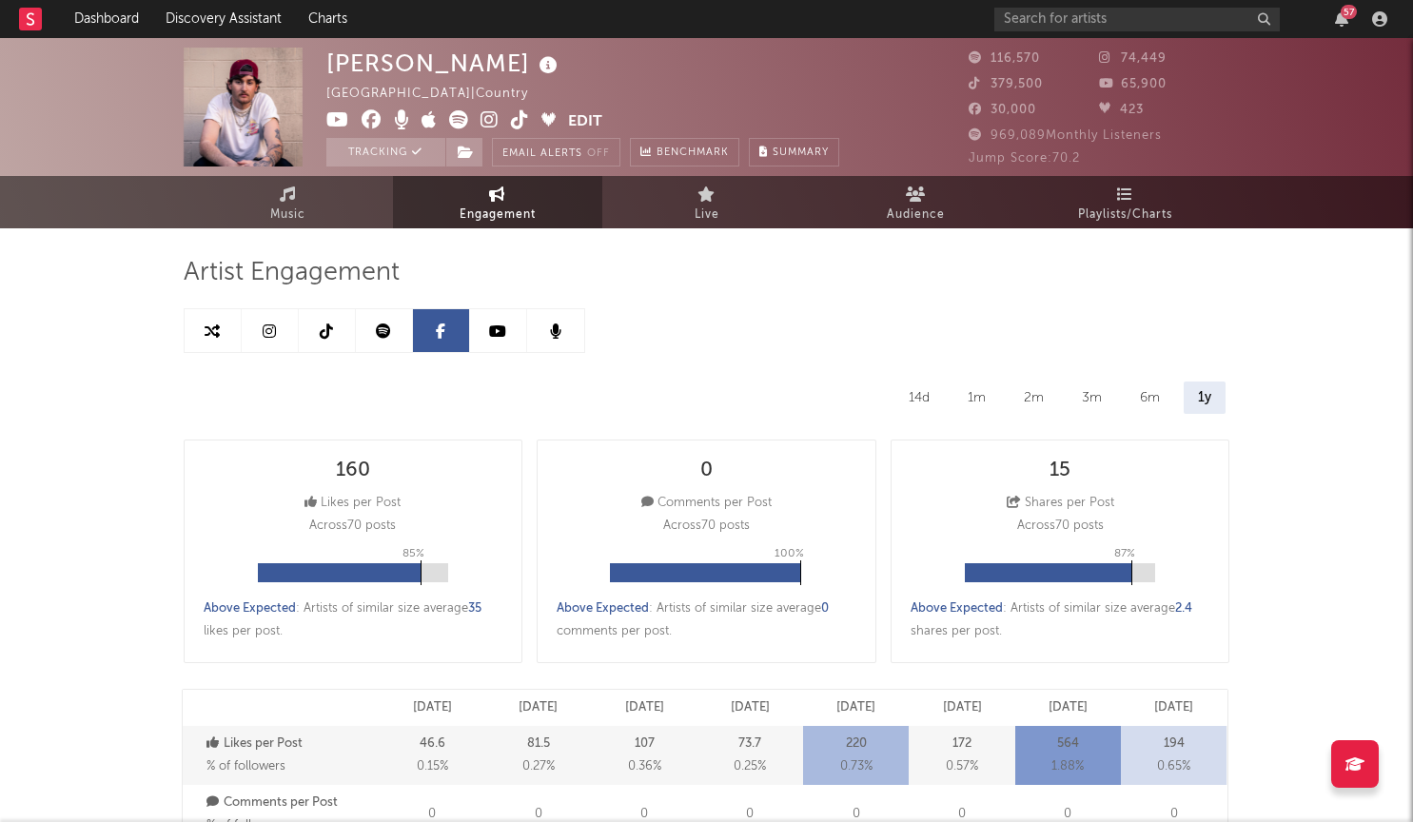
click at [389, 333] on icon at bounding box center [383, 330] width 15 height 15
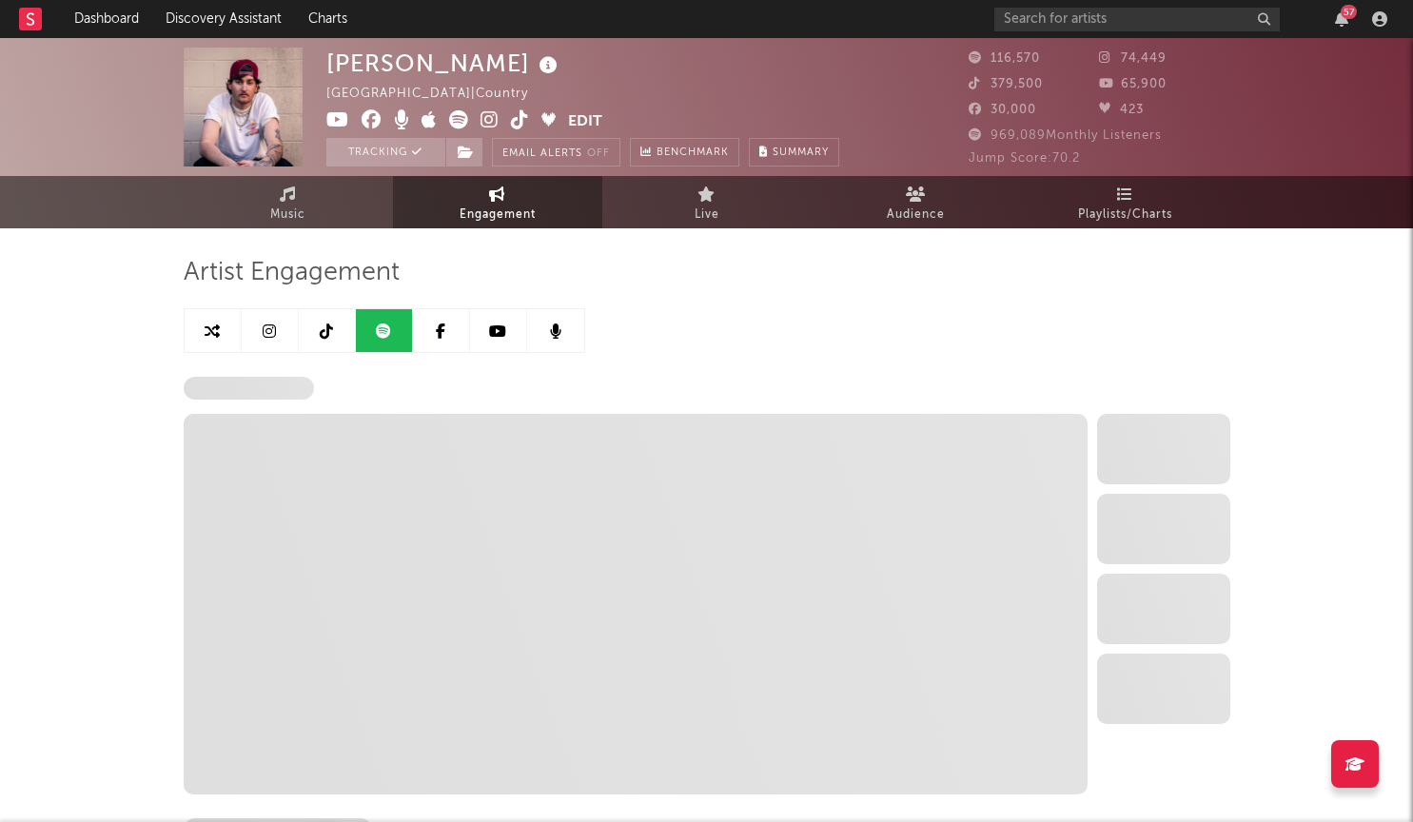
click at [503, 321] on link at bounding box center [498, 330] width 57 height 43
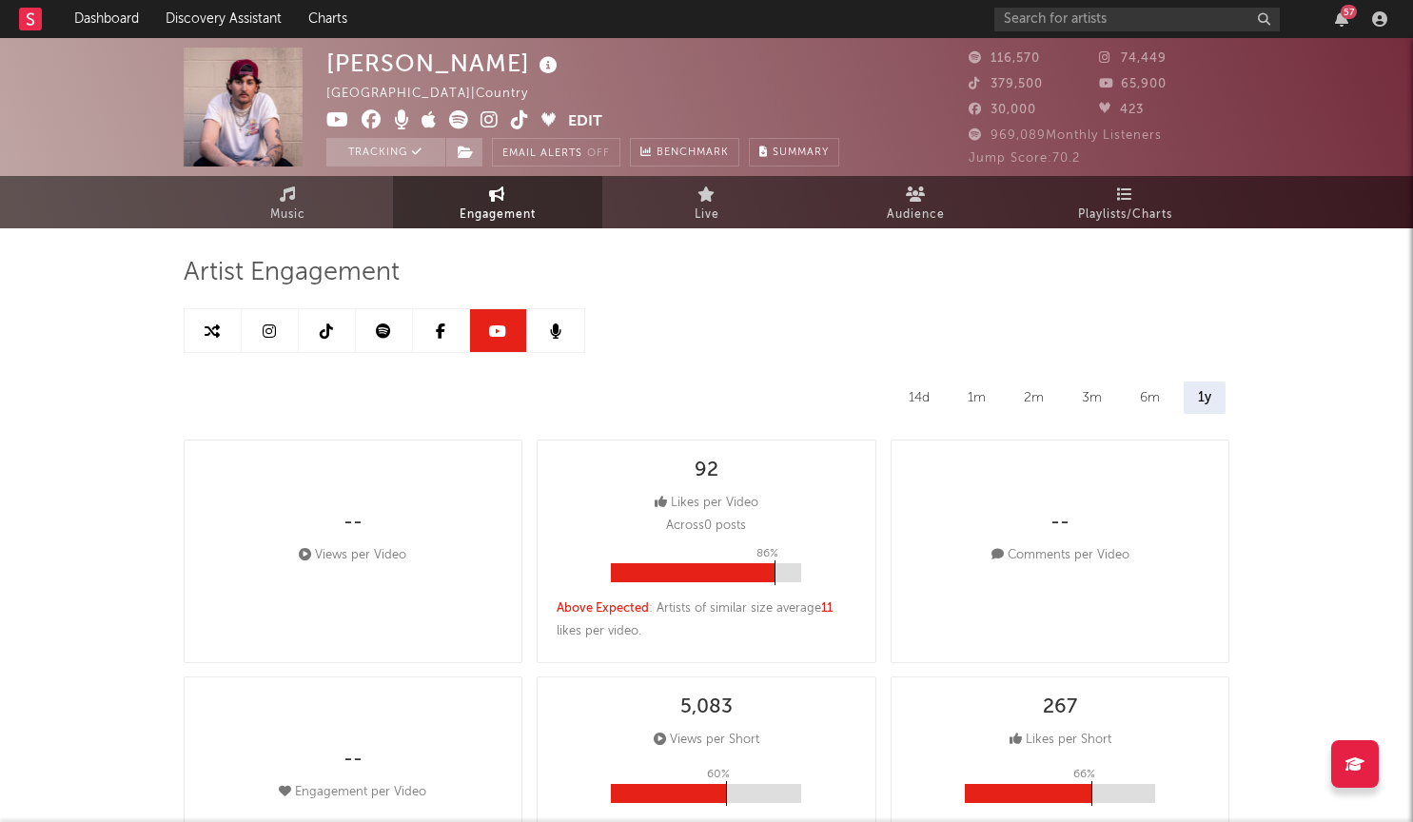
click at [427, 325] on link at bounding box center [441, 330] width 57 height 43
select select "6m"
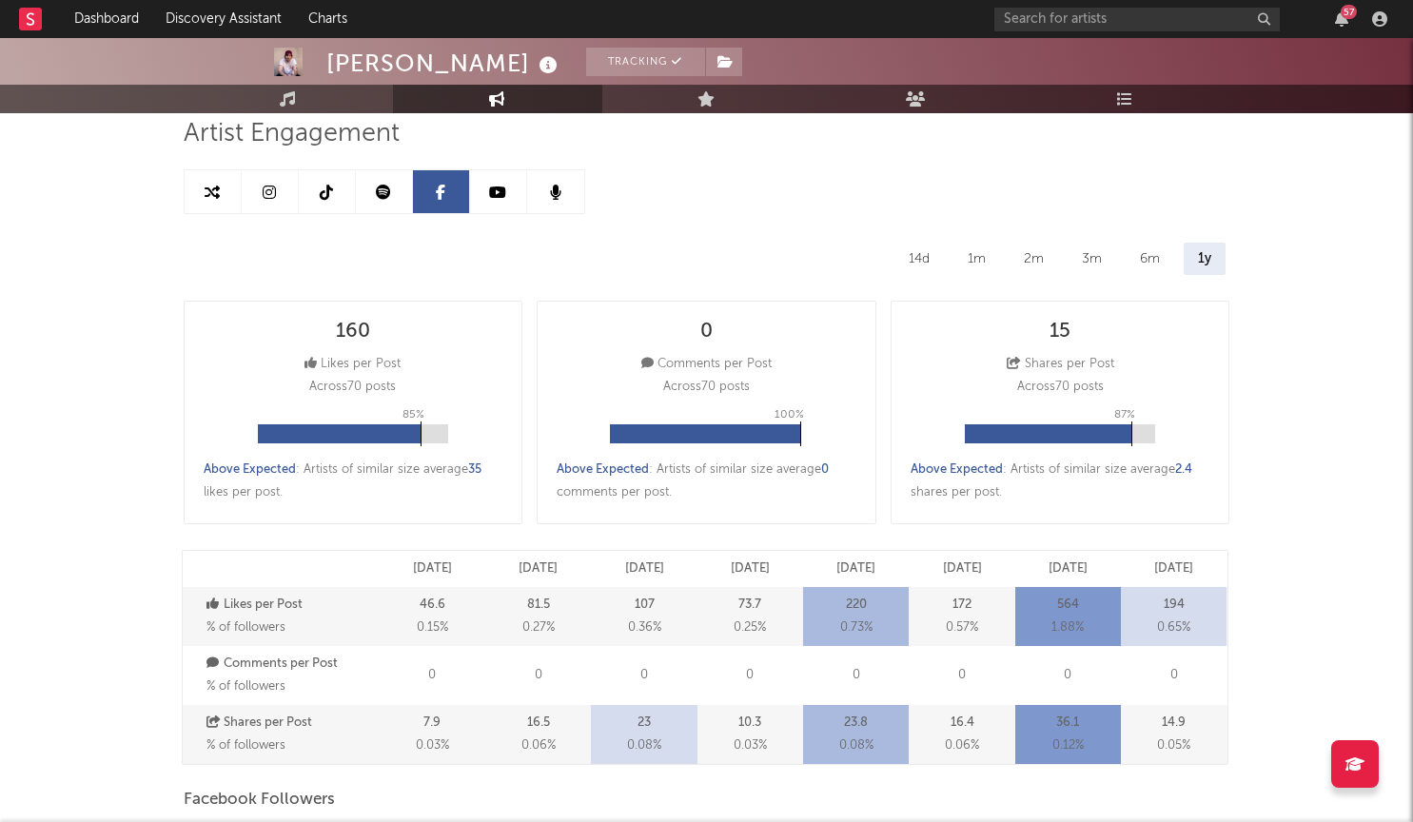
scroll to position [123, 0]
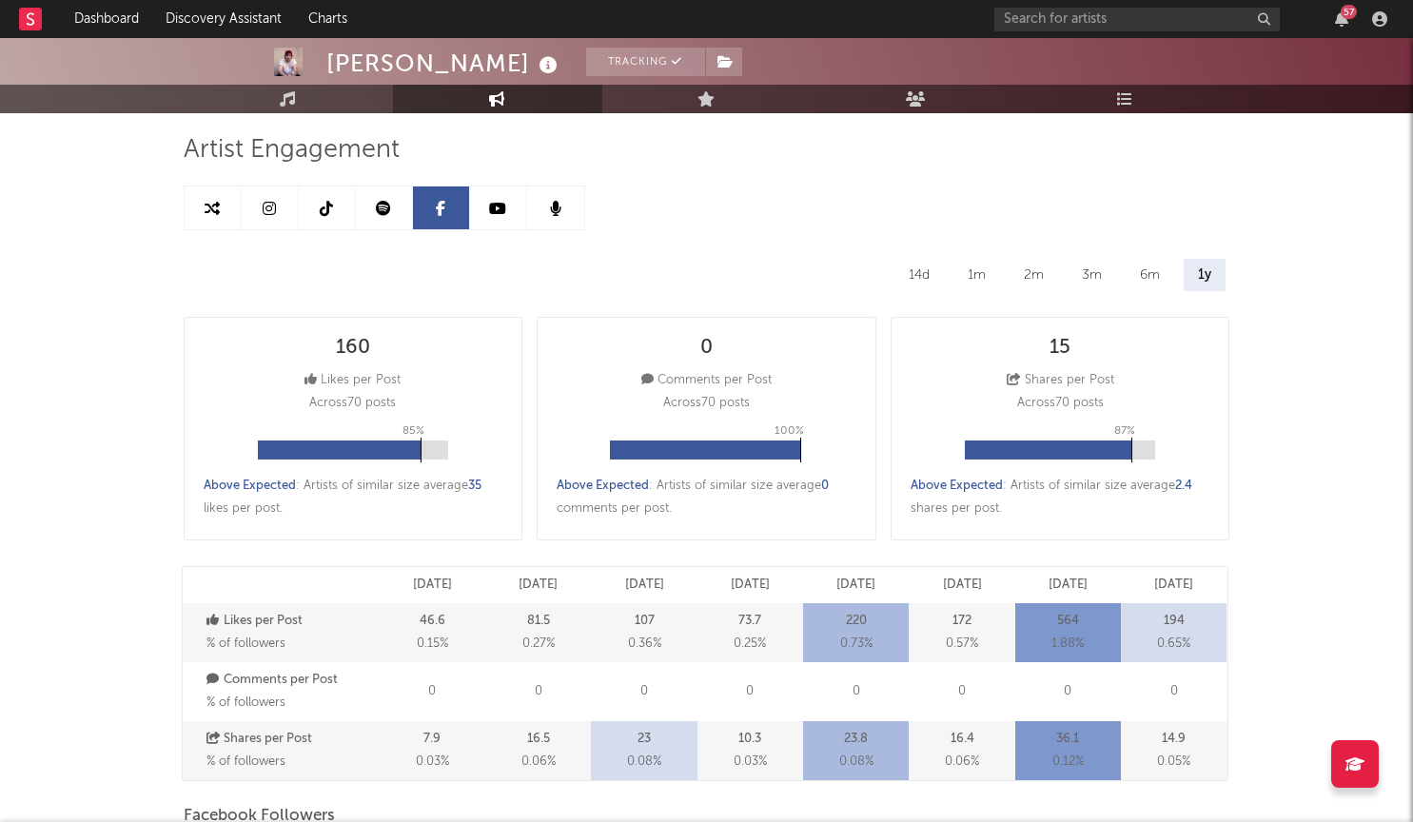
click at [498, 217] on link at bounding box center [498, 207] width 57 height 43
select select "6m"
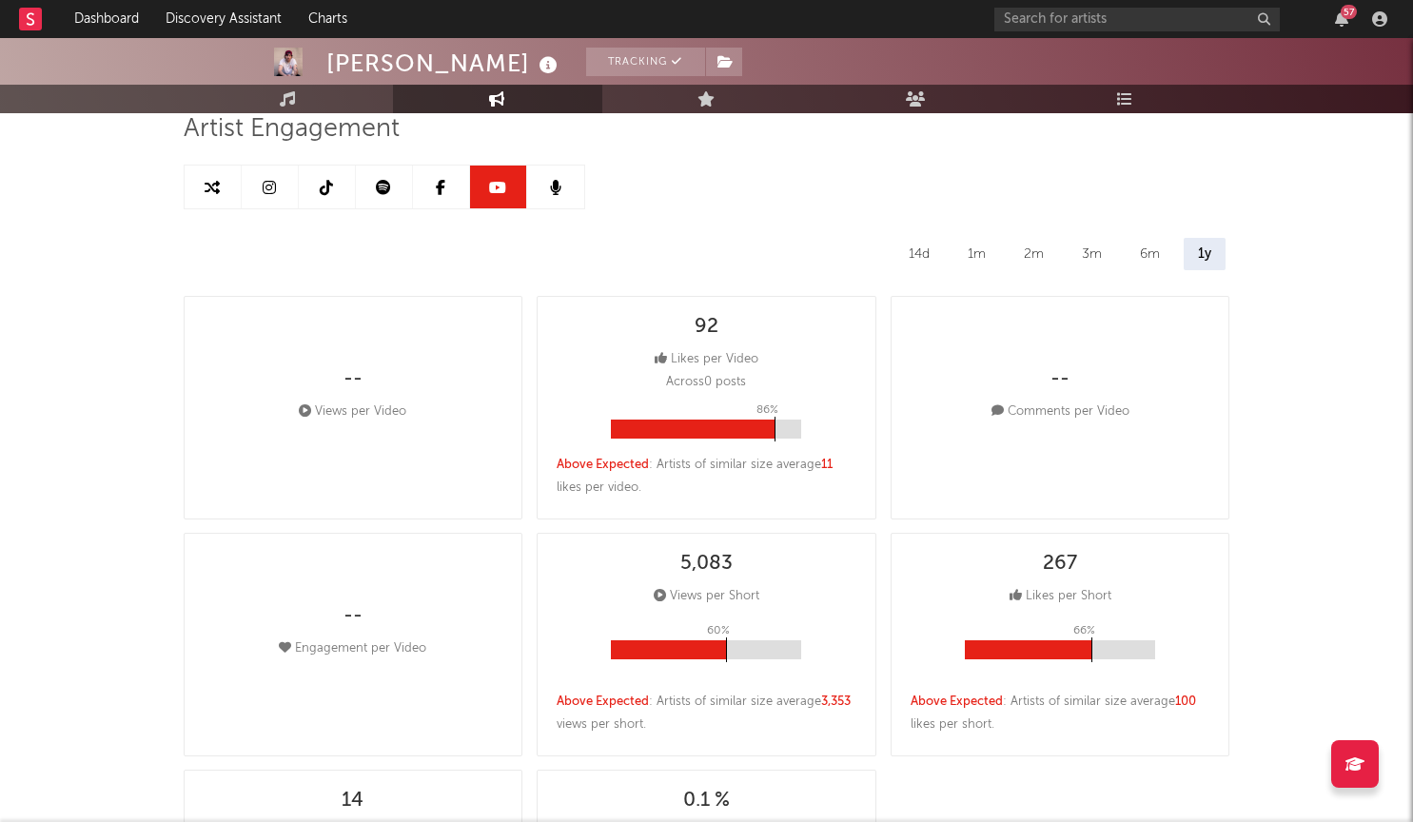
scroll to position [125, 0]
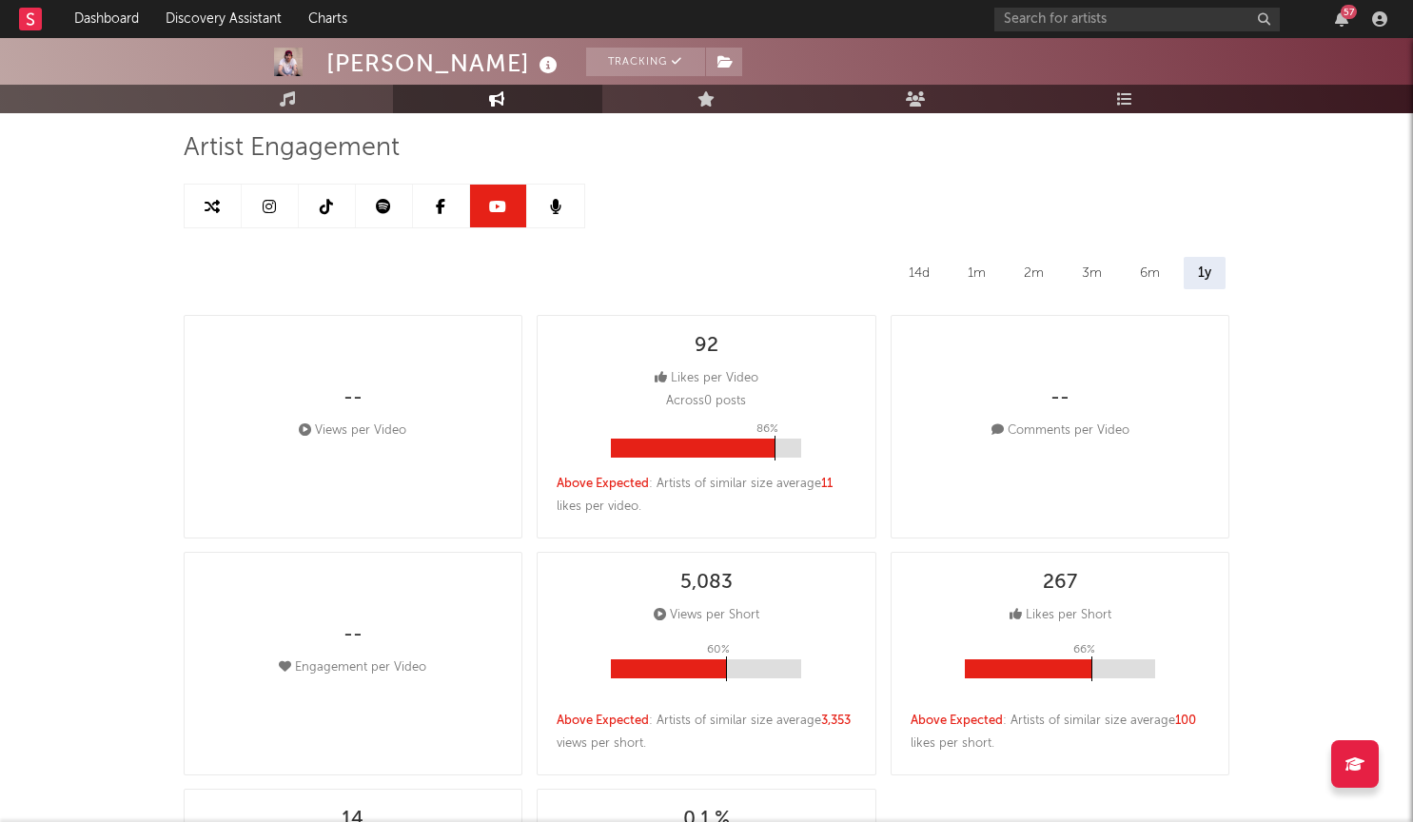
click at [451, 198] on link at bounding box center [441, 206] width 57 height 43
select select "6m"
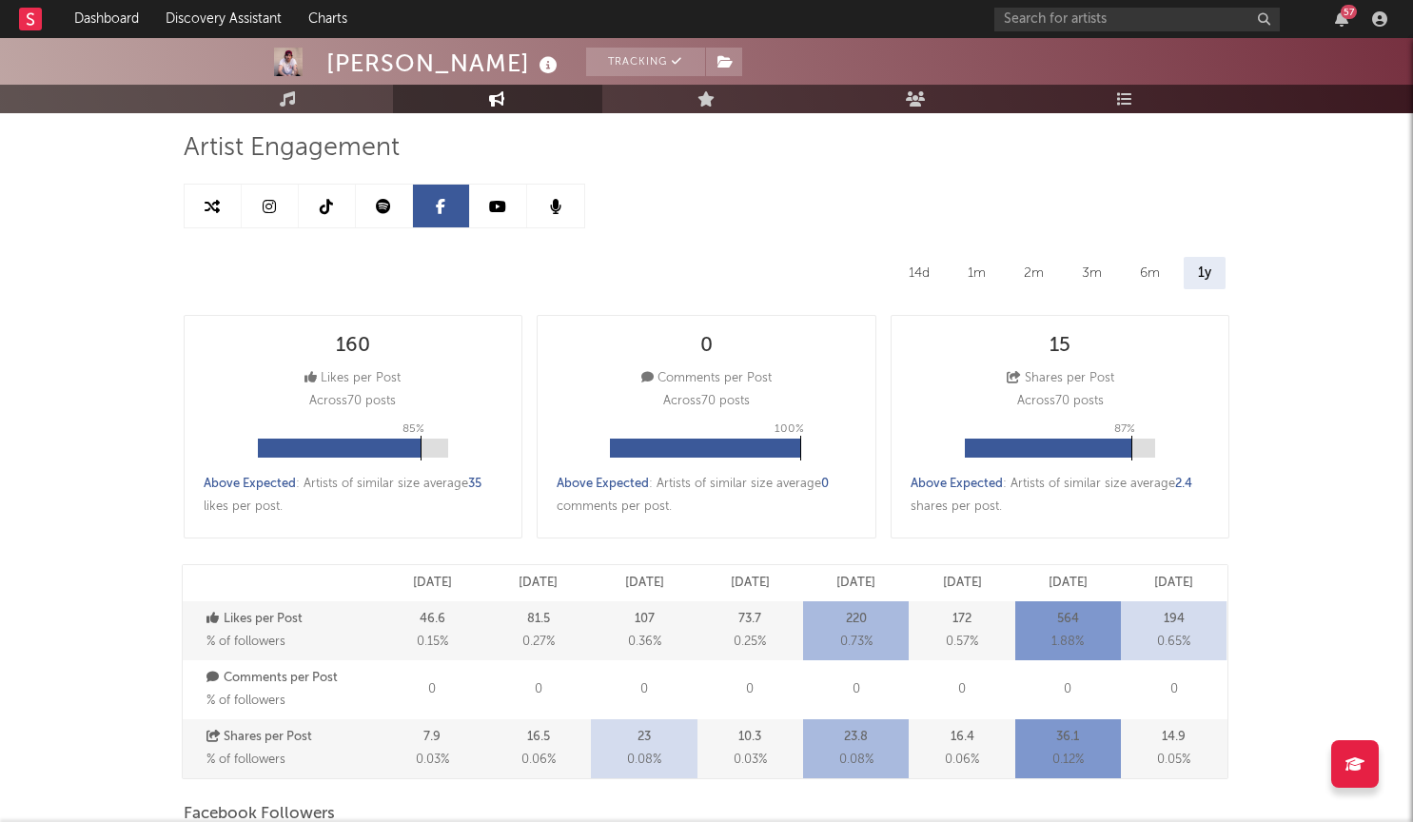
click at [552, 201] on icon at bounding box center [555, 206] width 11 height 15
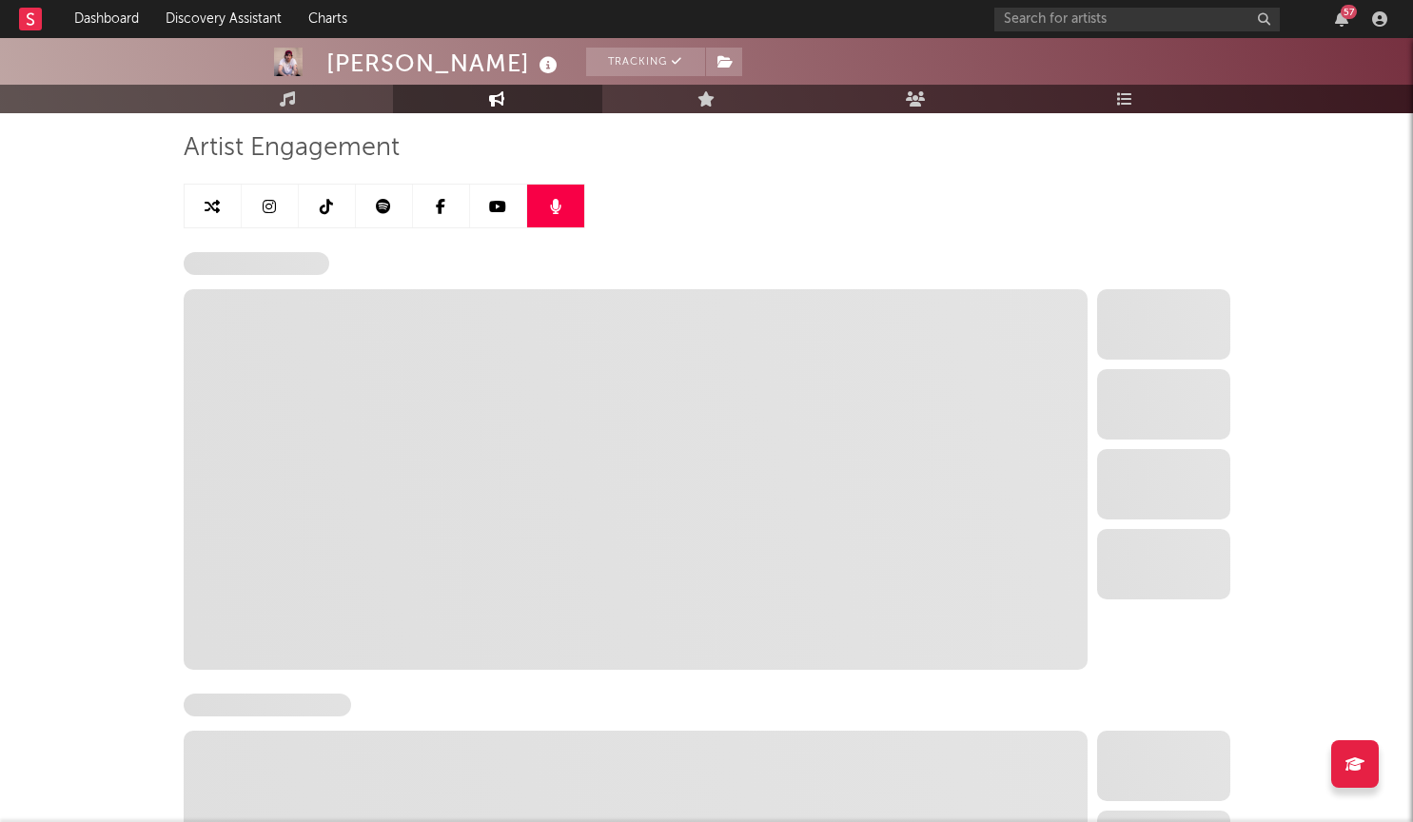
click at [374, 206] on link at bounding box center [384, 206] width 57 height 43
select select "6m"
select select "1w"
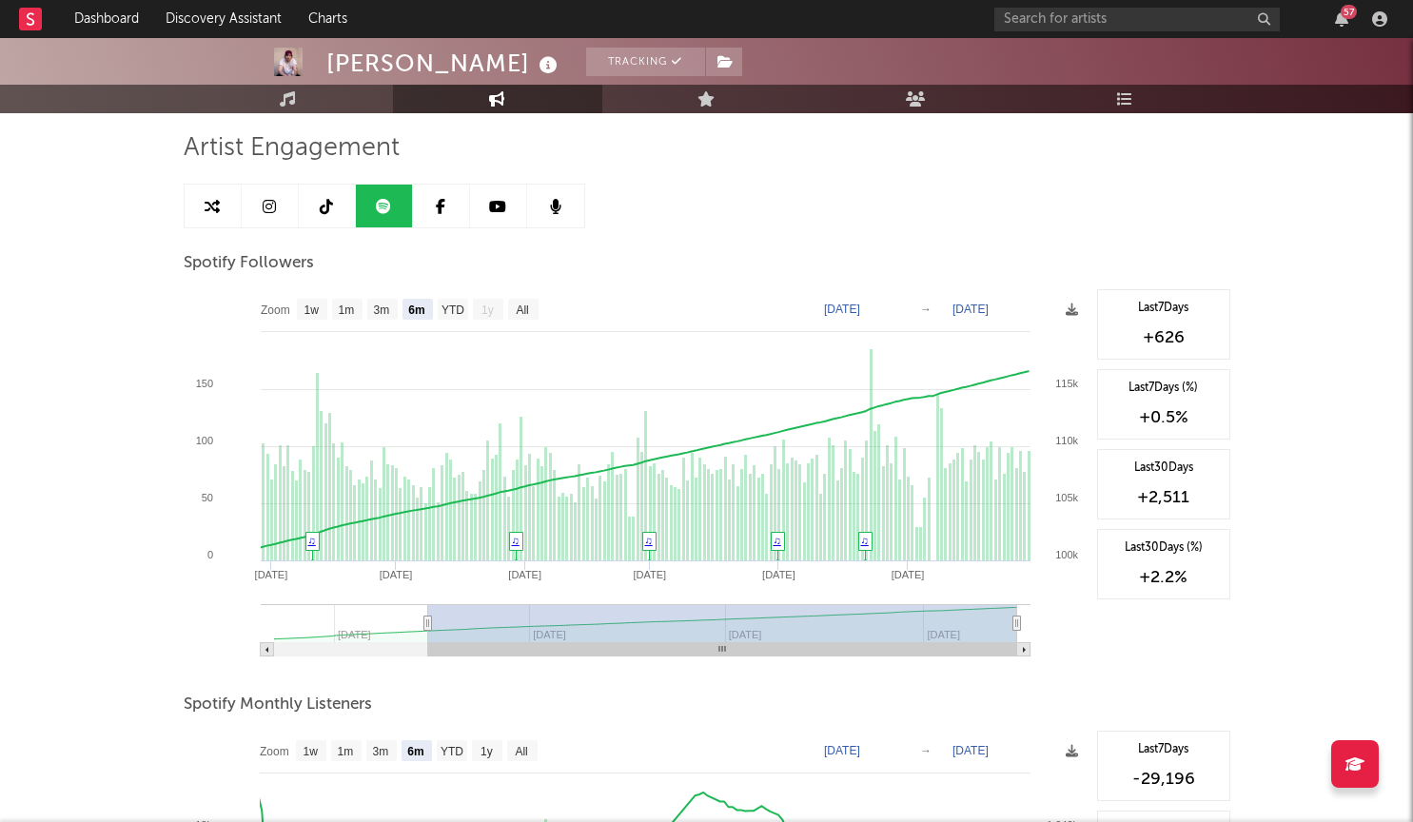
click at [322, 208] on icon at bounding box center [326, 206] width 13 height 15
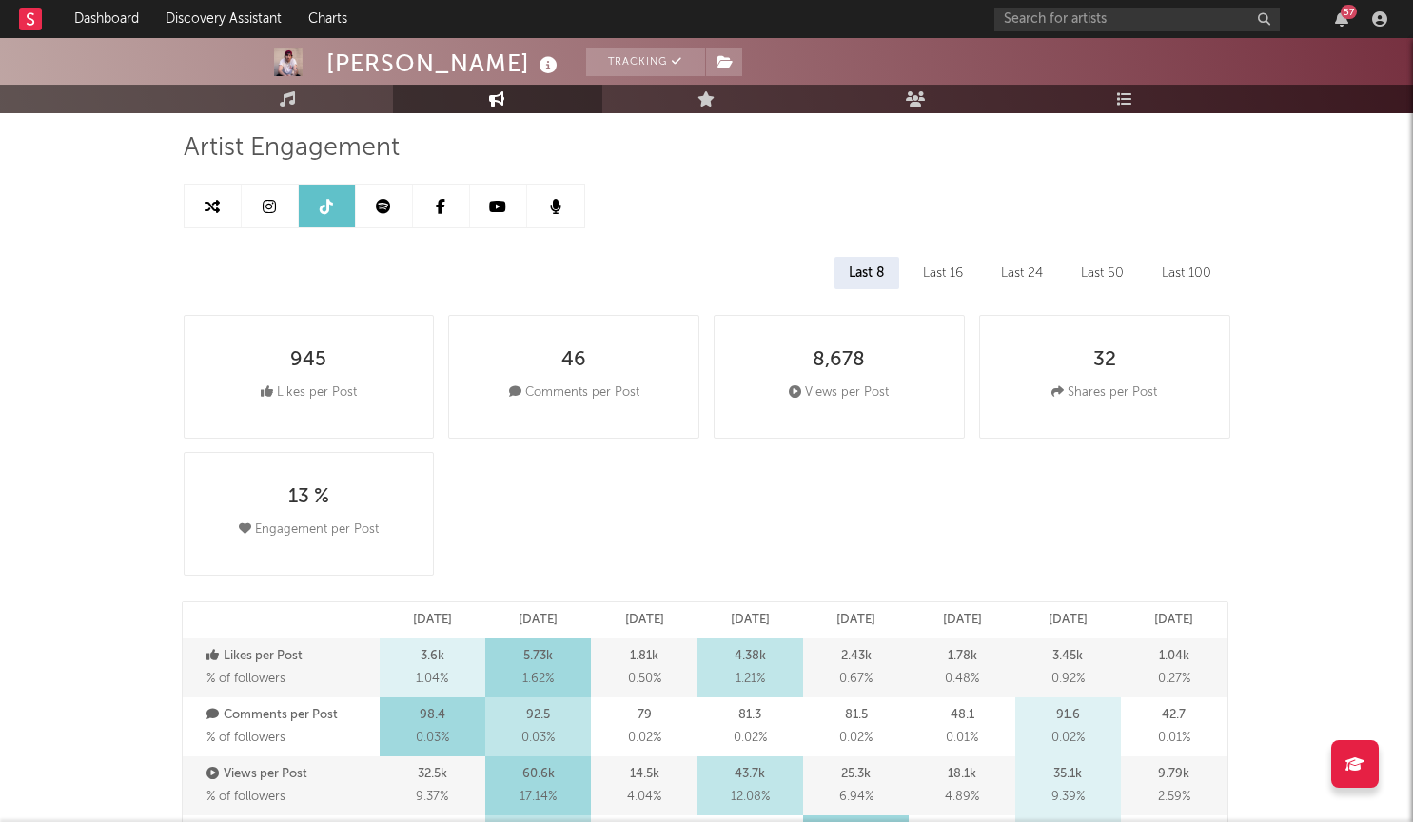
click at [391, 212] on link at bounding box center [384, 206] width 57 height 43
select select "6m"
select select "1w"
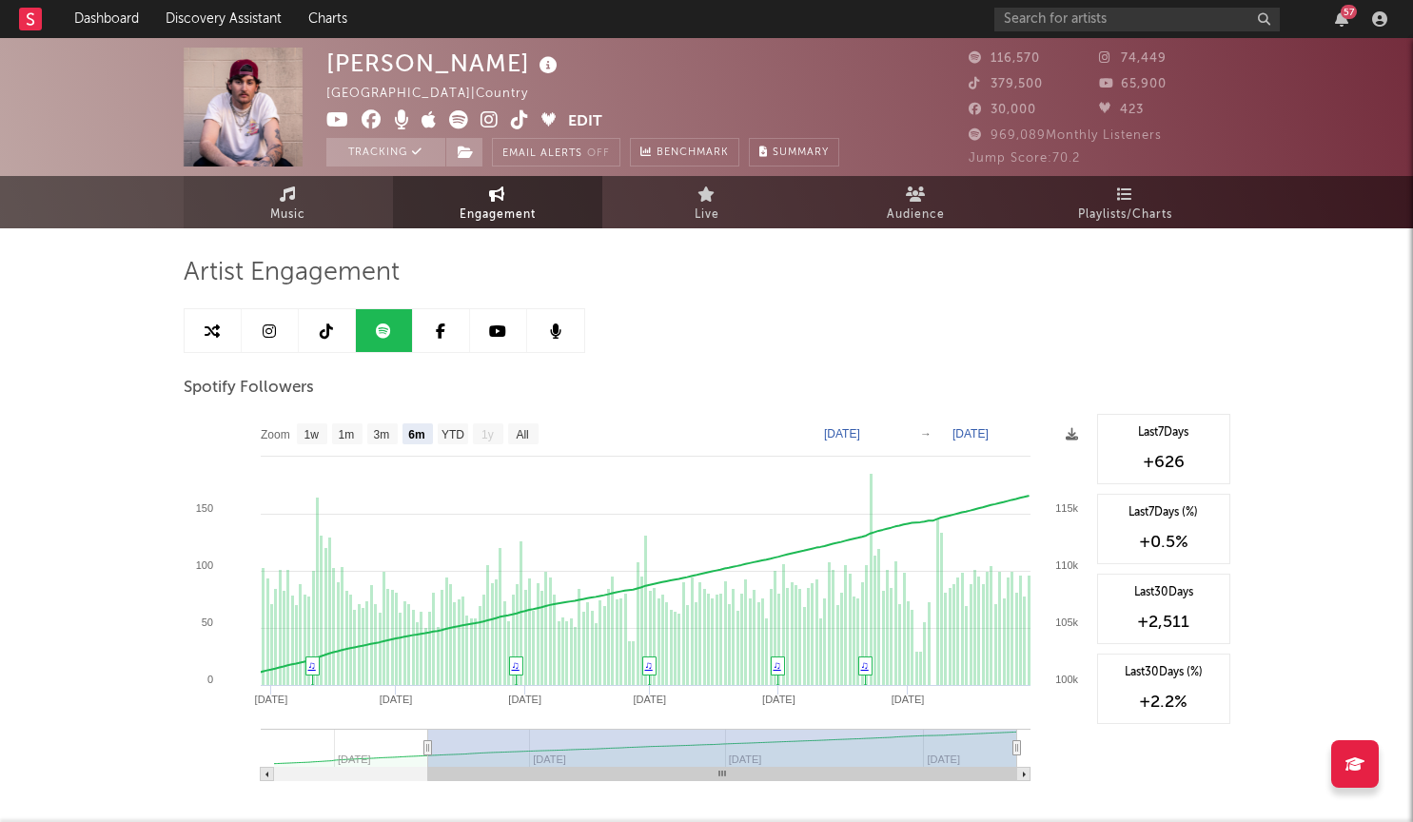
click at [290, 214] on span "Music" at bounding box center [287, 215] width 35 height 23
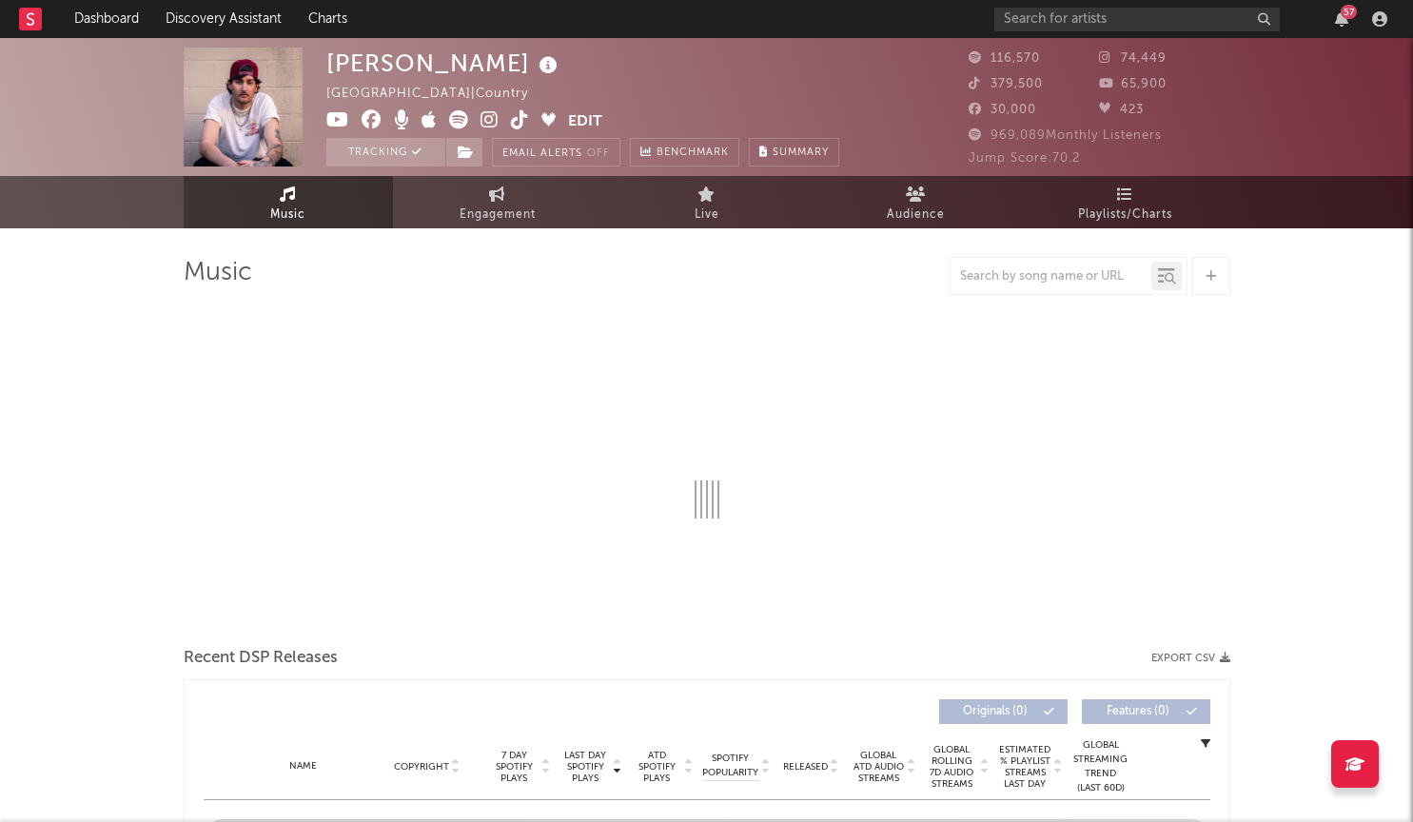
select select "6m"
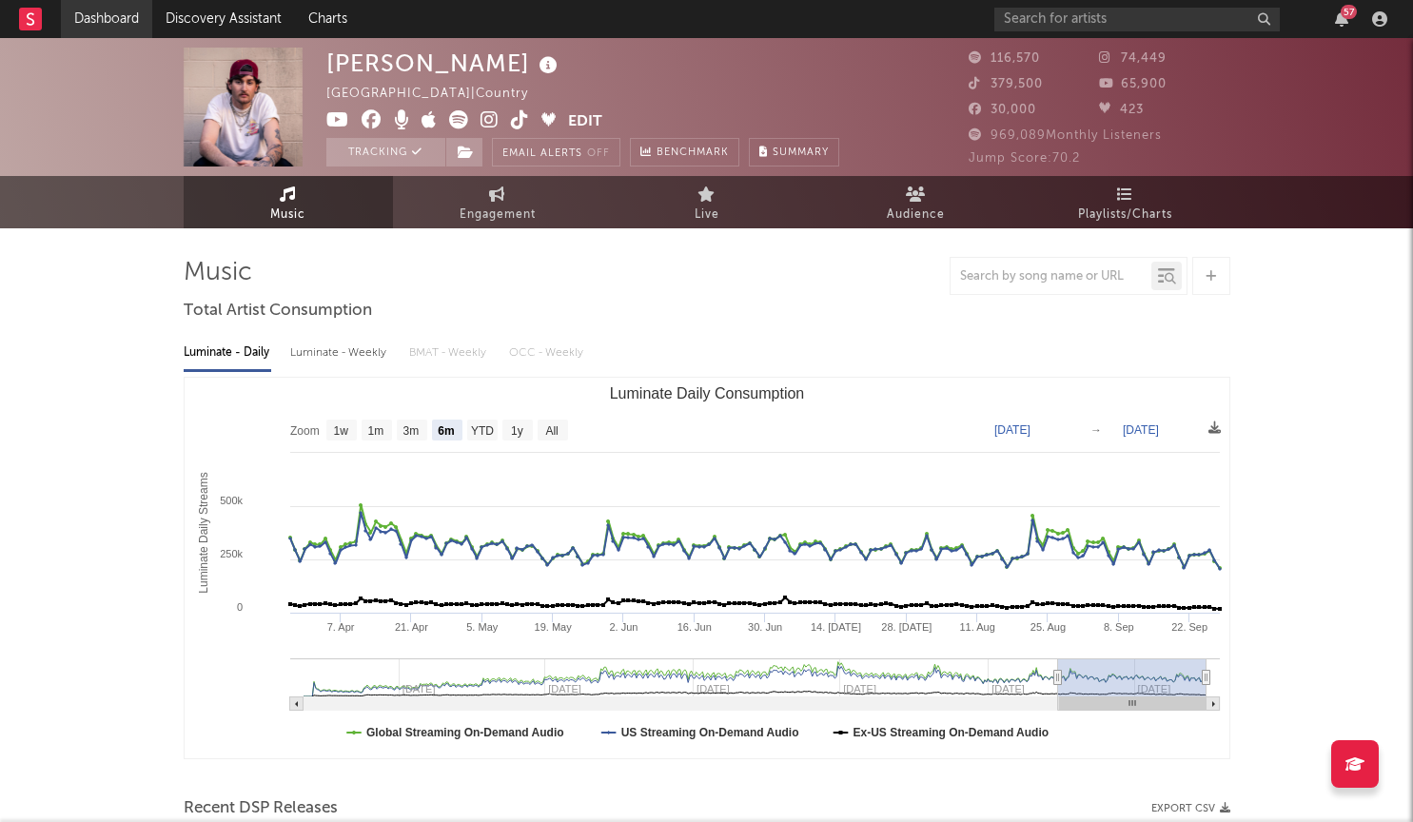
click at [106, 16] on link "Dashboard" at bounding box center [106, 19] width 91 height 38
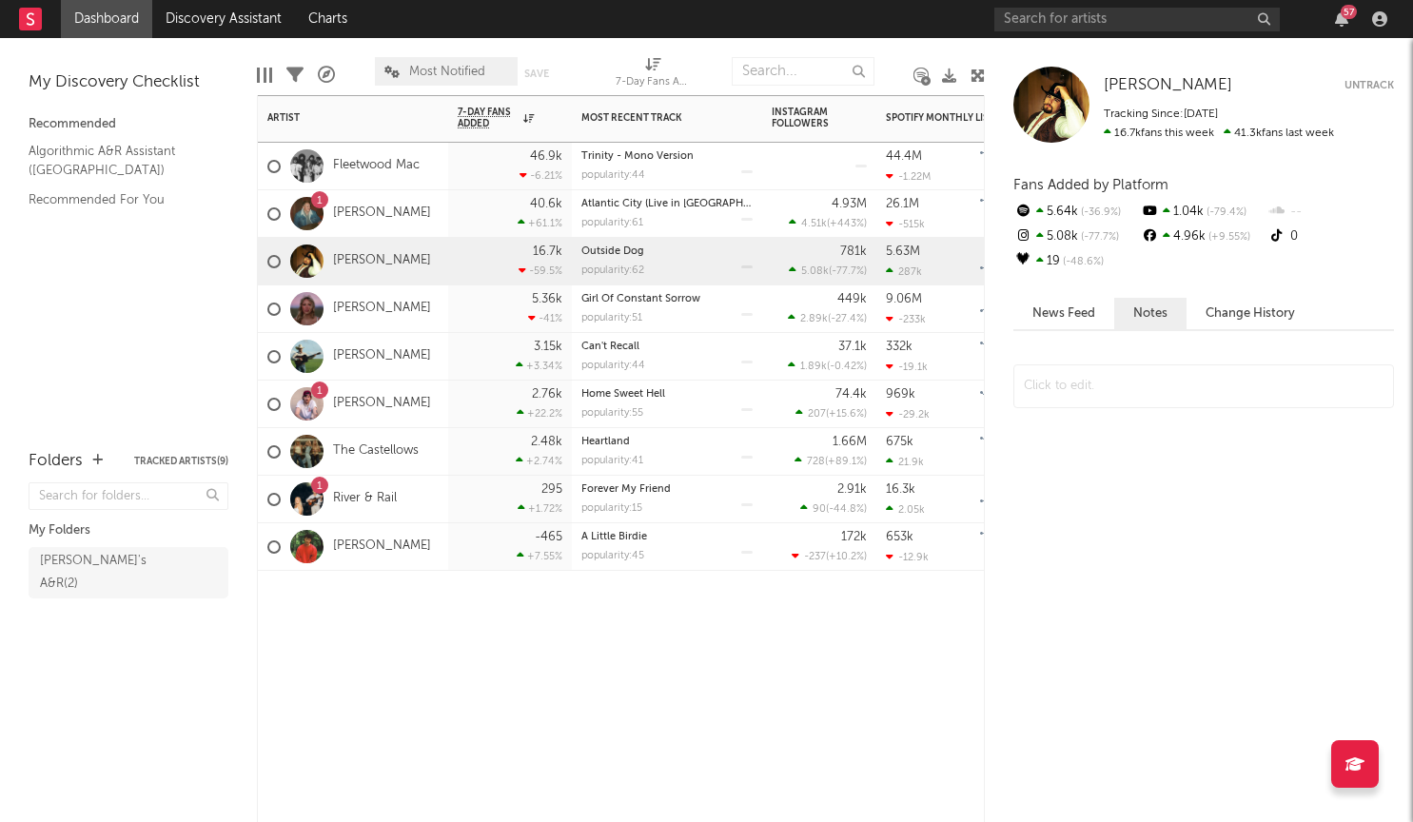
click at [392, 269] on div "[PERSON_NAME]" at bounding box center [349, 261] width 164 height 55
click at [1066, 308] on button "News Feed" at bounding box center [1063, 313] width 101 height 31
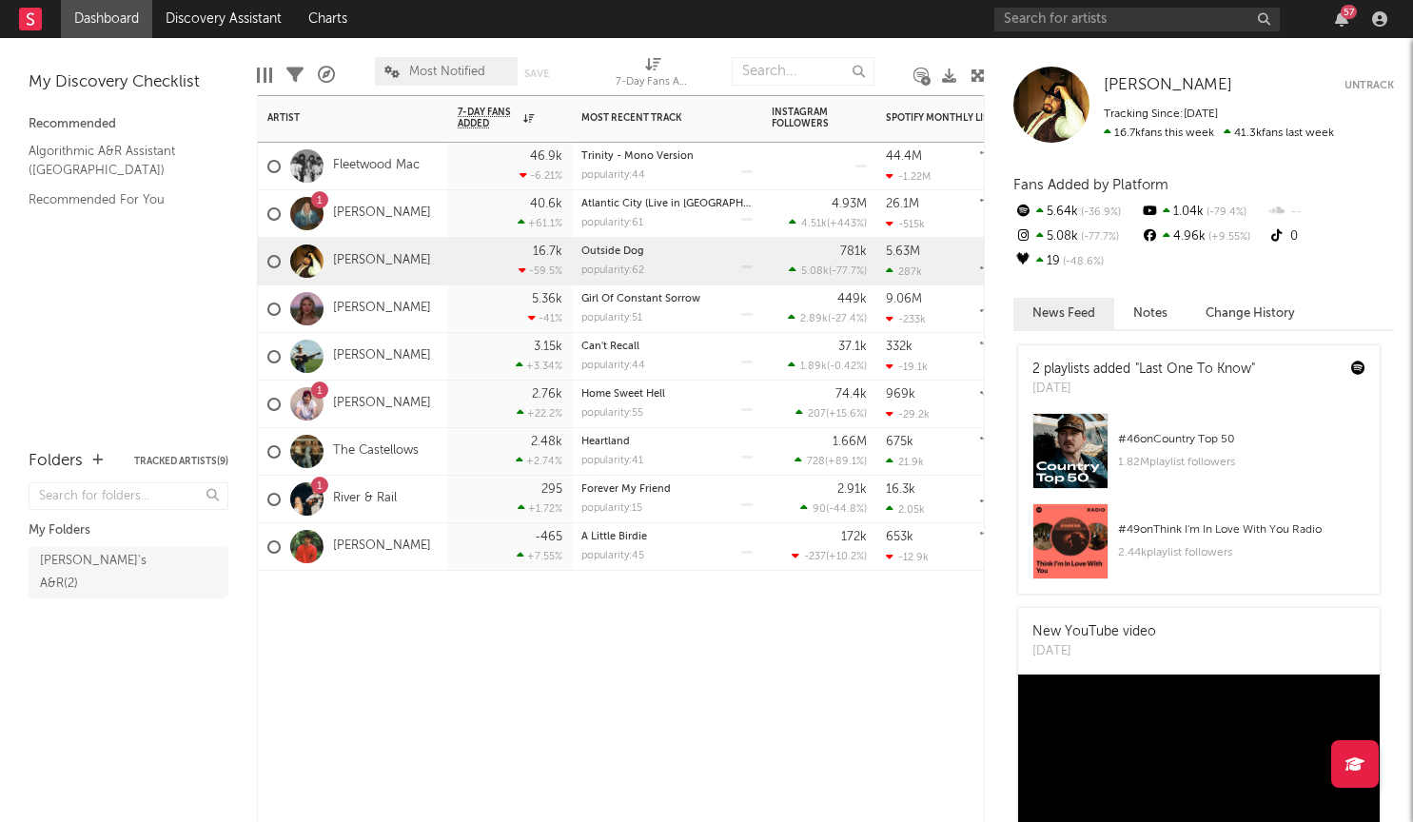
click at [480, 364] on div "3.15k +3.34 %" at bounding box center [510, 356] width 105 height 47
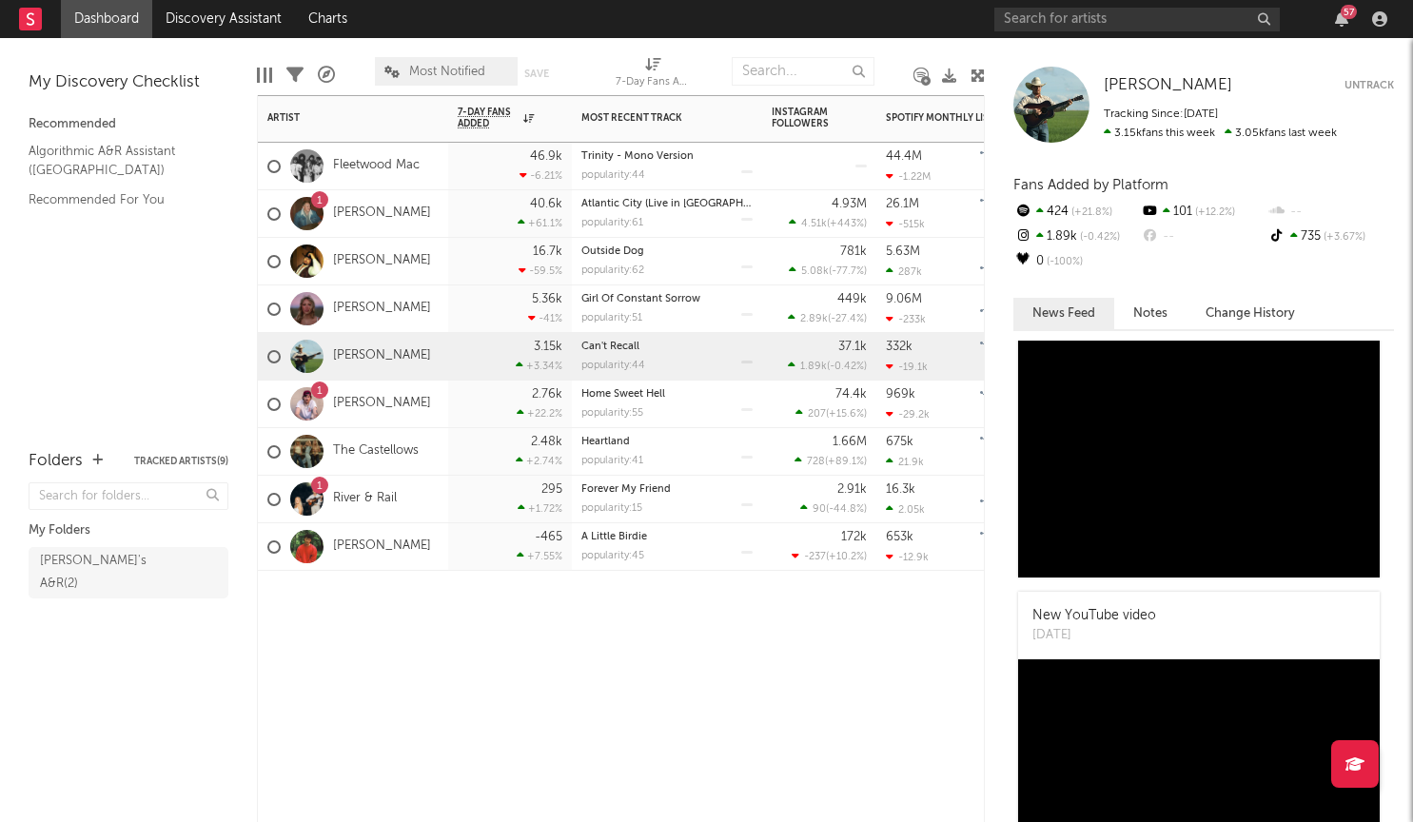
scroll to position [893, 0]
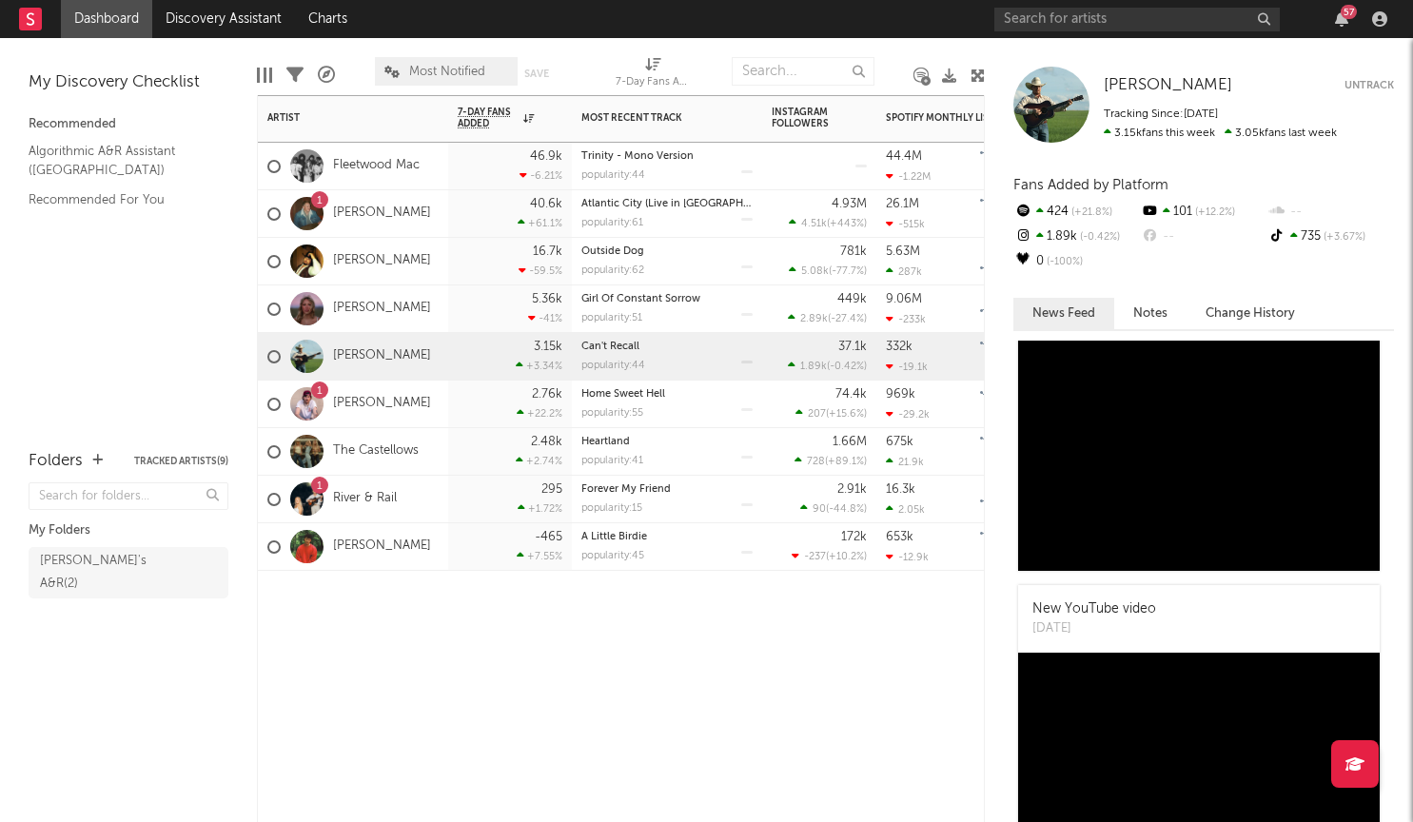
click at [446, 505] on div "1 River & Rail" at bounding box center [353, 500] width 190 height 48
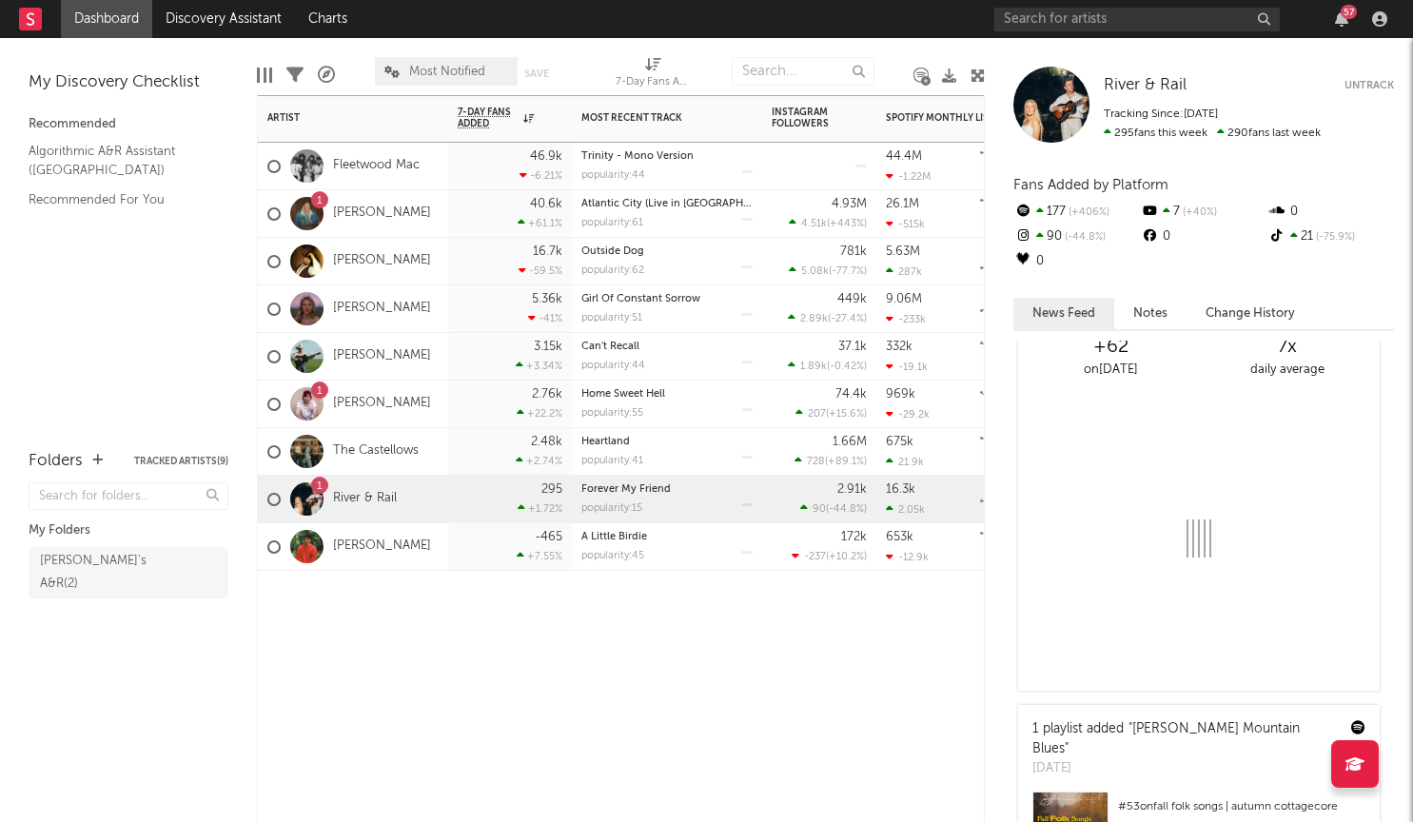
scroll to position [0, 0]
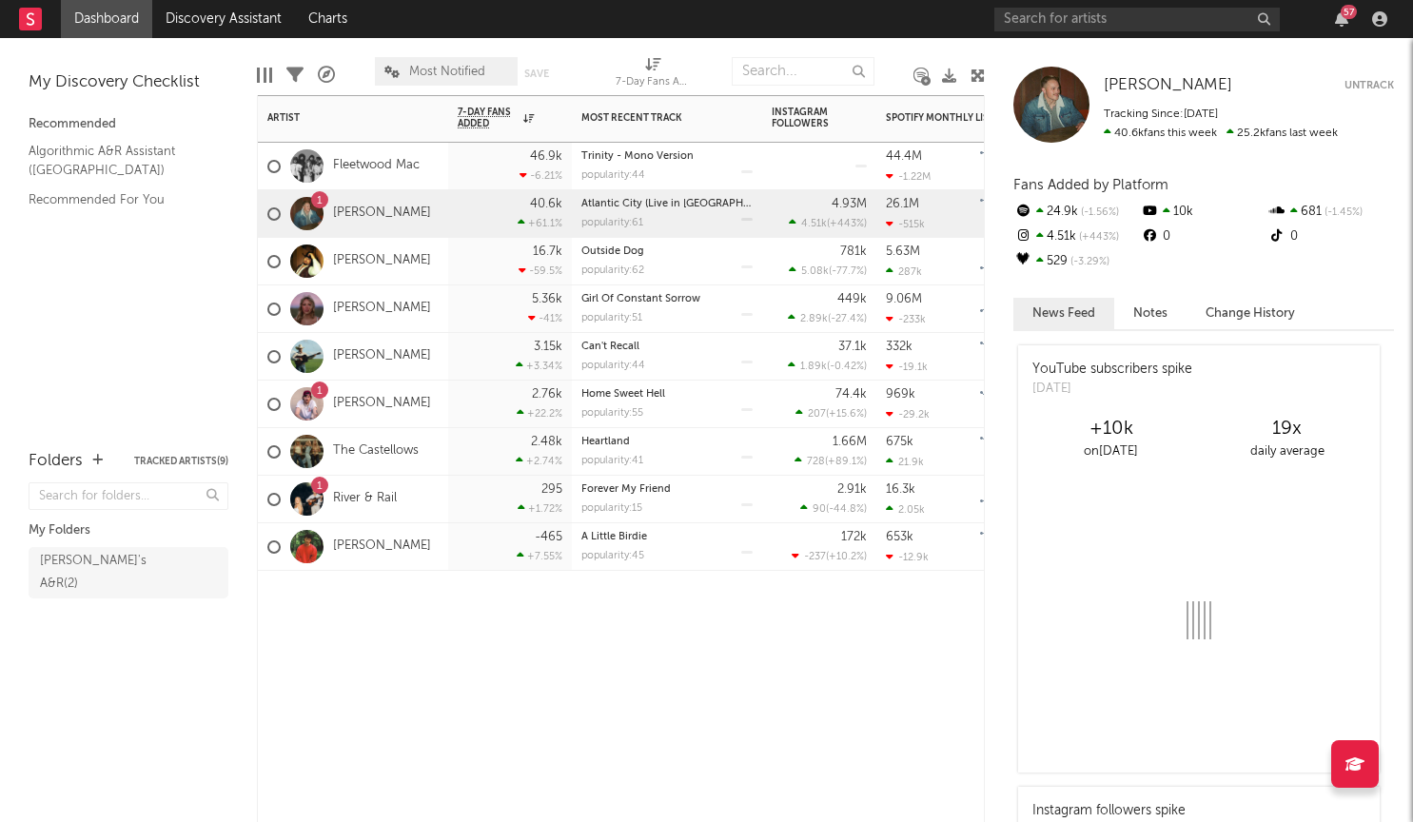
click at [399, 216] on div "1 Zach Bryan" at bounding box center [353, 214] width 190 height 48
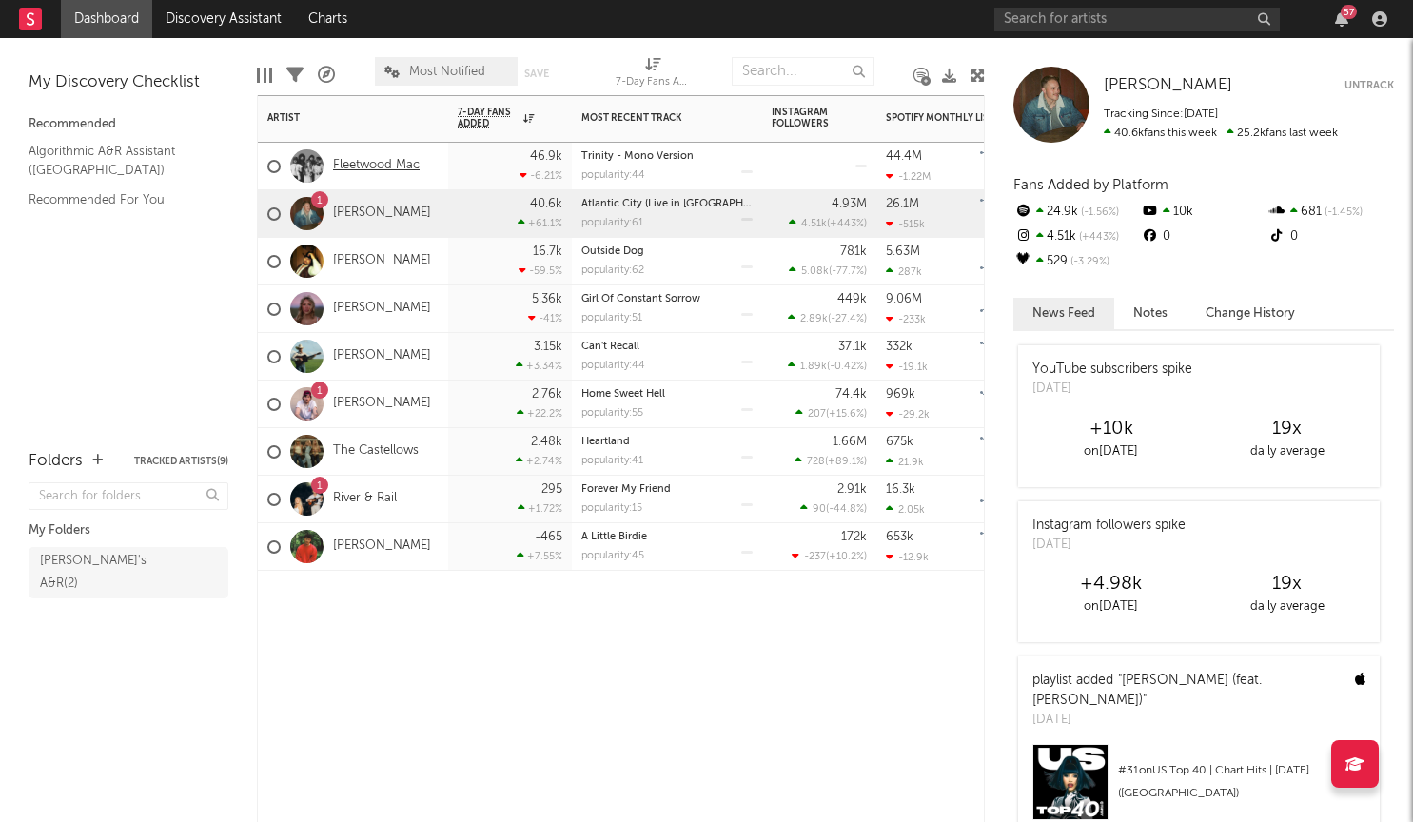
click at [396, 169] on link "Fleetwood Mac" at bounding box center [376, 166] width 87 height 16
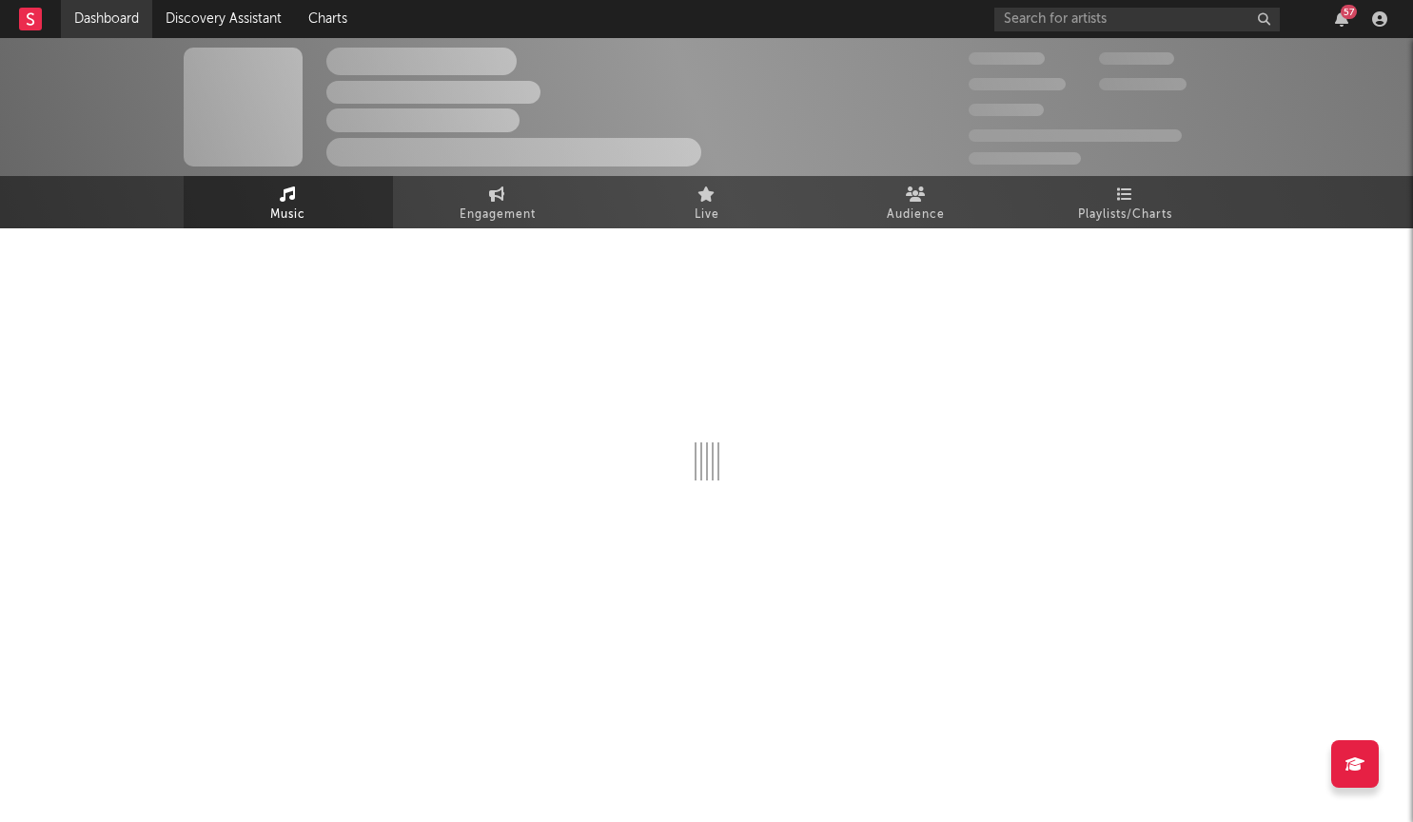
click at [111, 23] on link "Dashboard" at bounding box center [106, 19] width 91 height 38
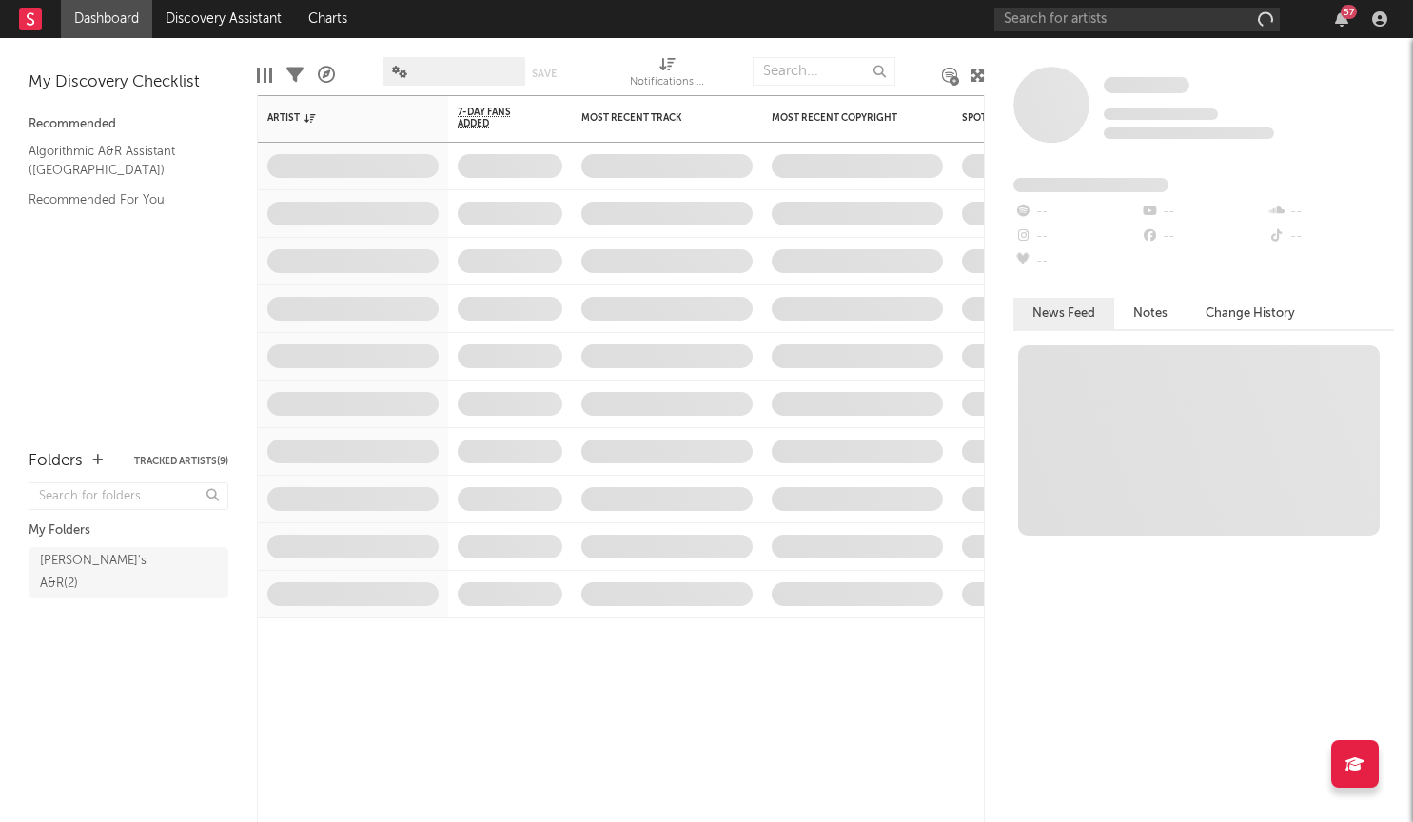
click at [54, 26] on div at bounding box center [40, 19] width 42 height 38
click at [45, 26] on div at bounding box center [40, 19] width 42 height 38
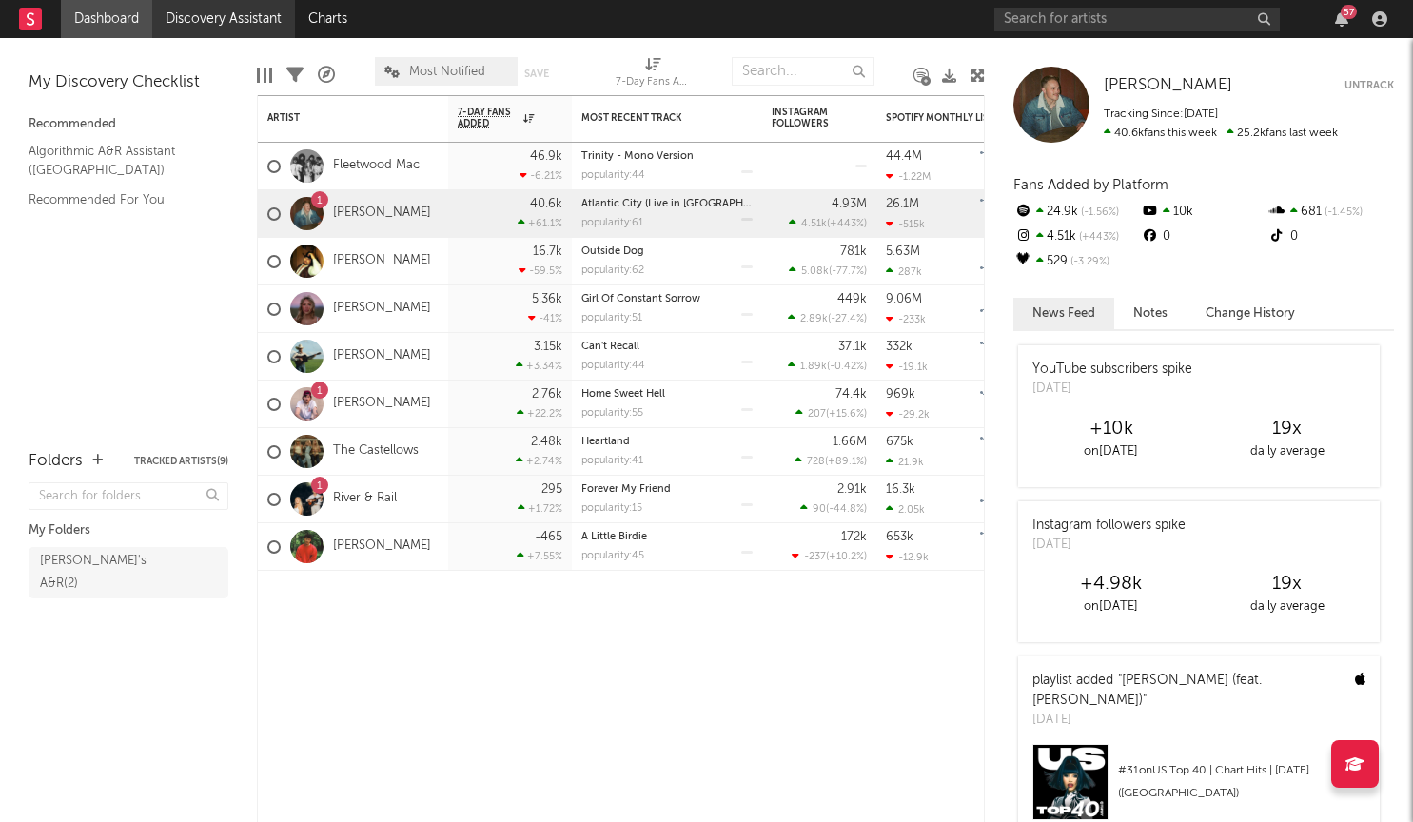
click at [242, 19] on link "Discovery Assistant" at bounding box center [223, 19] width 143 height 38
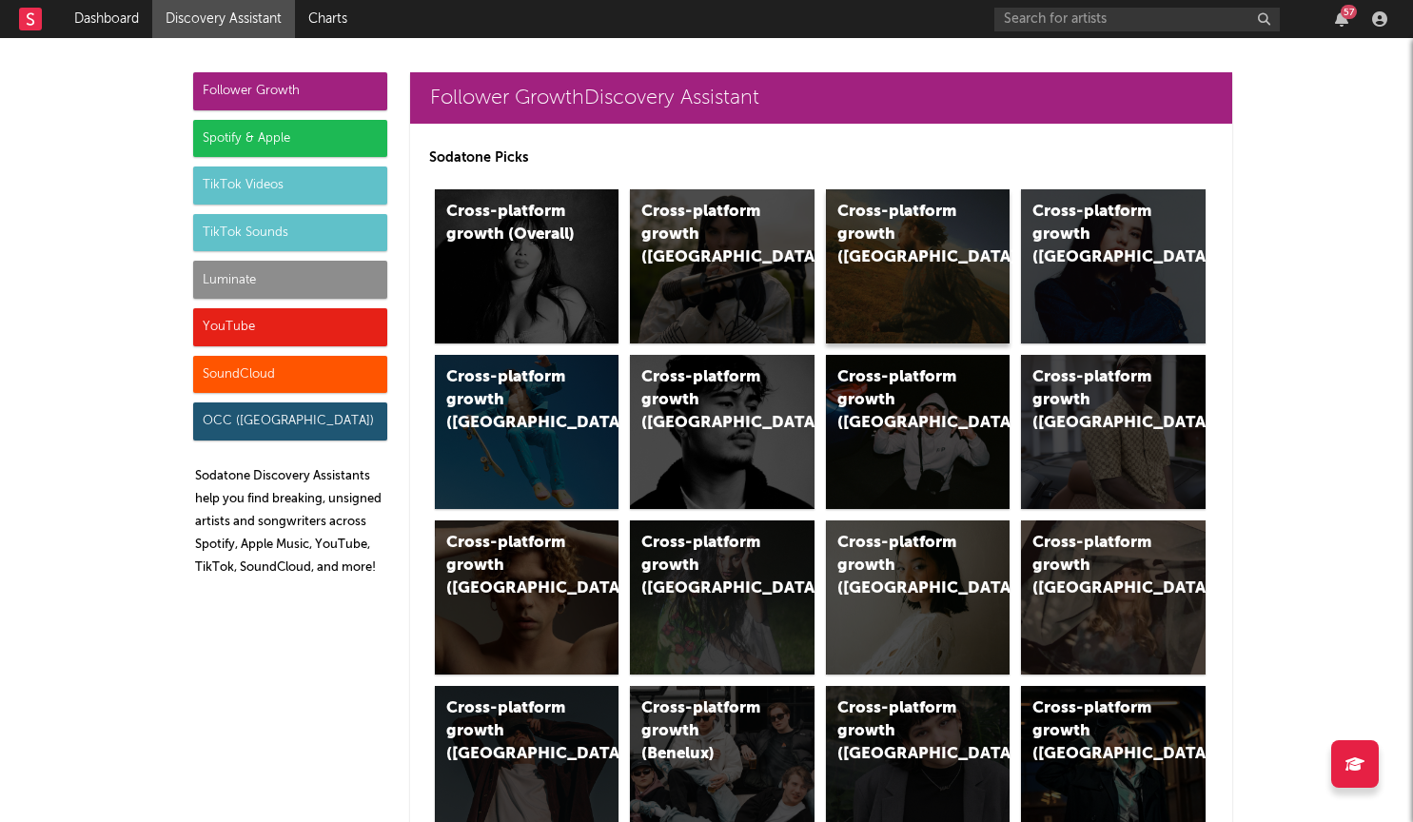
click at [909, 277] on div "Cross-platform growth ([GEOGRAPHIC_DATA])" at bounding box center [918, 266] width 185 height 154
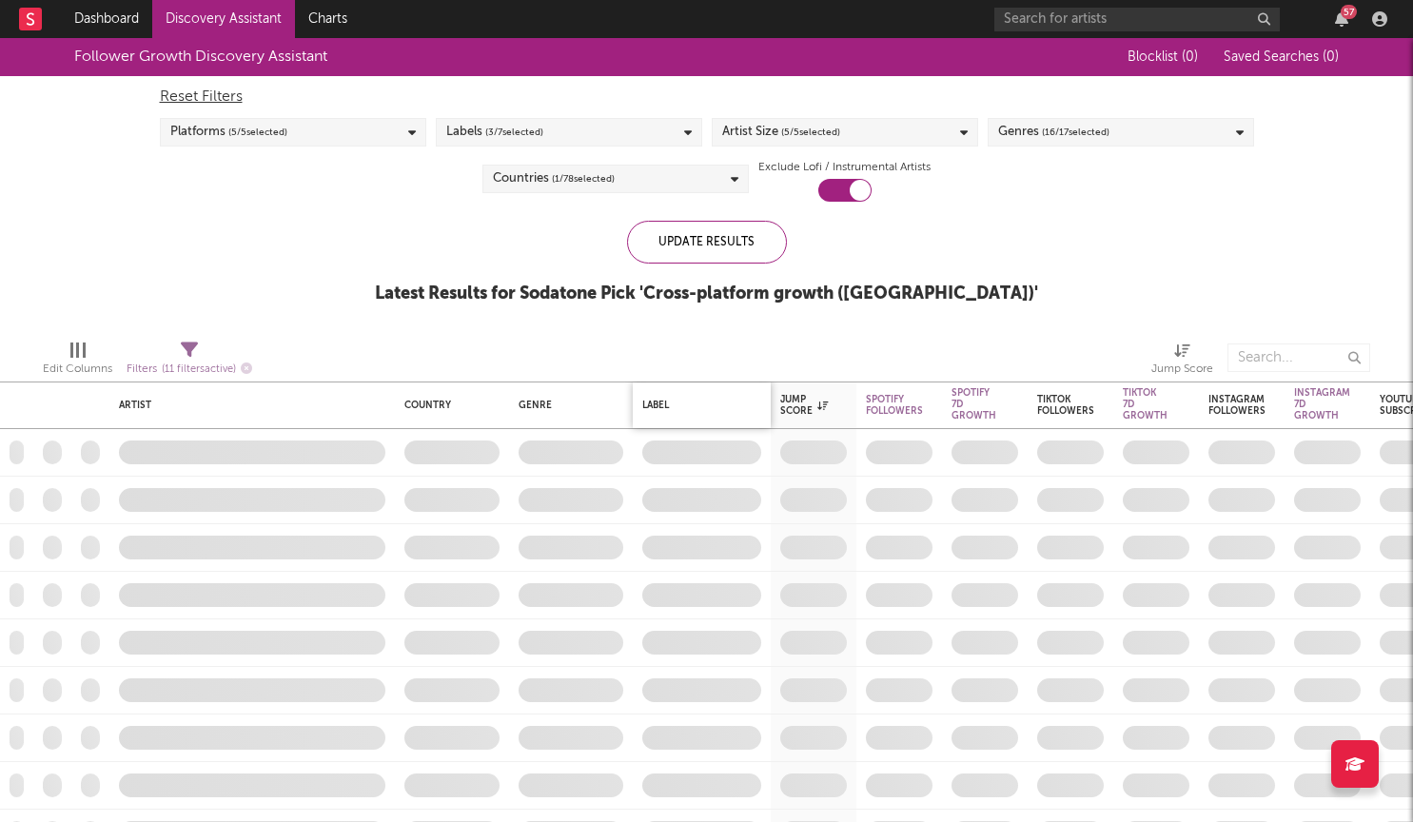
checkbox input "true"
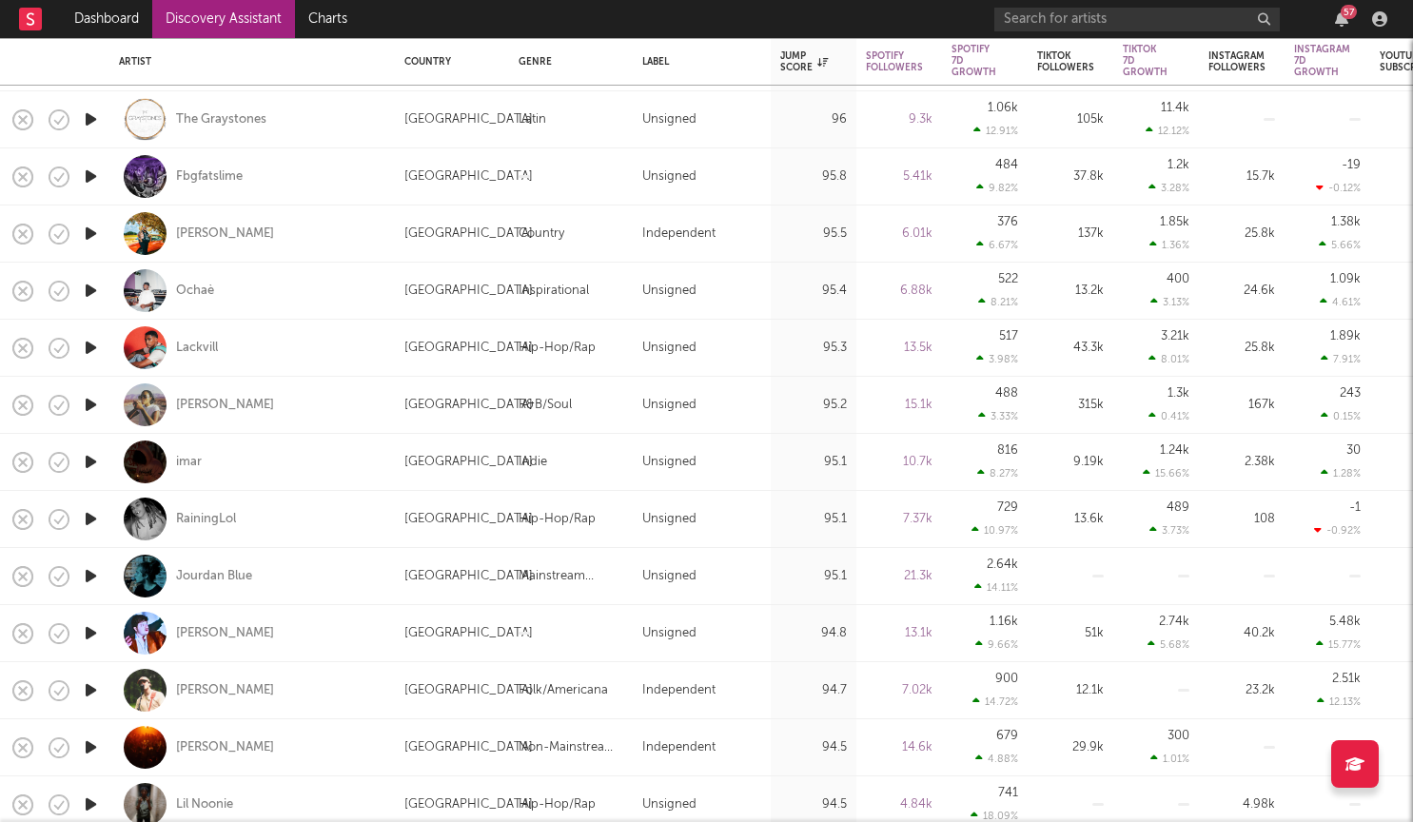
click at [87, 235] on icon "button" at bounding box center [91, 234] width 20 height 24
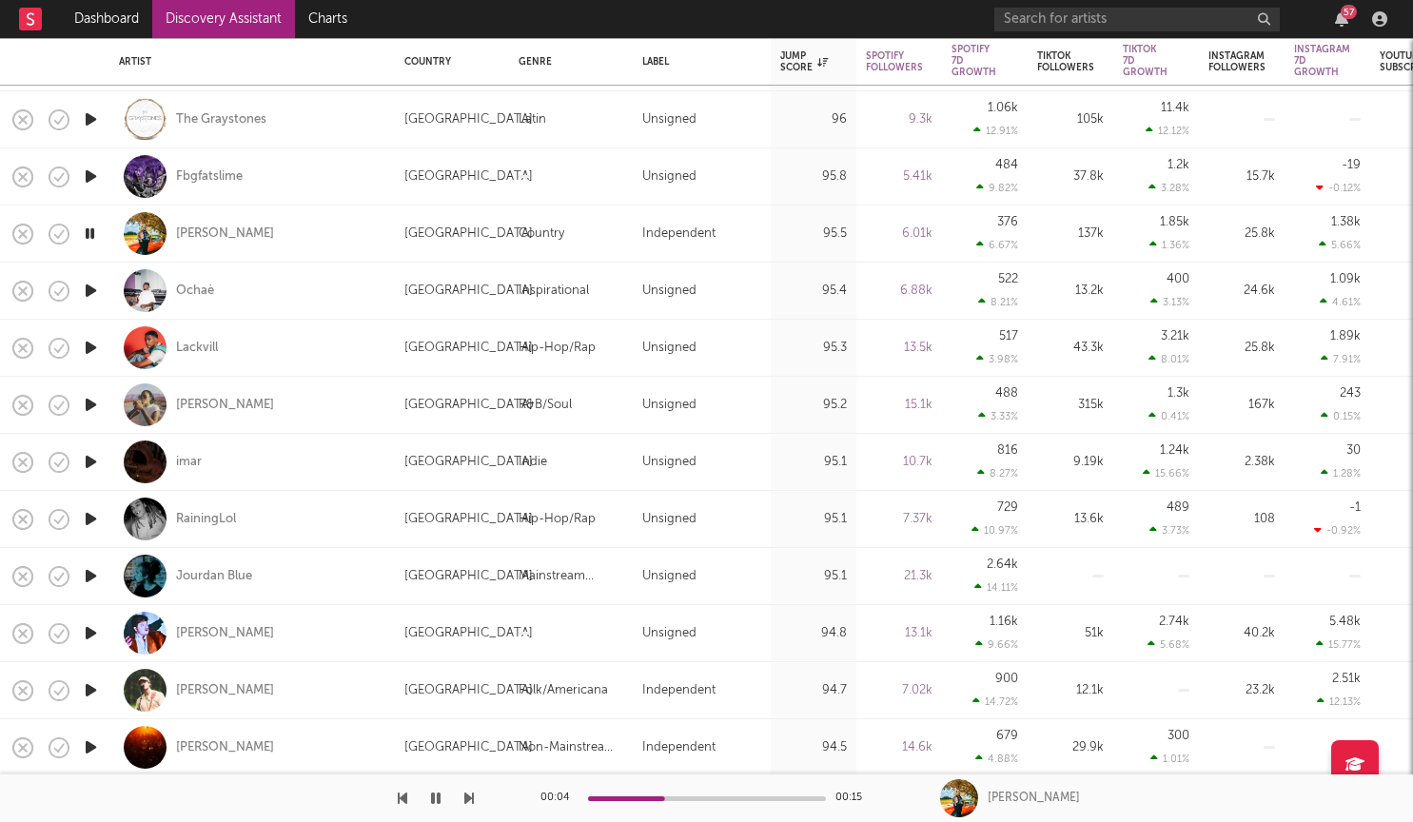
click at [93, 246] on div at bounding box center [90, 233] width 38 height 57
select select "1w"
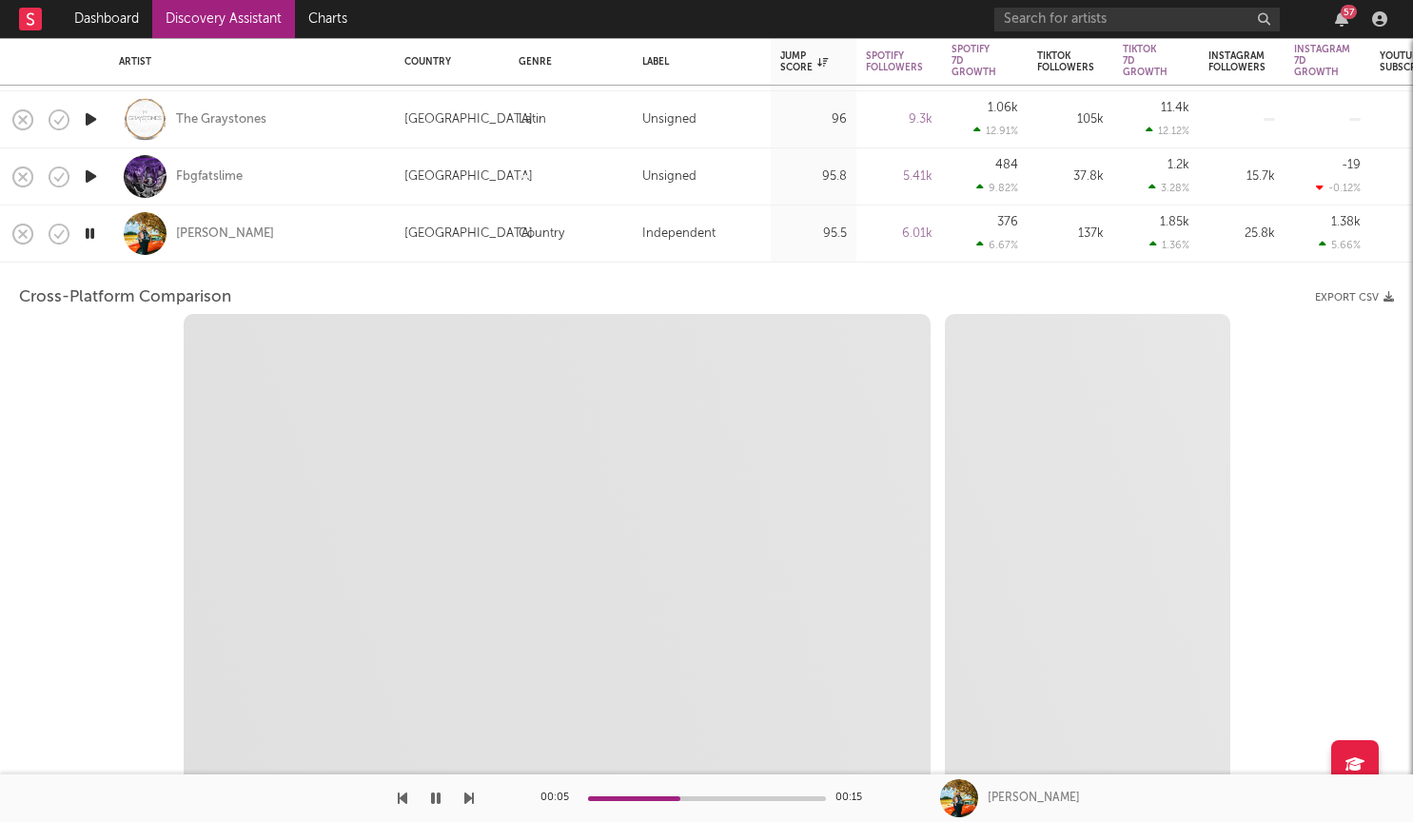
select select "6m"
select select "1m"
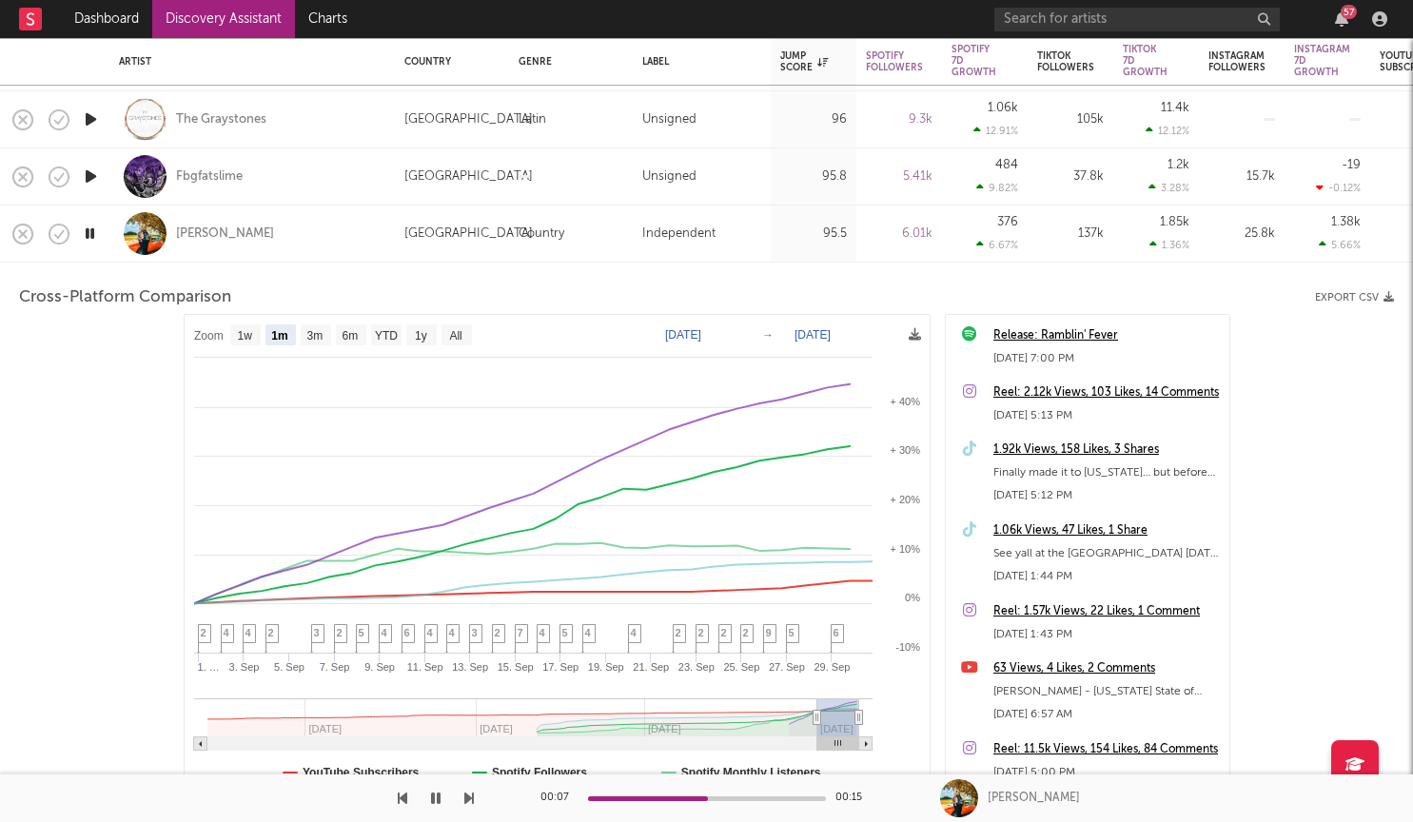
click at [91, 224] on icon "button" at bounding box center [90, 234] width 18 height 24
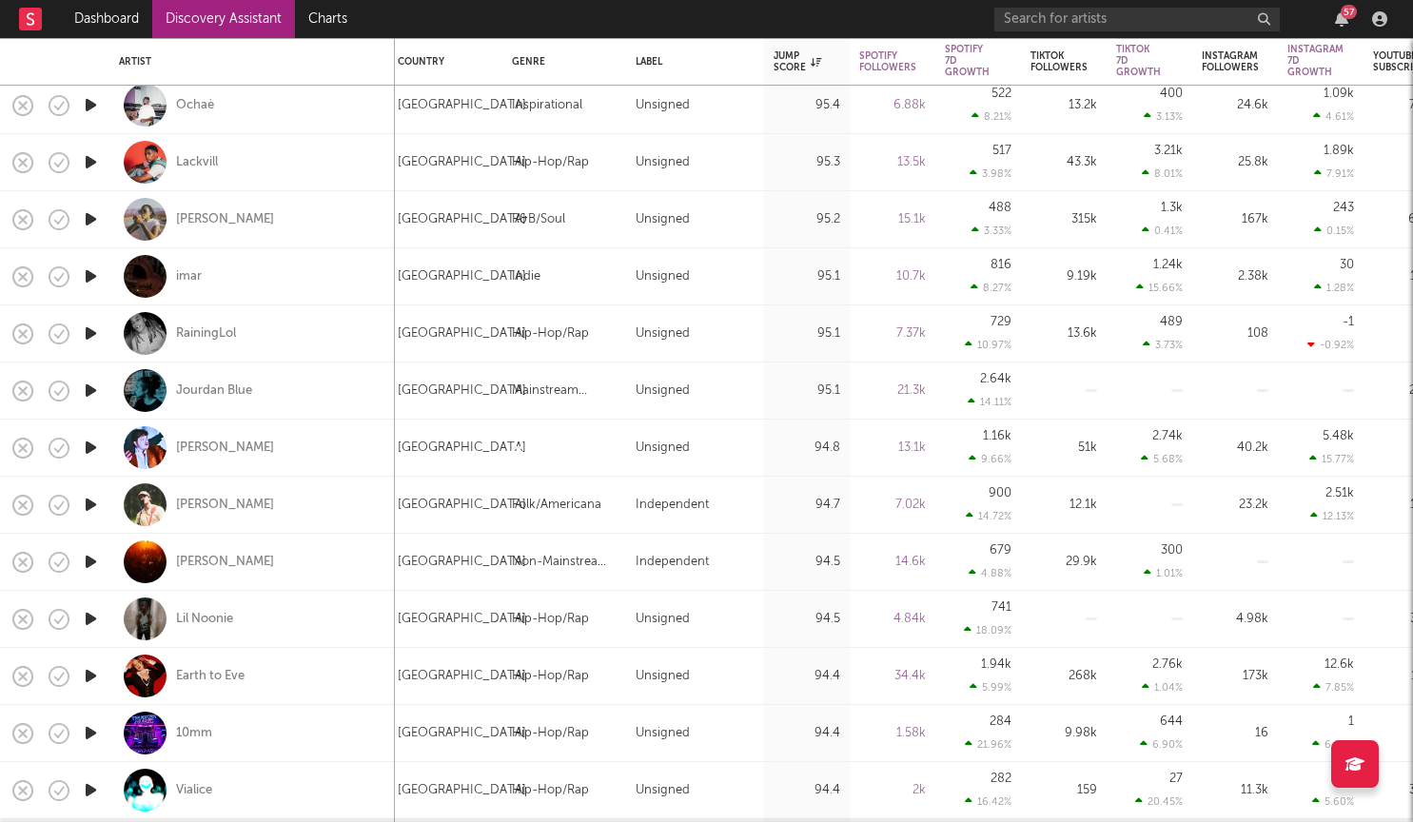
click at [94, 500] on icon "button" at bounding box center [91, 505] width 20 height 24
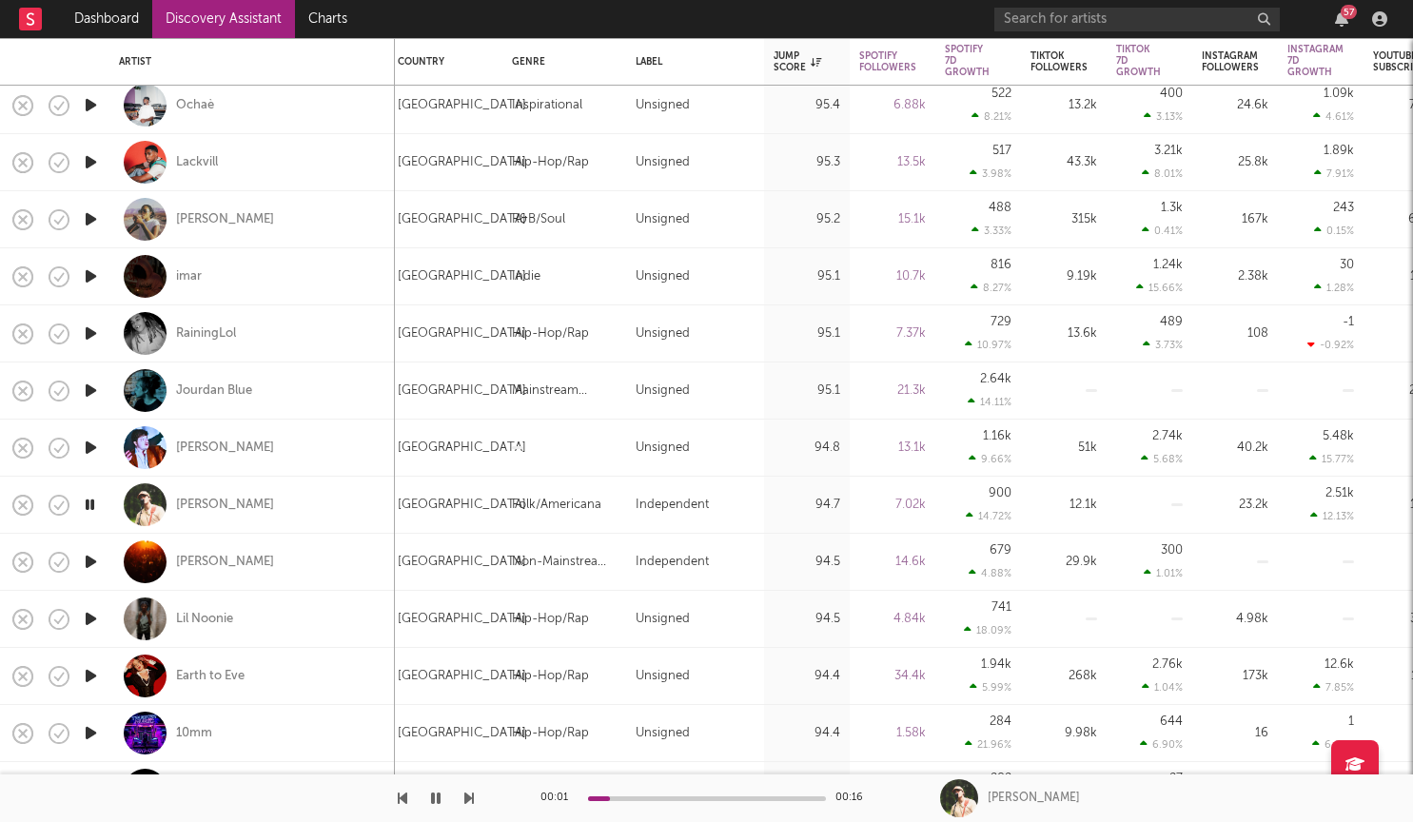
click at [714, 797] on div at bounding box center [707, 798] width 238 height 5
click at [104, 500] on div at bounding box center [90, 505] width 38 height 57
select select "1w"
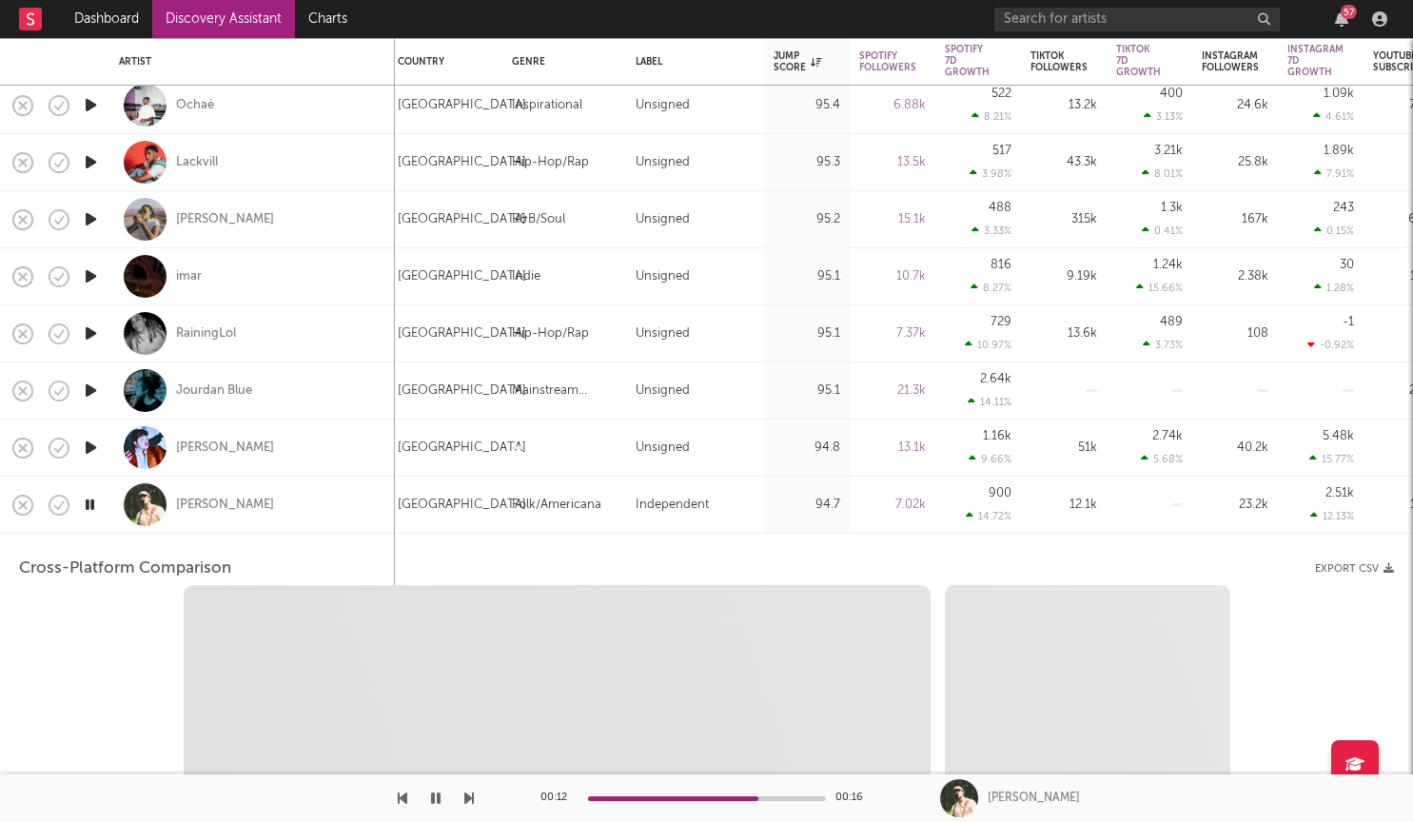
select select "1w"
click at [91, 502] on icon "button" at bounding box center [90, 505] width 18 height 24
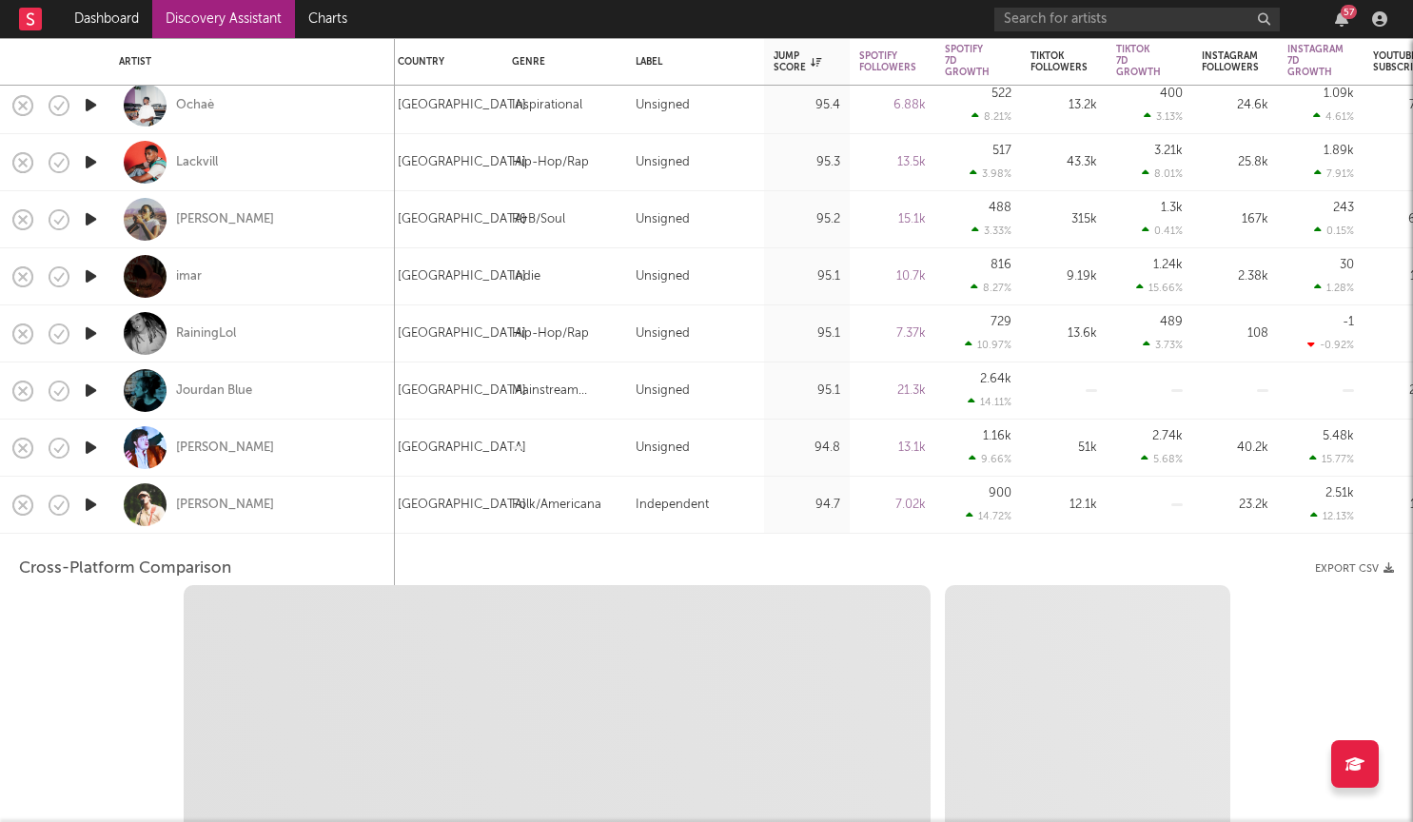
select select "1m"
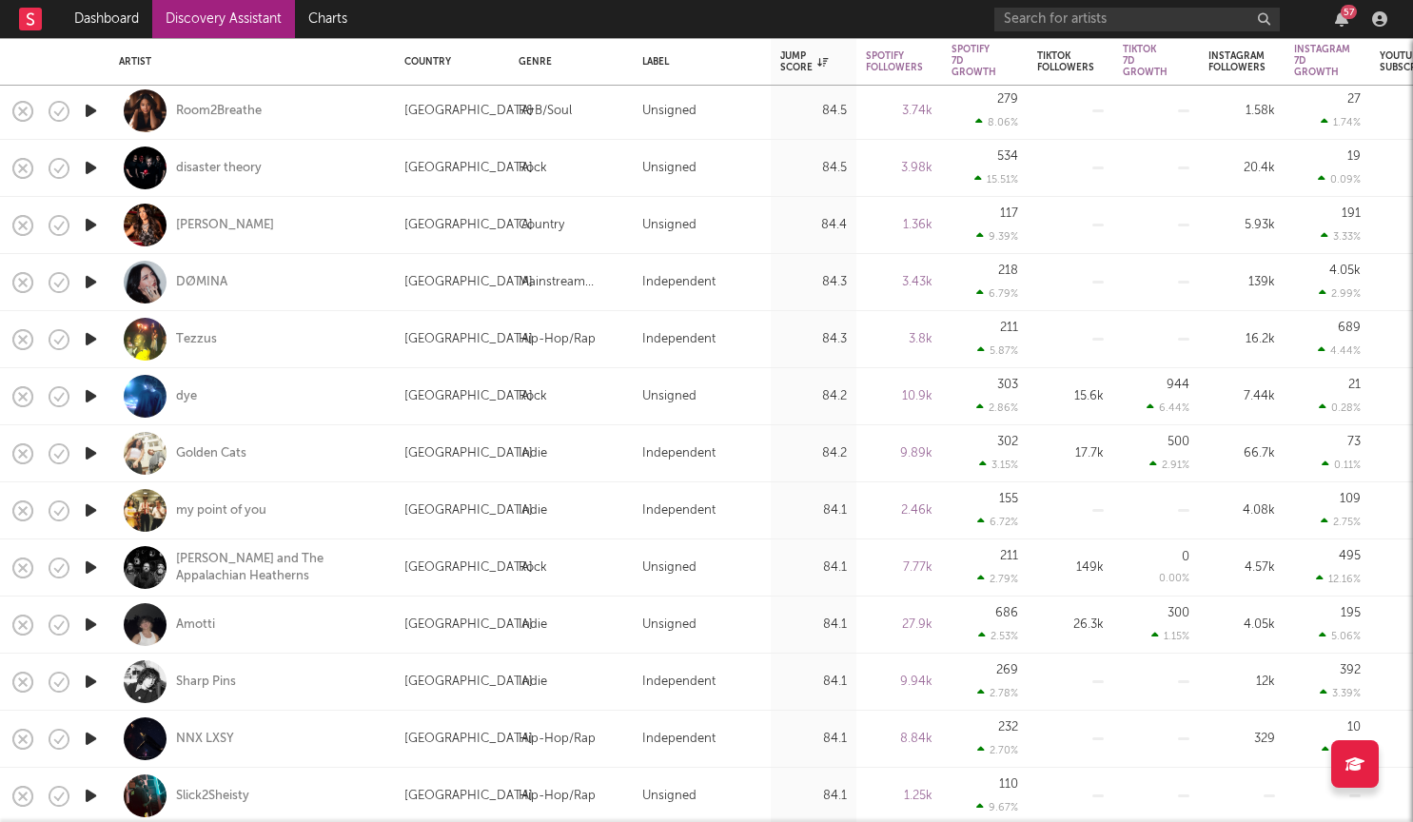
click at [88, 511] on icon "button" at bounding box center [91, 510] width 20 height 24
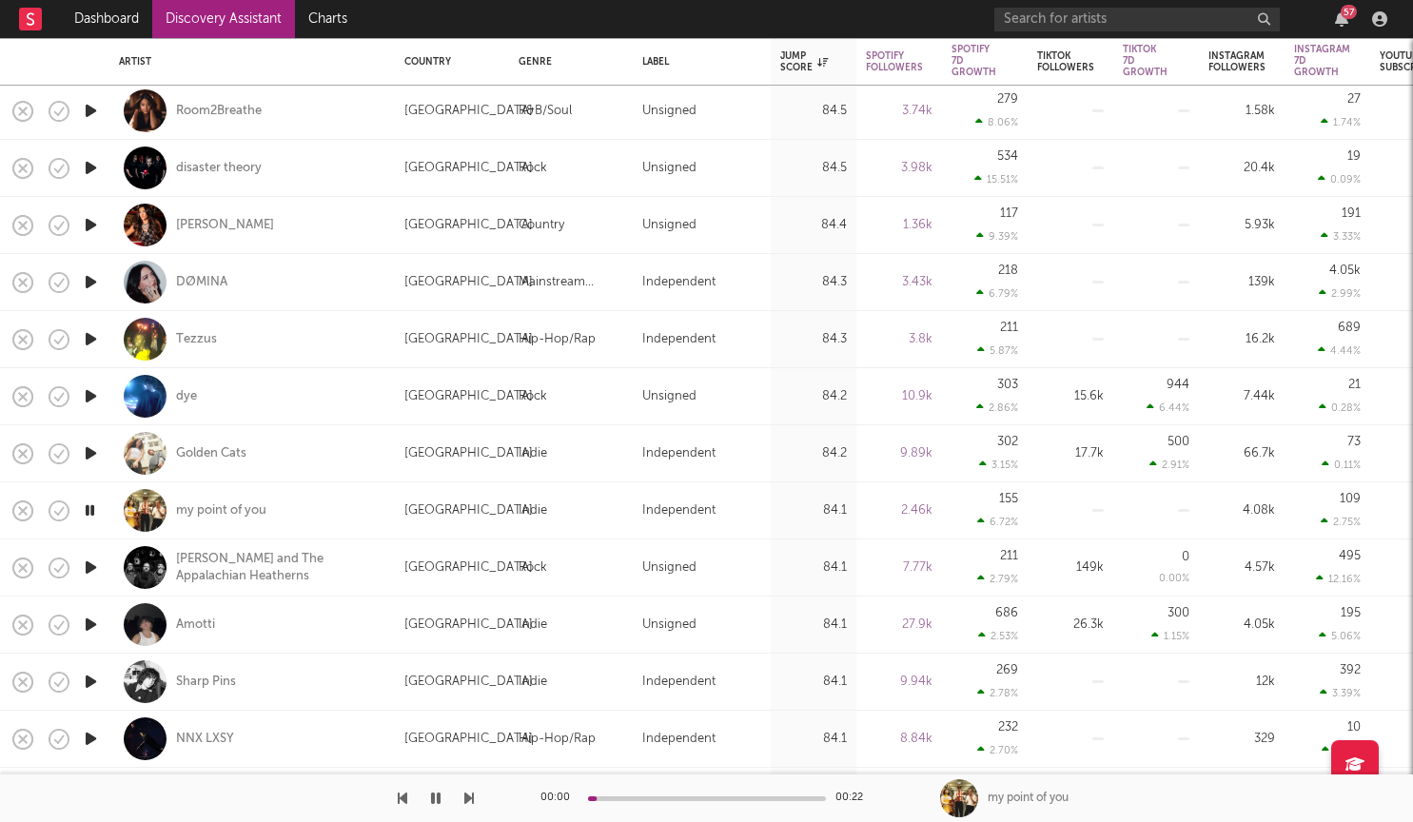
click at [659, 799] on div at bounding box center [707, 798] width 238 height 5
click at [725, 794] on div "00:07 00:22" at bounding box center [706, 798] width 333 height 48
click at [433, 804] on icon "button" at bounding box center [436, 798] width 10 height 15
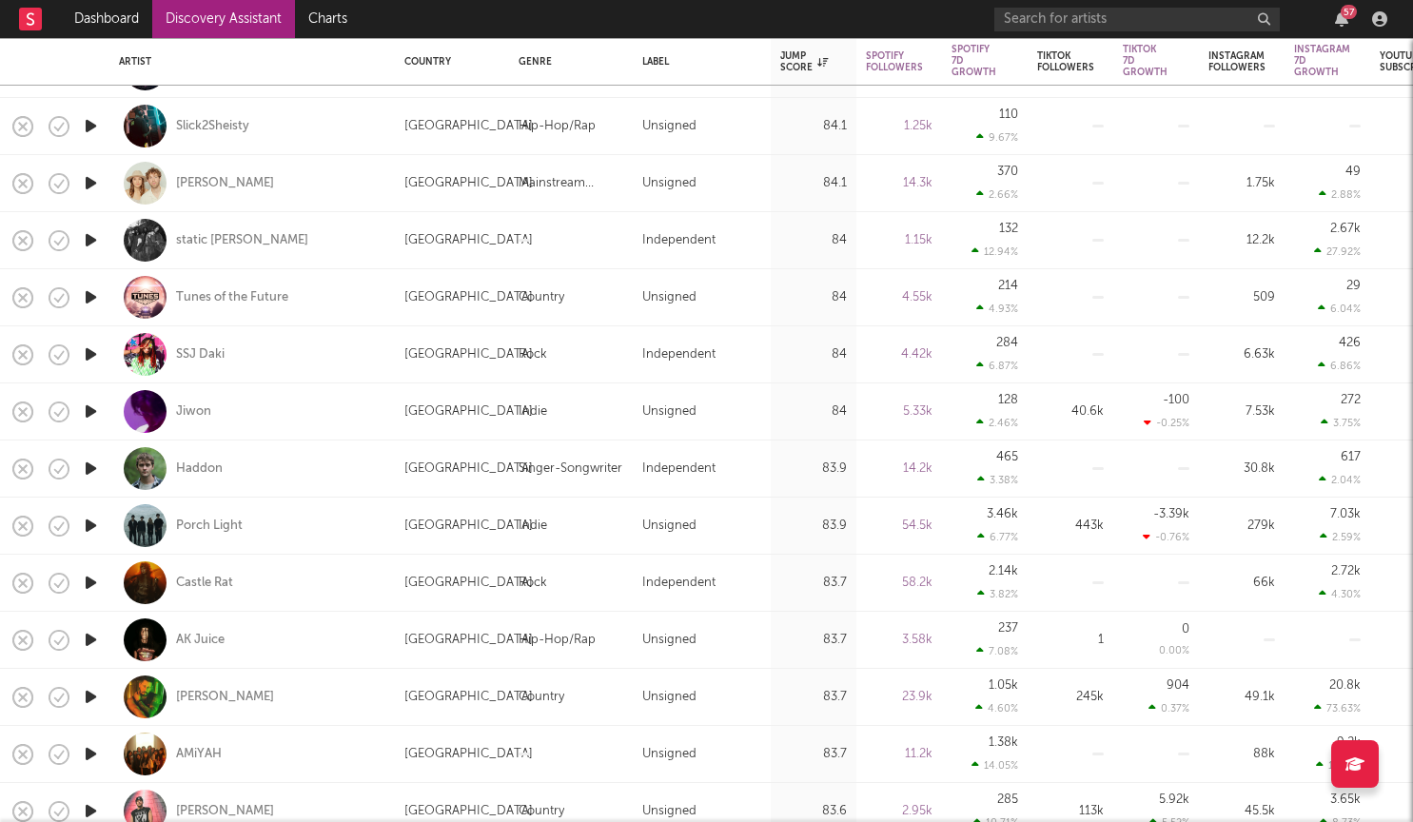
click at [102, 471] on div at bounding box center [90, 468] width 38 height 57
select select "1w"
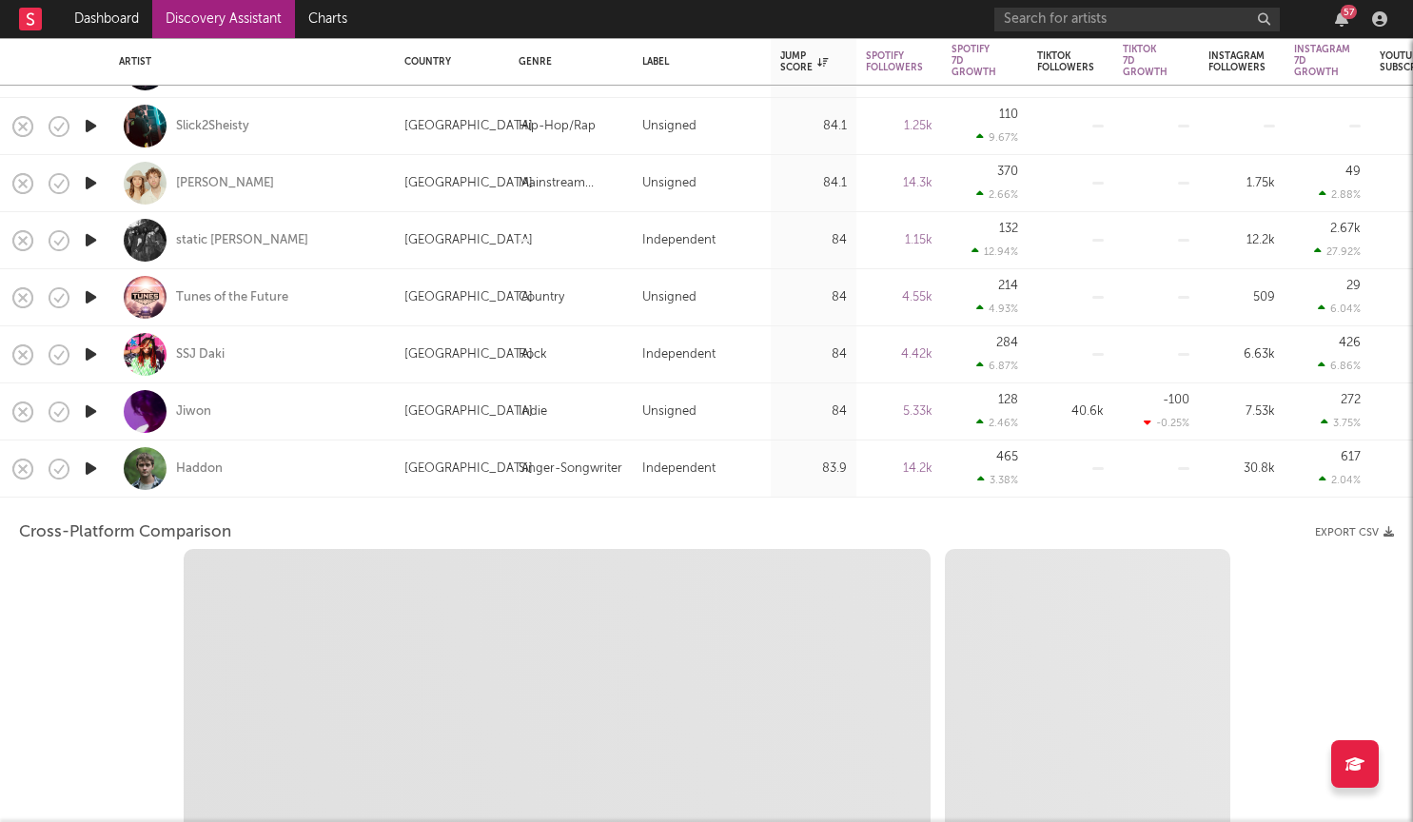
select select "6m"
click at [91, 469] on icon "button" at bounding box center [91, 469] width 20 height 24
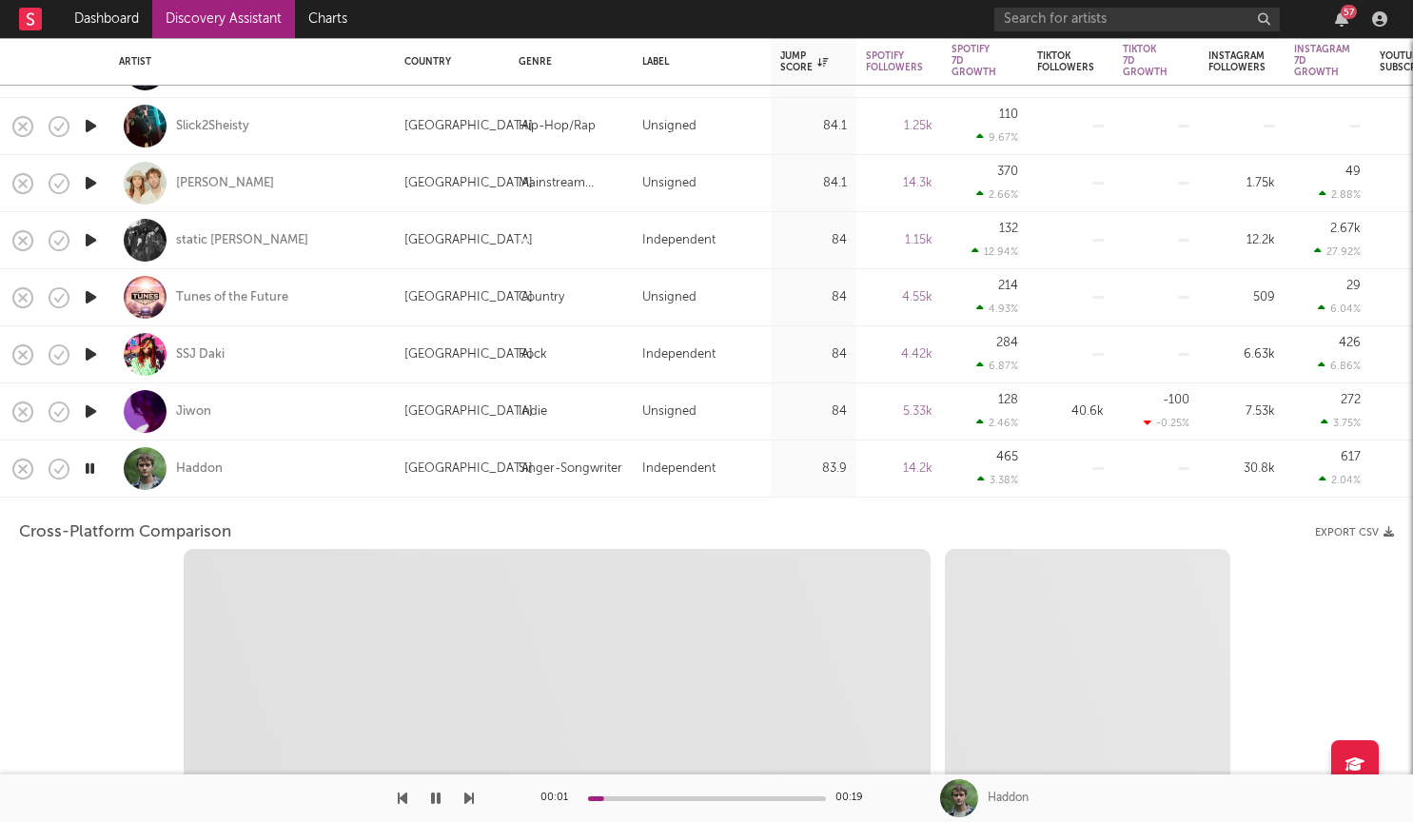
click at [90, 469] on icon "button" at bounding box center [90, 469] width 18 height 24
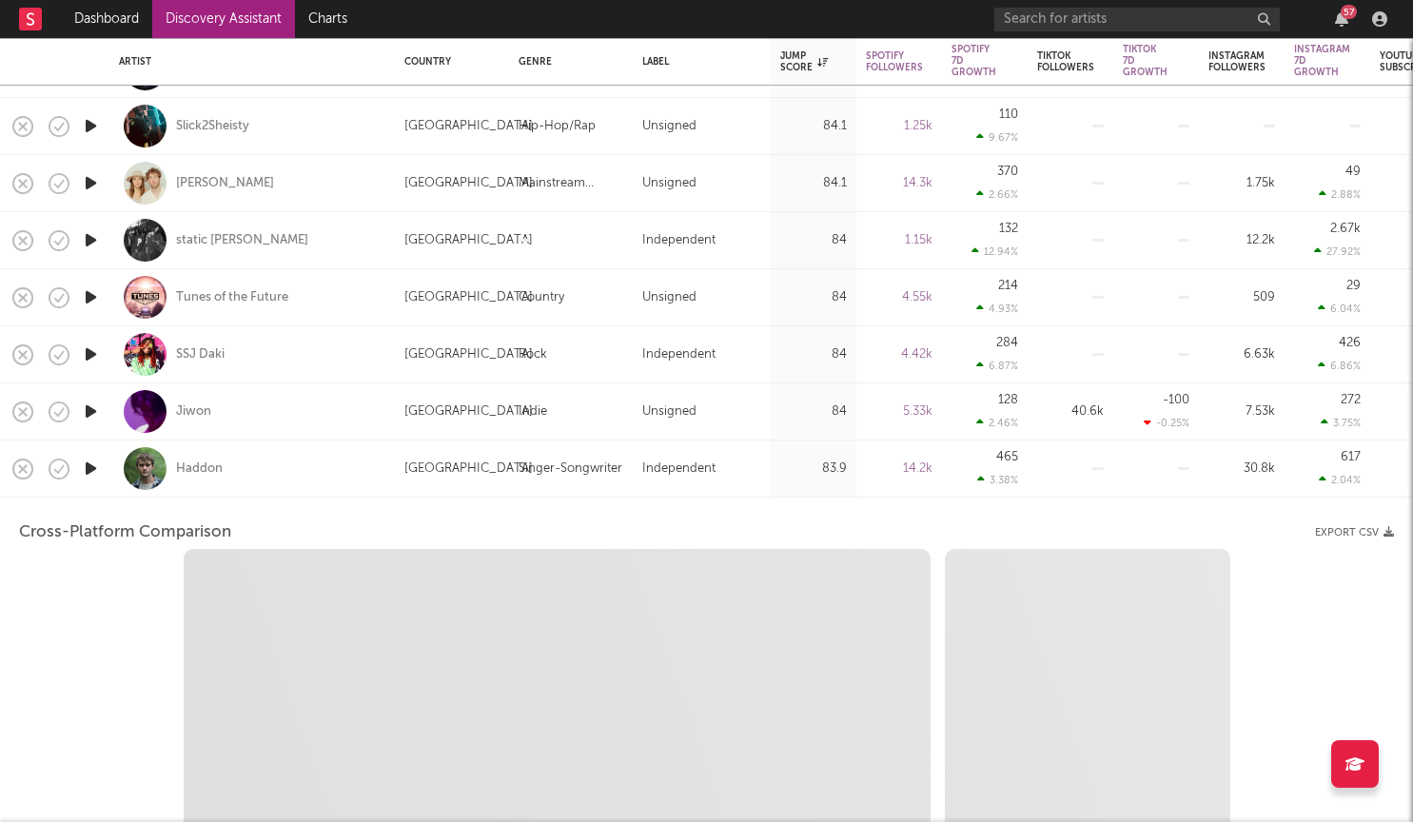
select select "1m"
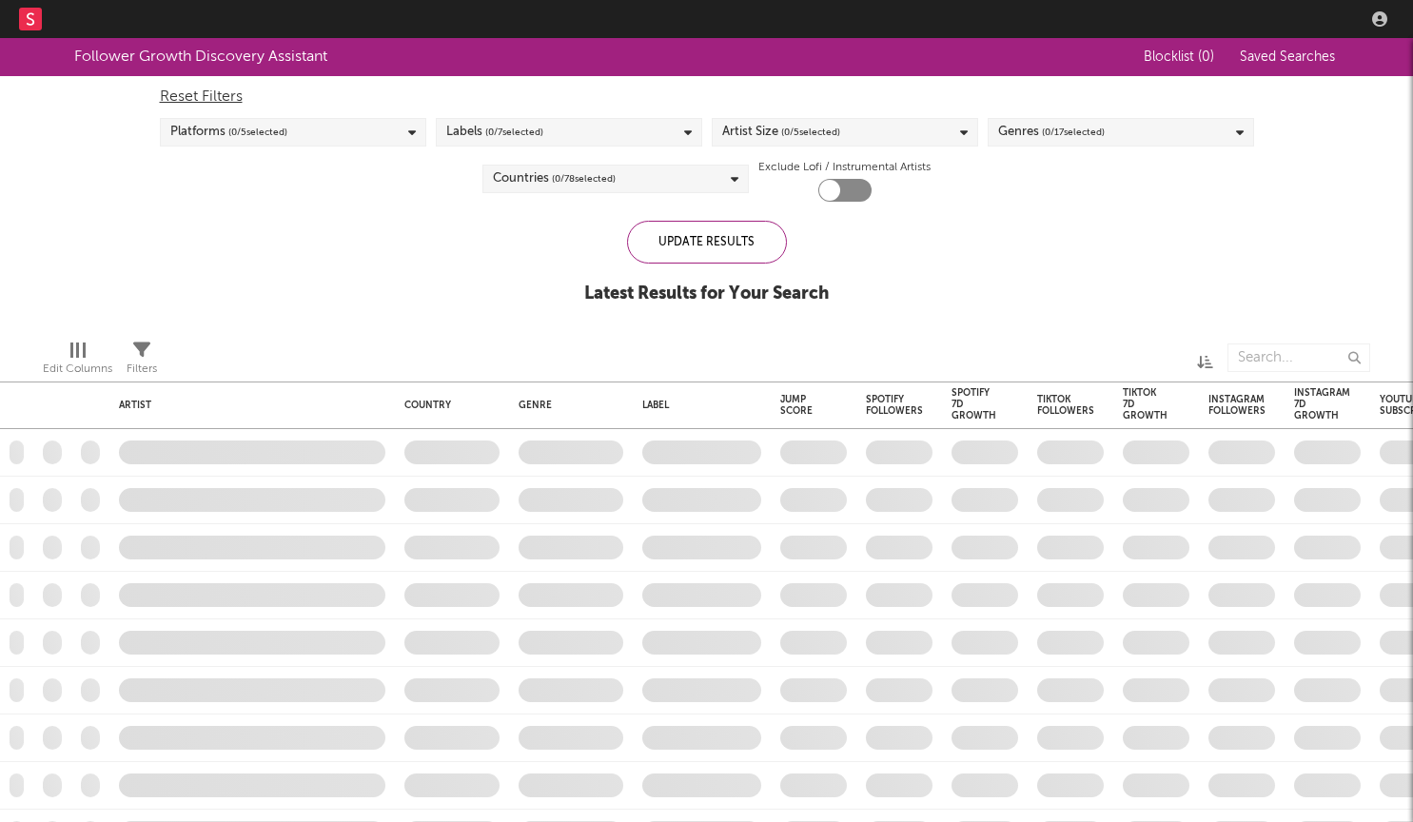
checkbox input "true"
